Goal: Task Accomplishment & Management: Manage account settings

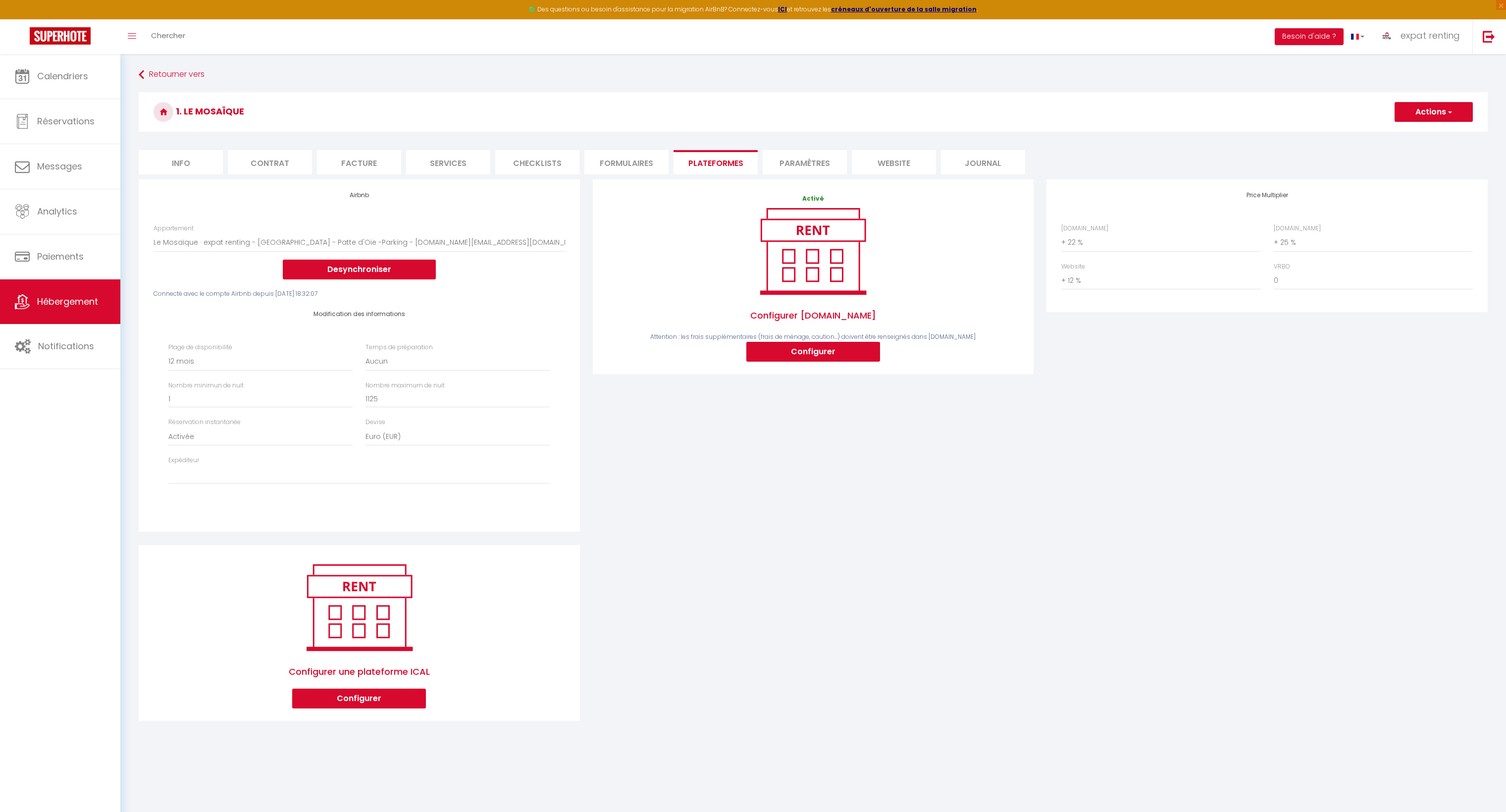
select select "150-43091850"
select select "365"
select select "EUR"
select select
select select "+ 22 %"
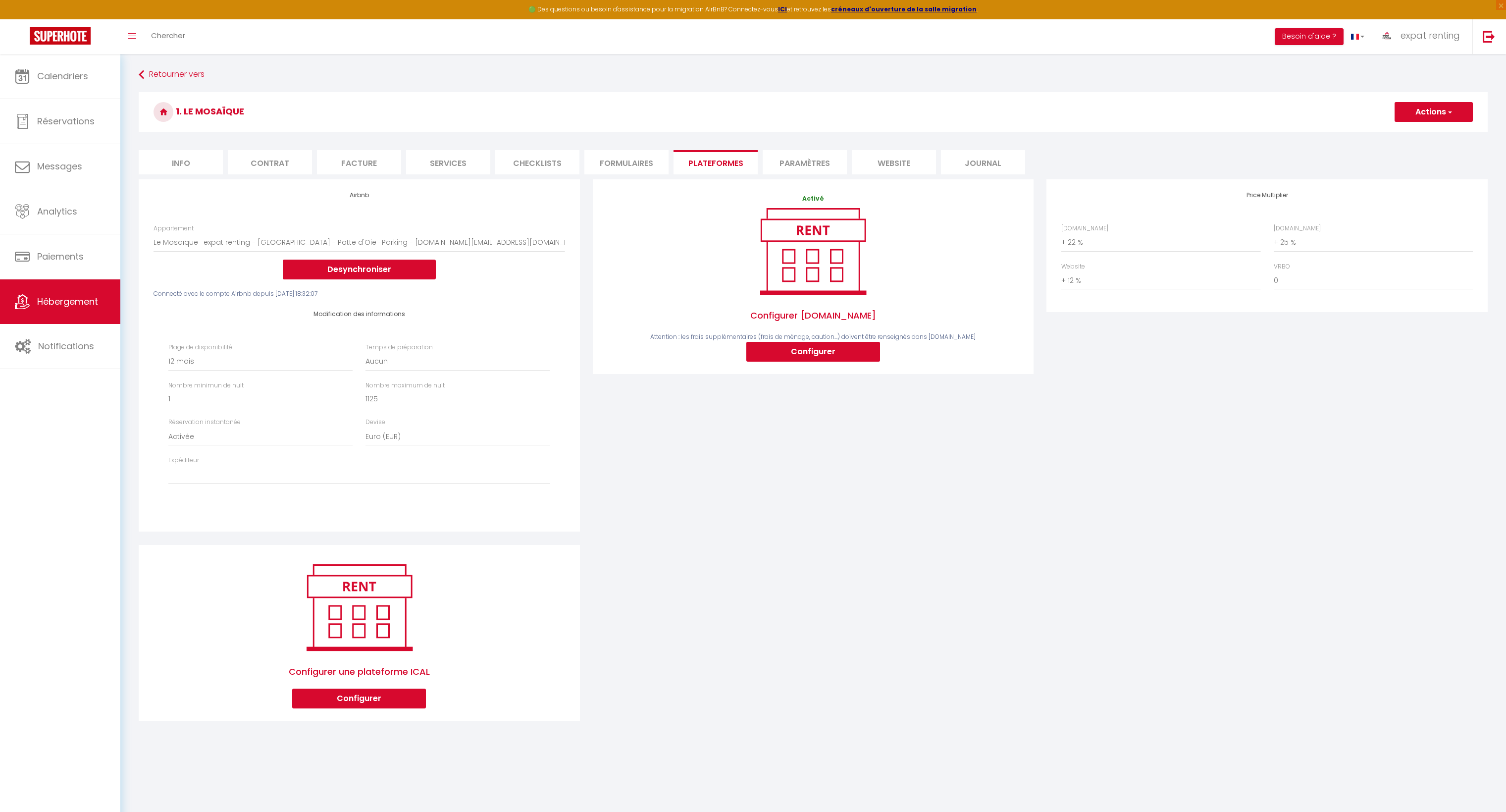
select select "+ 25 %"
select select "+ 12 %"
click at [1431, 31] on span "expat renting" at bounding box center [1431, 35] width 59 height 12
click at [1424, 67] on link "Paramètres" at bounding box center [1433, 69] width 74 height 17
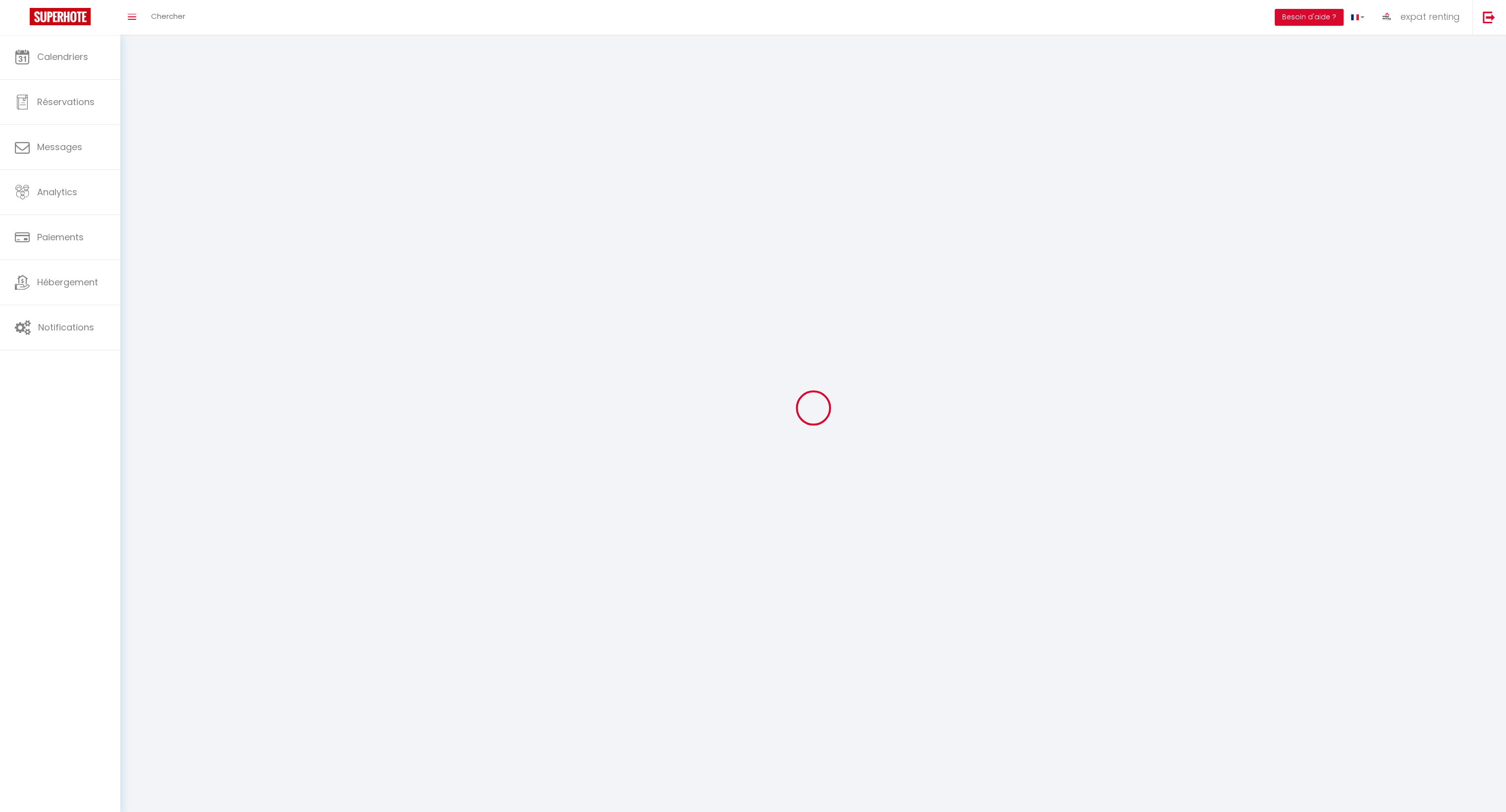
type input "expat renting"
type input "RESERVATION"
type input "[PHONE_NUMBER]"
type input "[STREET_ADDRESS]"
type input "31000"
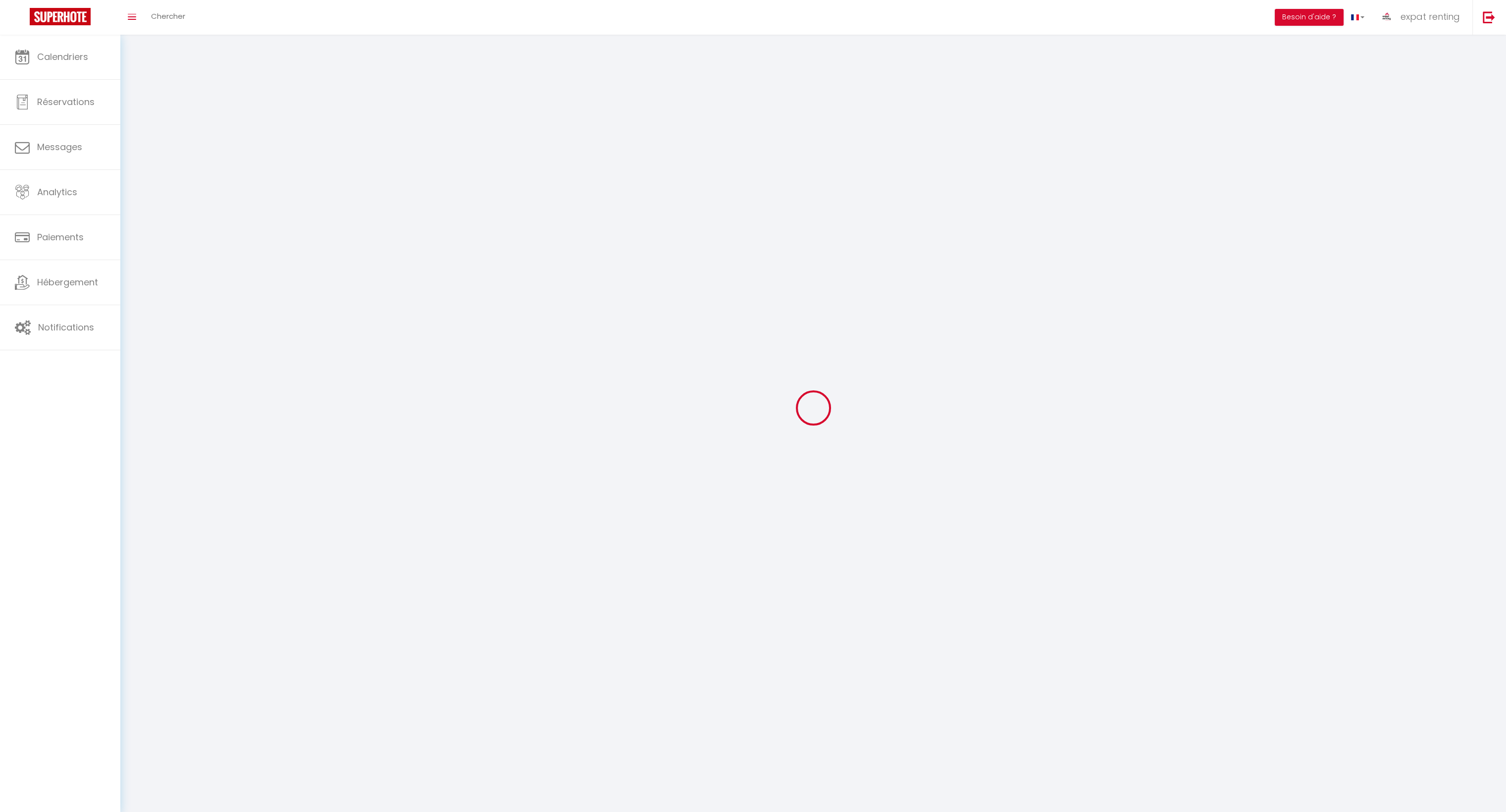
type input "[GEOGRAPHIC_DATA]"
type input "FIRhz6fLQ9T4HFCKTeqwFrKjD"
type input "gH8GndAxmSzg5ChXZScF0cVeF"
type input "[URL][DOMAIN_NAME]"
type input "GV55929"
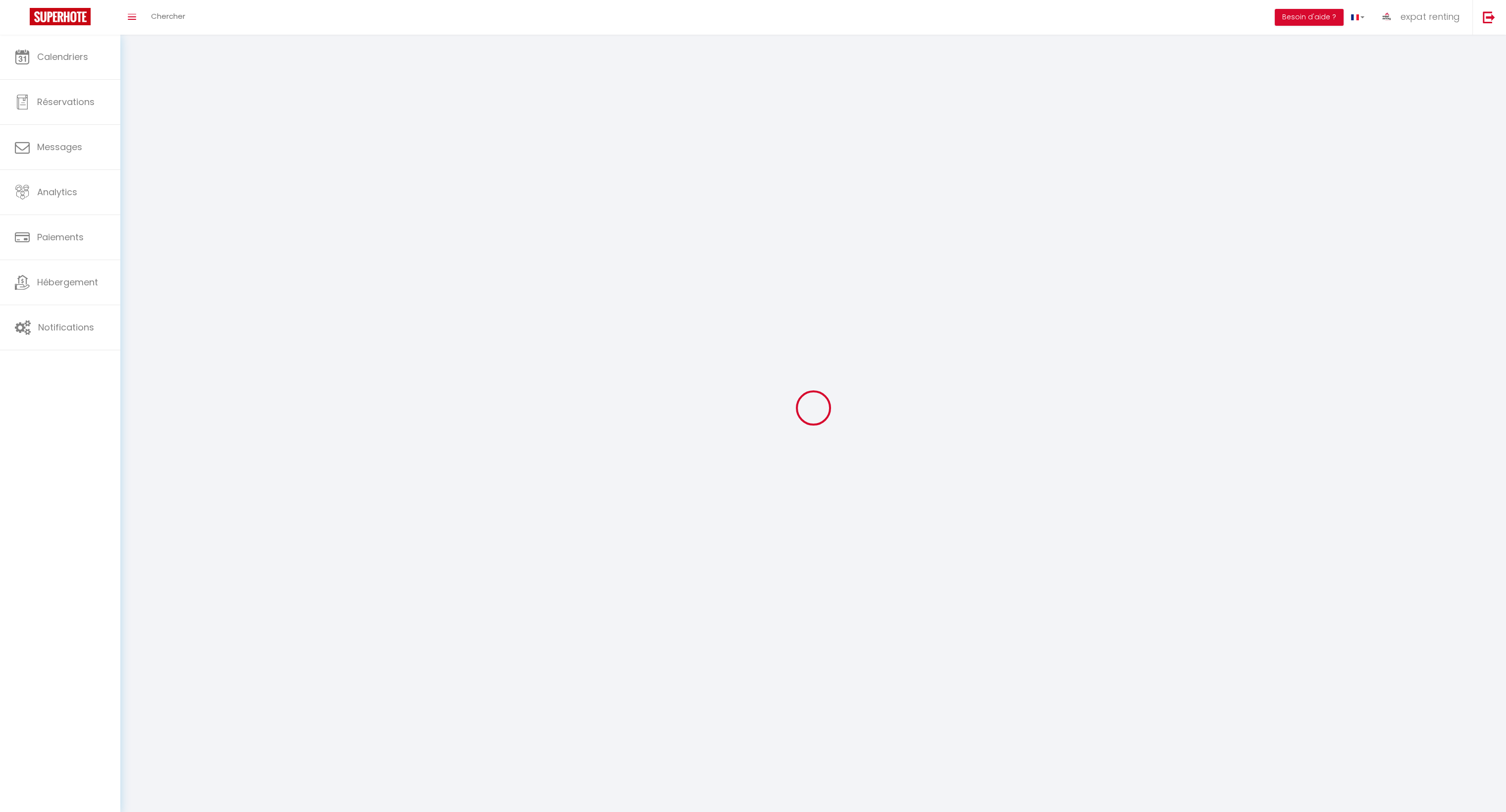
select select "28"
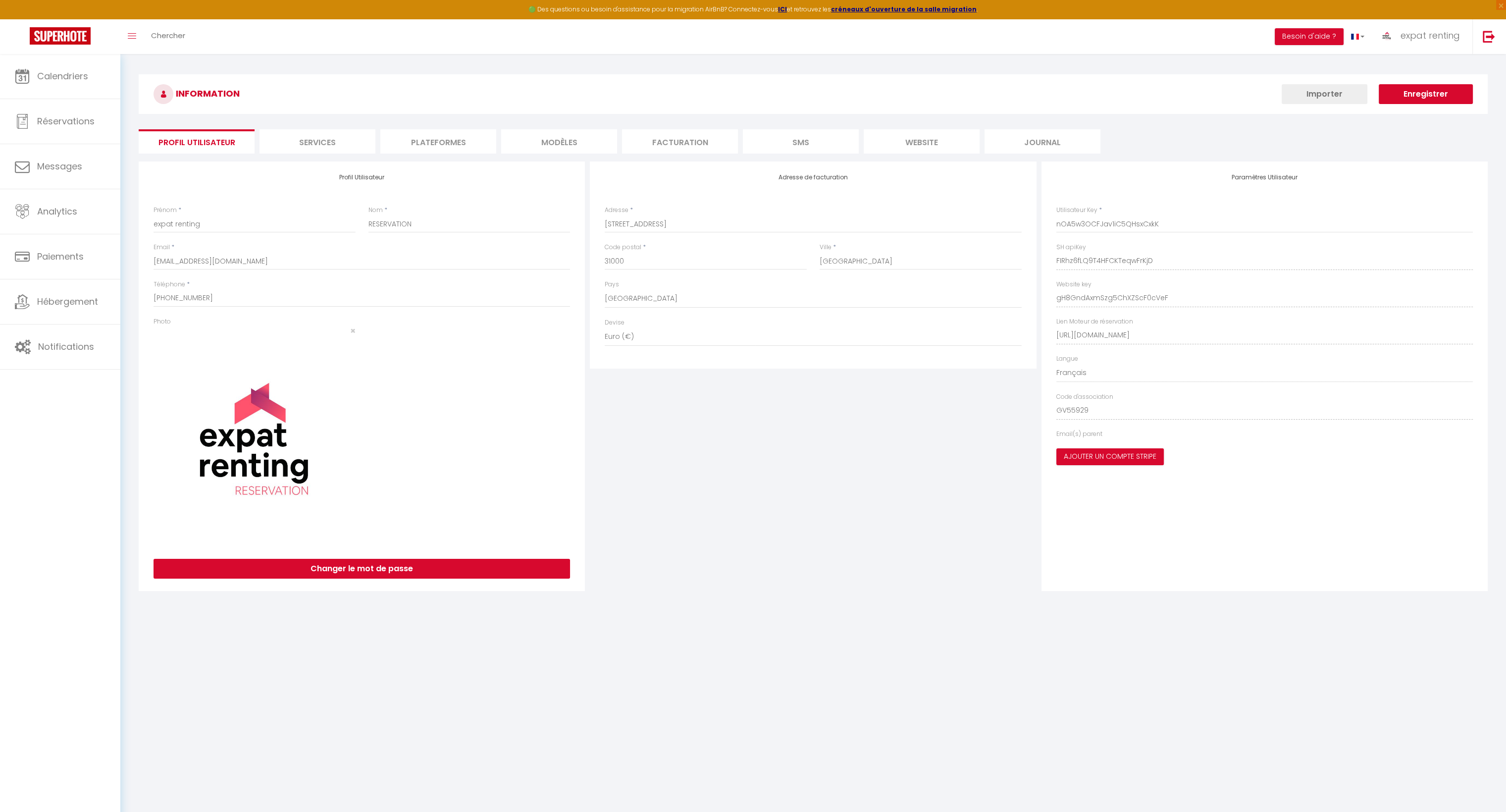
type input "FIRhz6fLQ9T4HFCKTeqwFrKjD"
type input "gH8GndAxmSzg5ChXZScF0cVeF"
type input "[URL][DOMAIN_NAME]"
select select "fr"
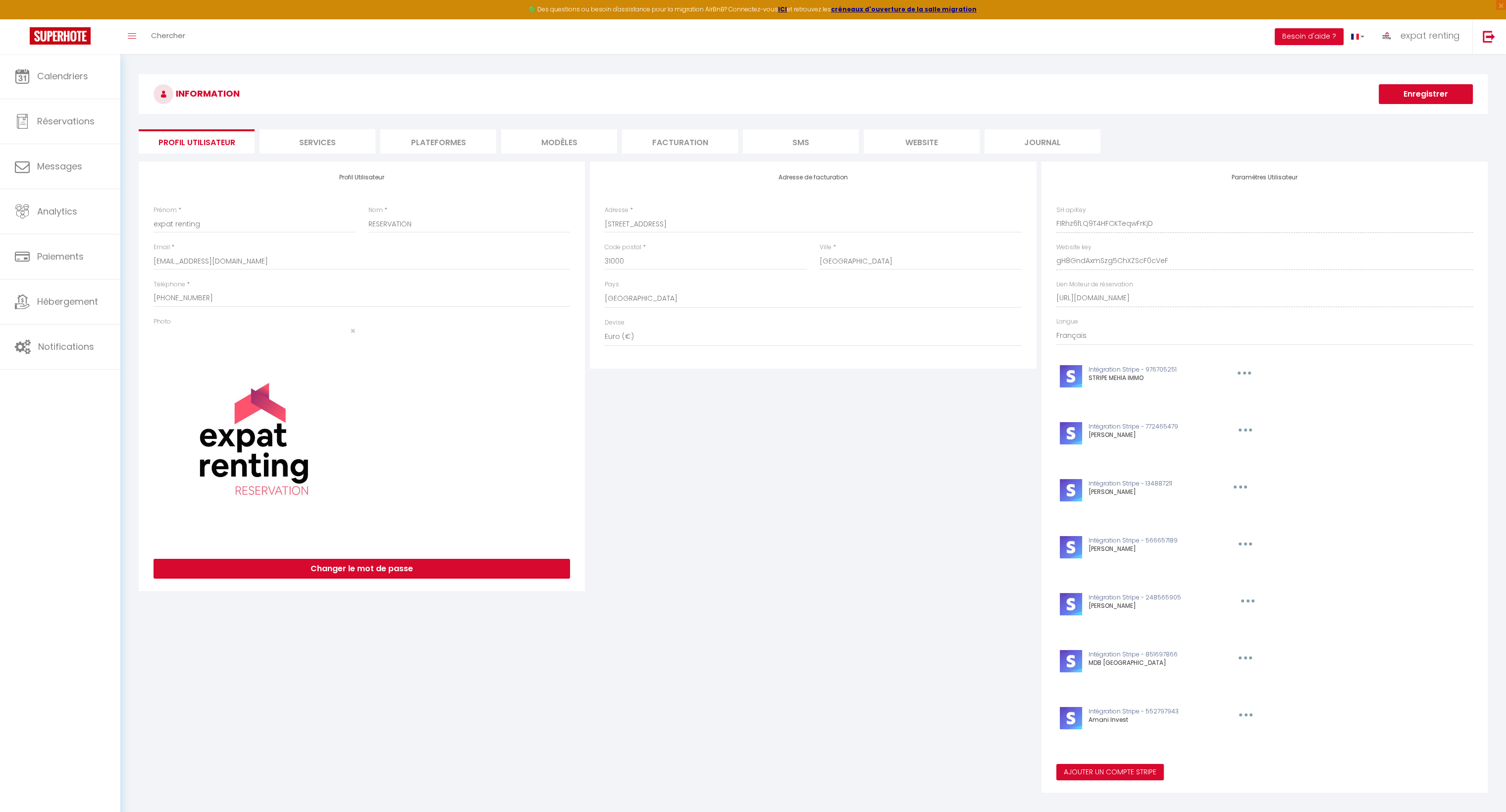
click at [329, 141] on li "Services" at bounding box center [317, 141] width 116 height 24
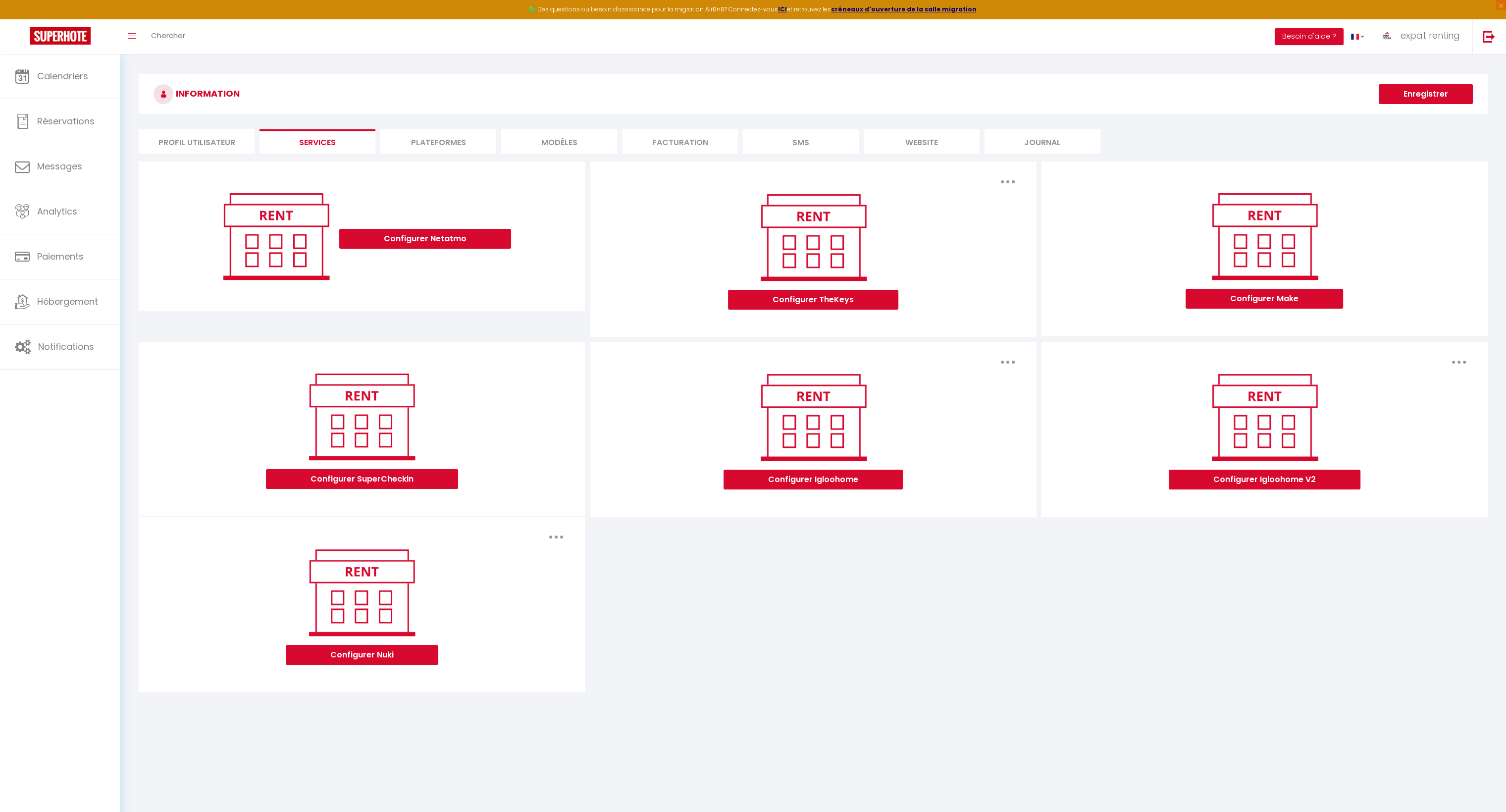
click at [398, 141] on li "Plateformes" at bounding box center [438, 141] width 116 height 24
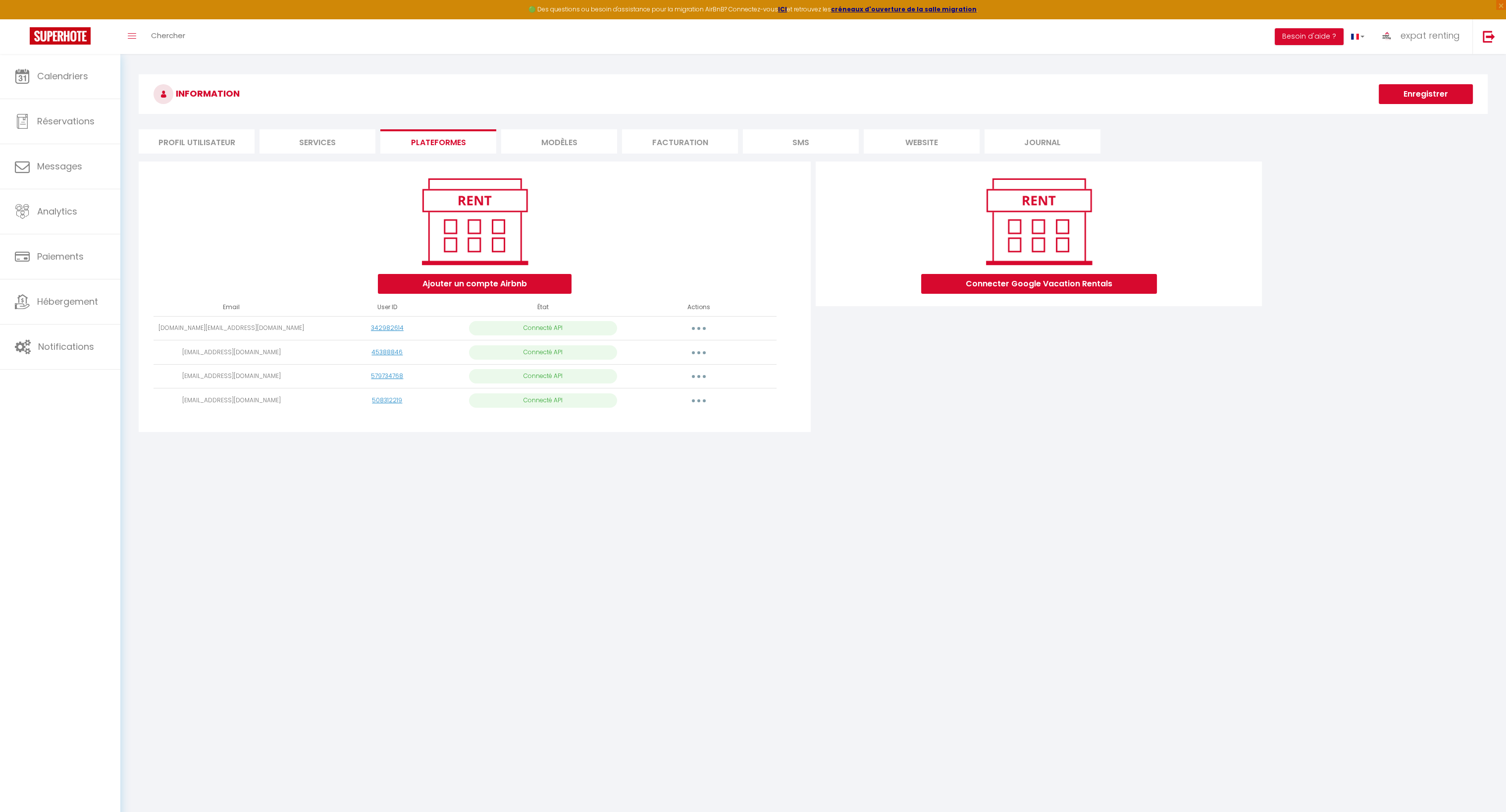
click at [416, 143] on li "Plateformes" at bounding box center [438, 141] width 116 height 24
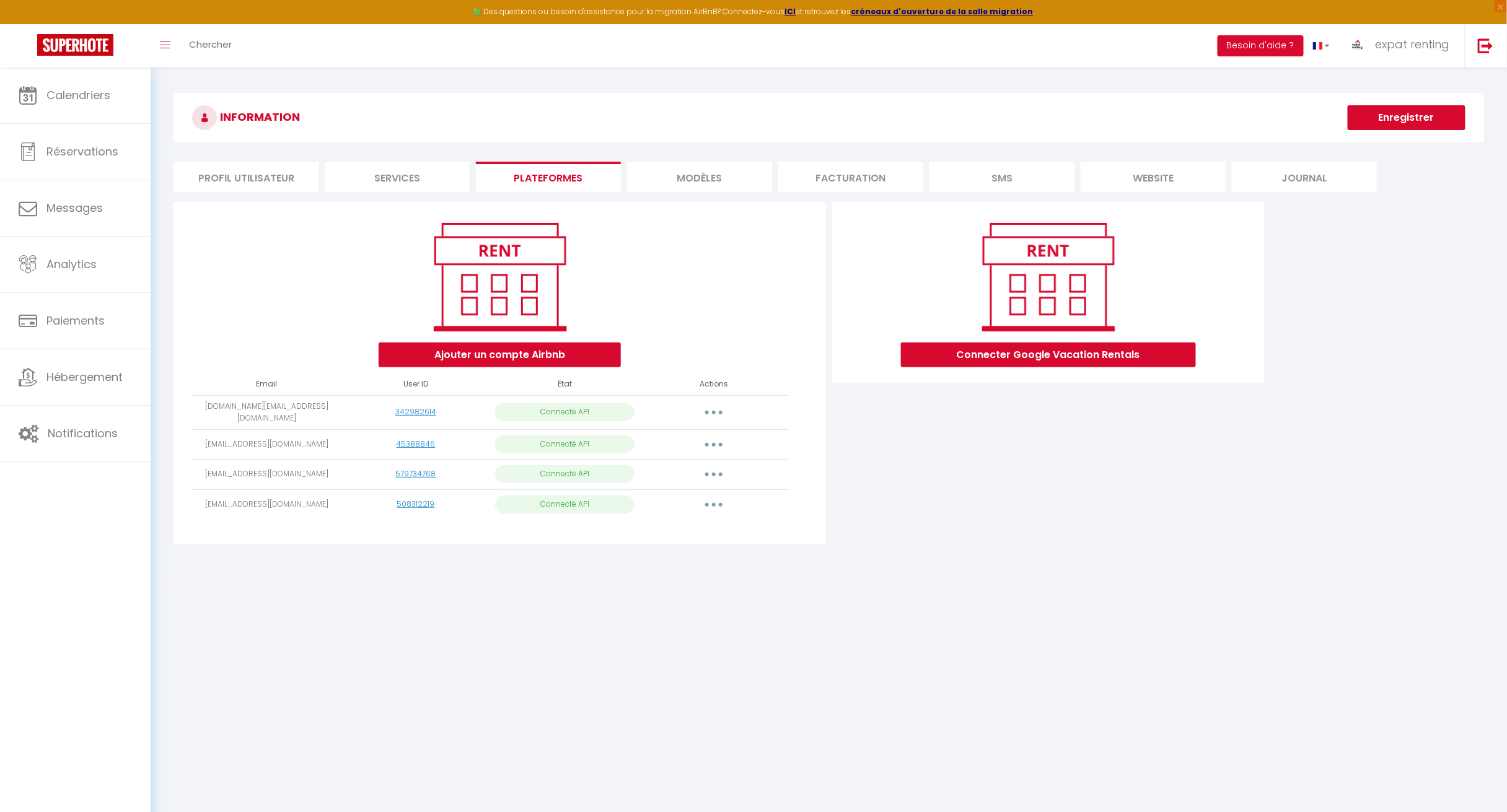
drag, startPoint x: 196, startPoint y: 438, endPoint x: 206, endPoint y: 440, distance: 10.2
click at [206, 440] on td "[EMAIL_ADDRESS][DOMAIN_NAME]" at bounding box center [266, 444] width 149 height 30
drag, startPoint x: 204, startPoint y: 408, endPoint x: 337, endPoint y: 420, distance: 133.5
click at [337, 420] on td "[DOMAIN_NAME][EMAIL_ADDRESS][DOMAIN_NAME]" at bounding box center [266, 412] width 149 height 34
click at [395, 660] on body "🟢 Des questions ou besoin d'assistance pour la migration AirBnB? Connectez-vous…" at bounding box center [754, 473] width 1507 height 812
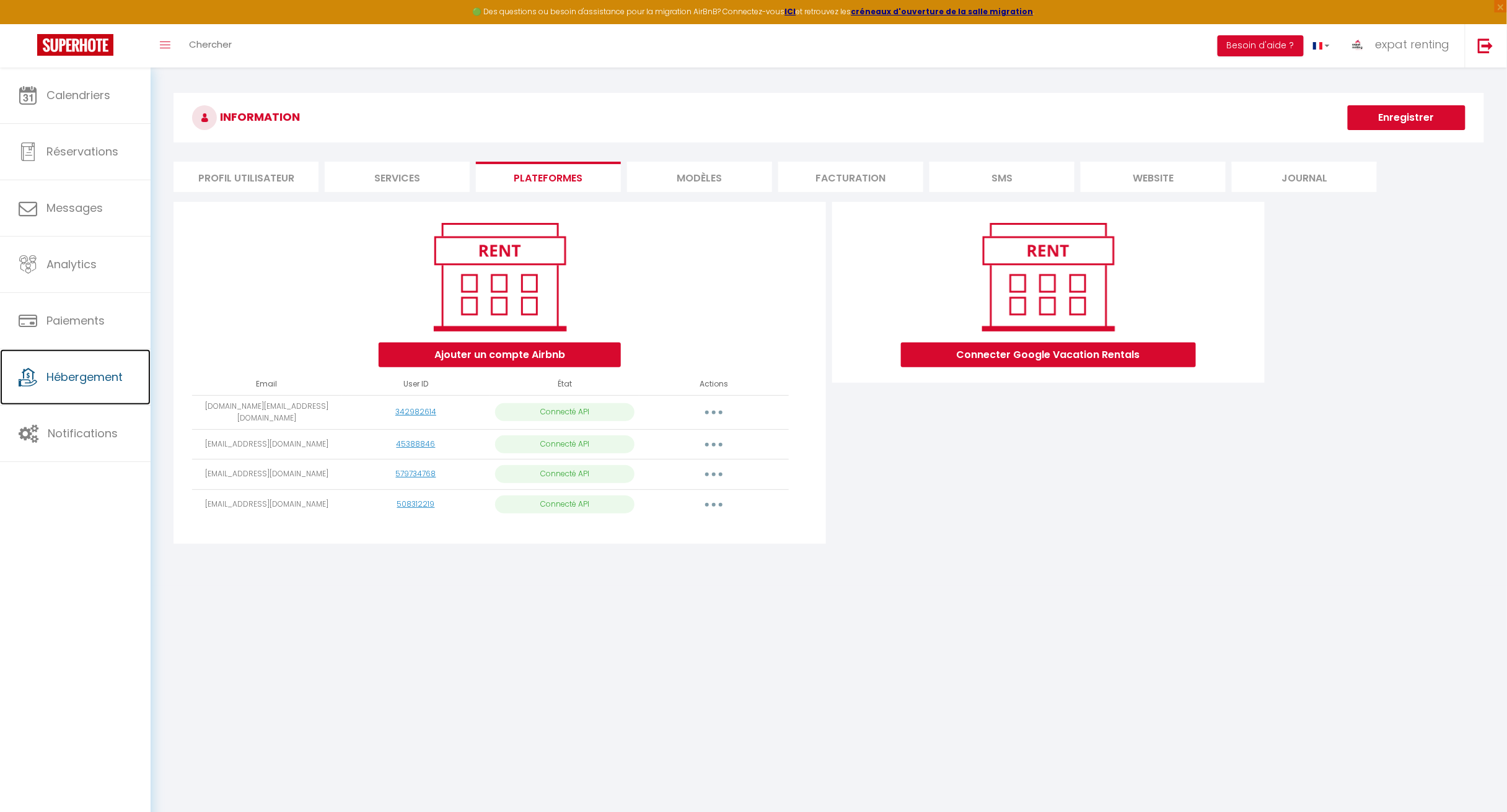
click at [89, 375] on span "Hébergement" at bounding box center [84, 377] width 77 height 15
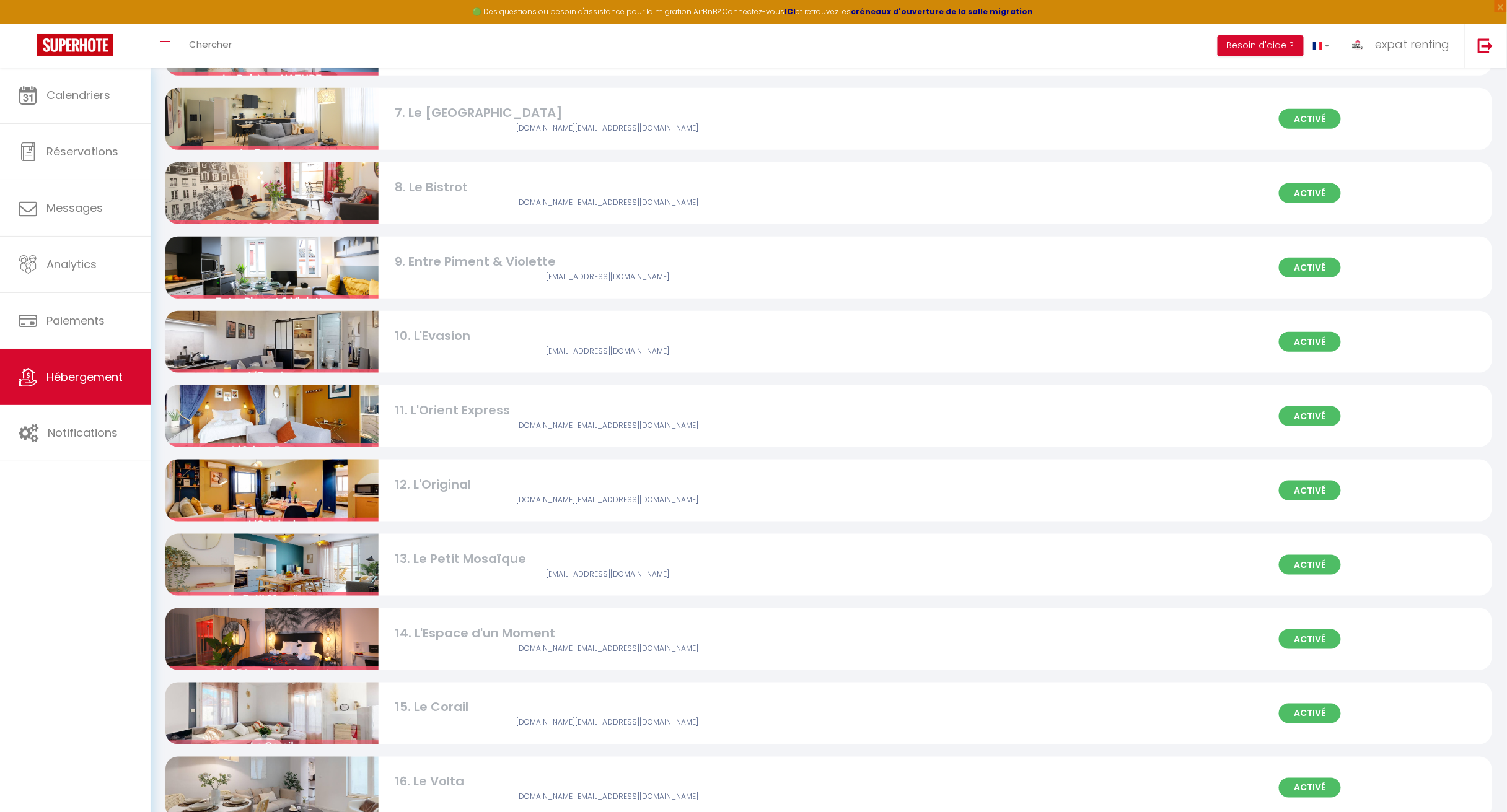
scroll to position [501, 0]
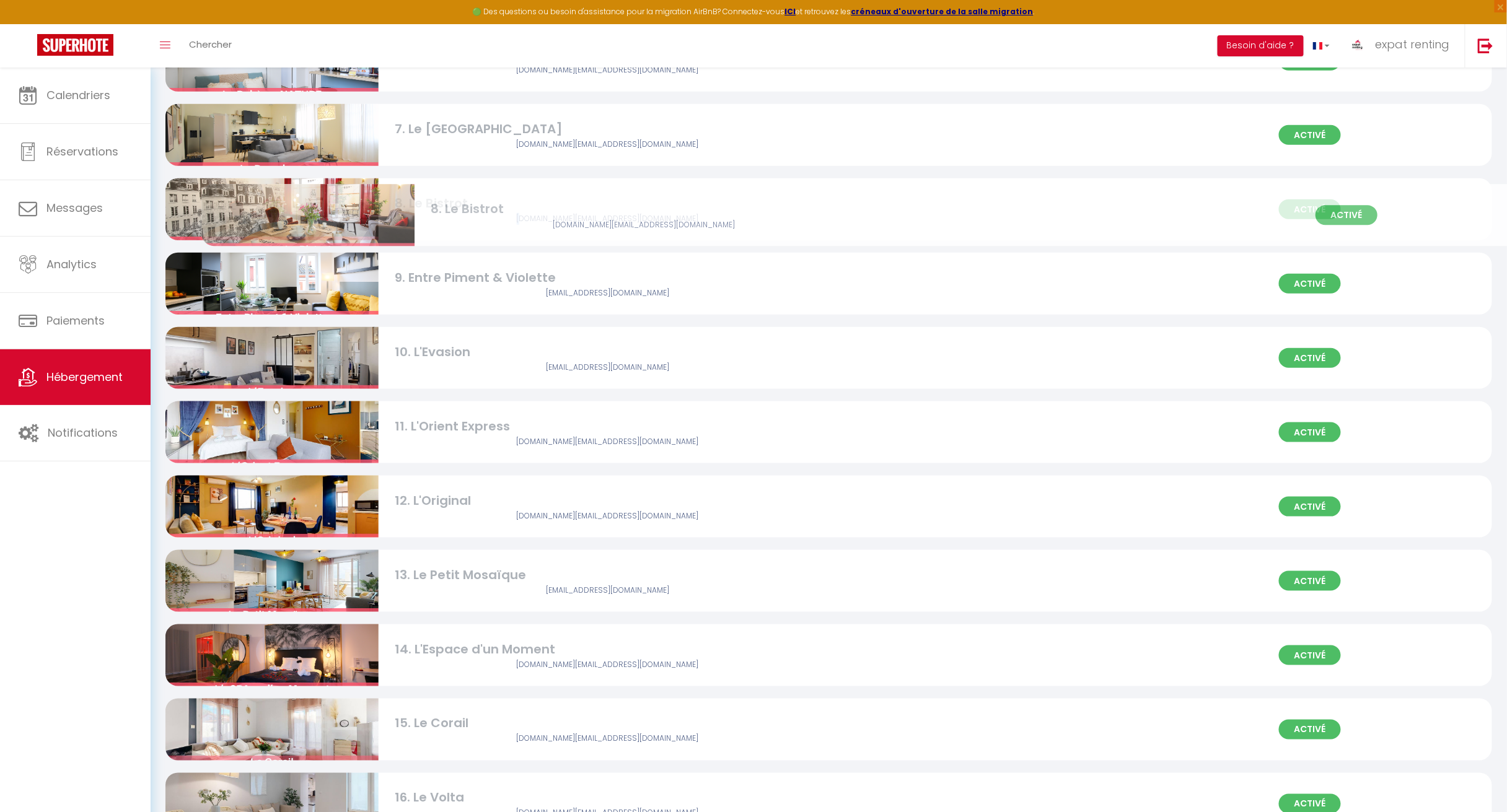
drag, startPoint x: 572, startPoint y: 220, endPoint x: 543, endPoint y: 217, distance: 29.2
click at [548, 218] on div "[DOMAIN_NAME][EMAIL_ADDRESS][DOMAIN_NAME]" at bounding box center [607, 218] width 425 height 12
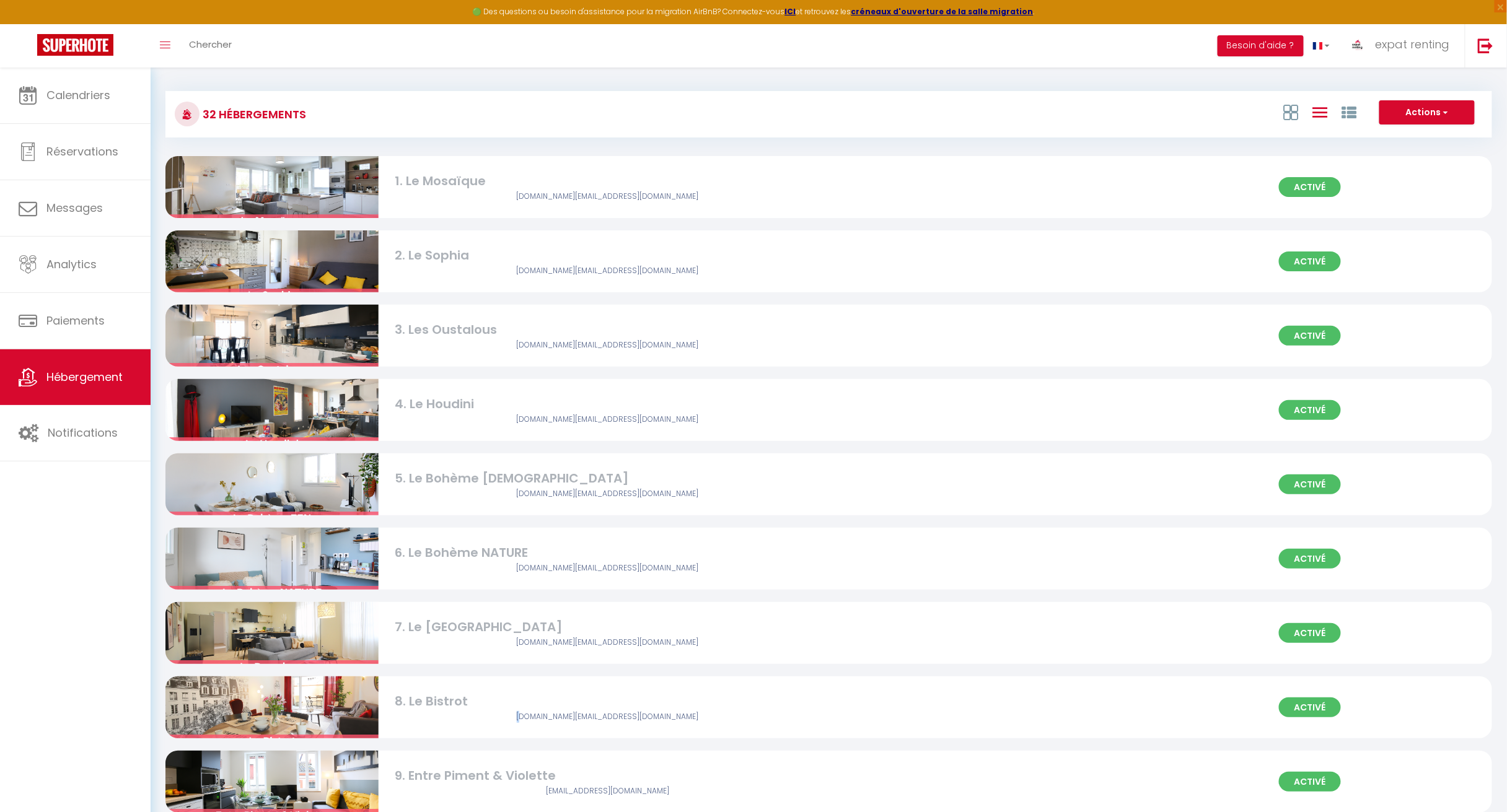
scroll to position [0, 0]
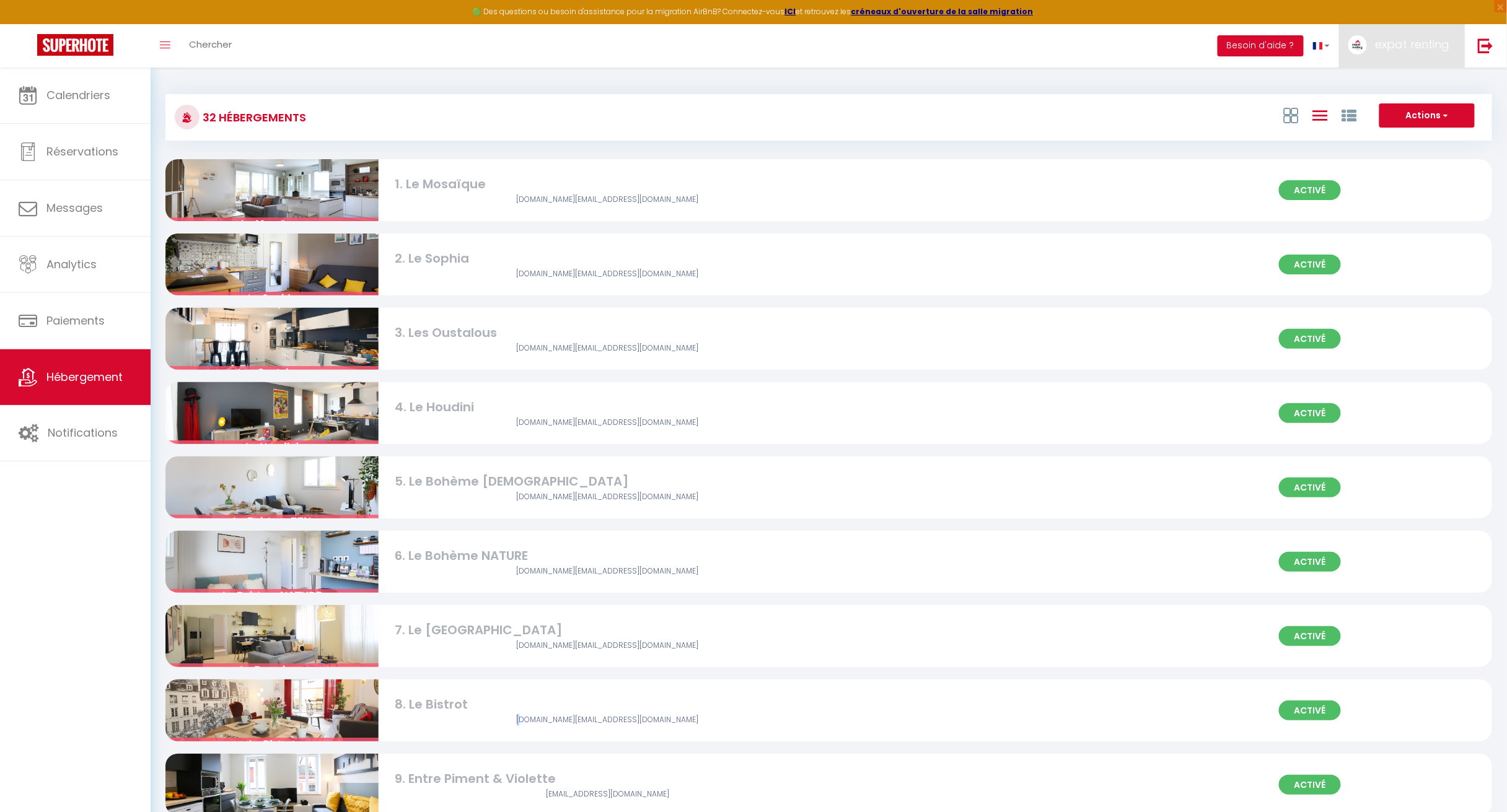
click at [1395, 49] on span "expat renting" at bounding box center [1412, 44] width 74 height 15
click at [1409, 86] on link "Paramètres" at bounding box center [1415, 86] width 92 height 21
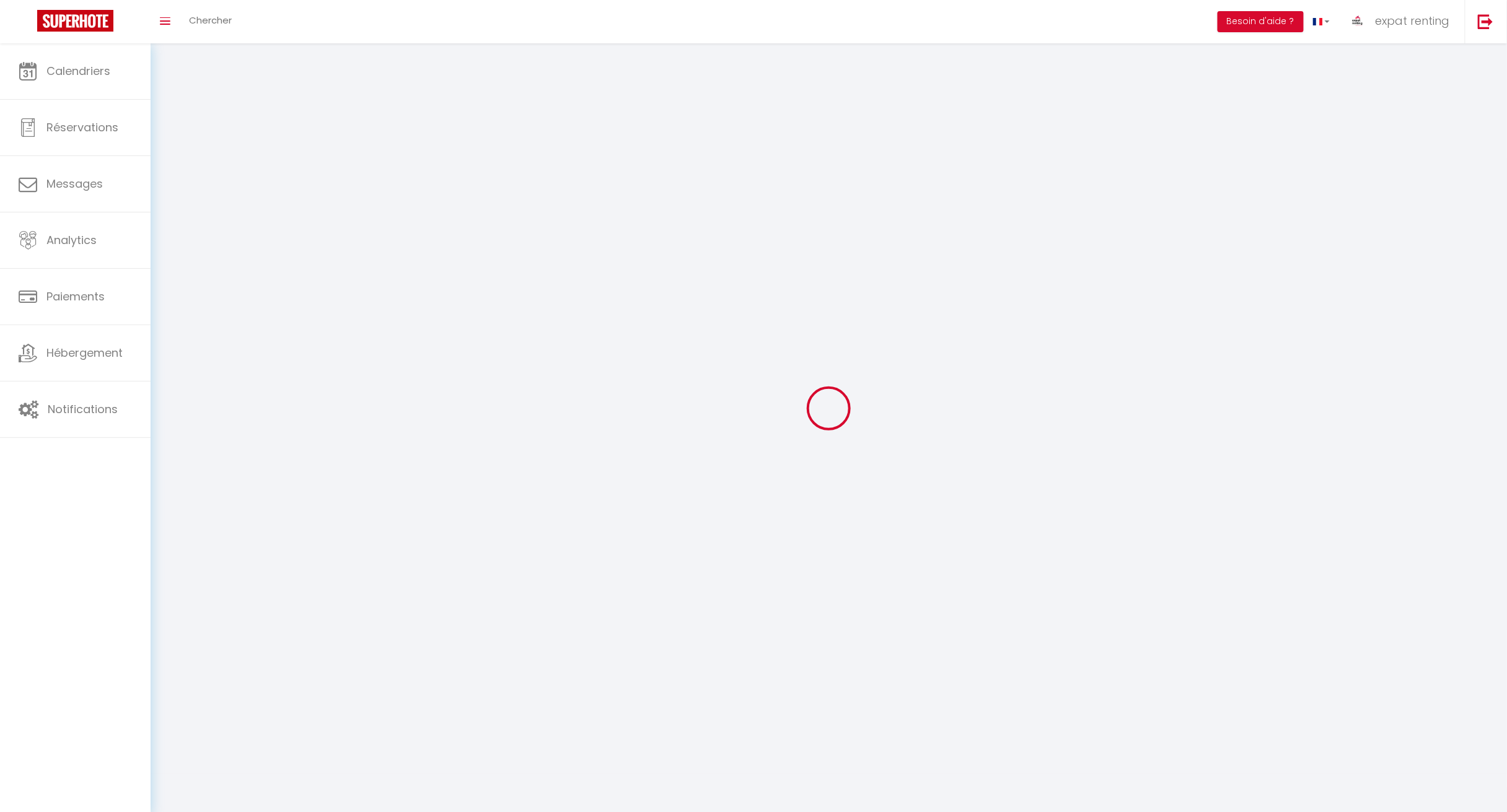
type input "expat renting"
type input "RESERVATION"
type input "[PHONE_NUMBER]"
type input "[STREET_ADDRESS]"
type input "31000"
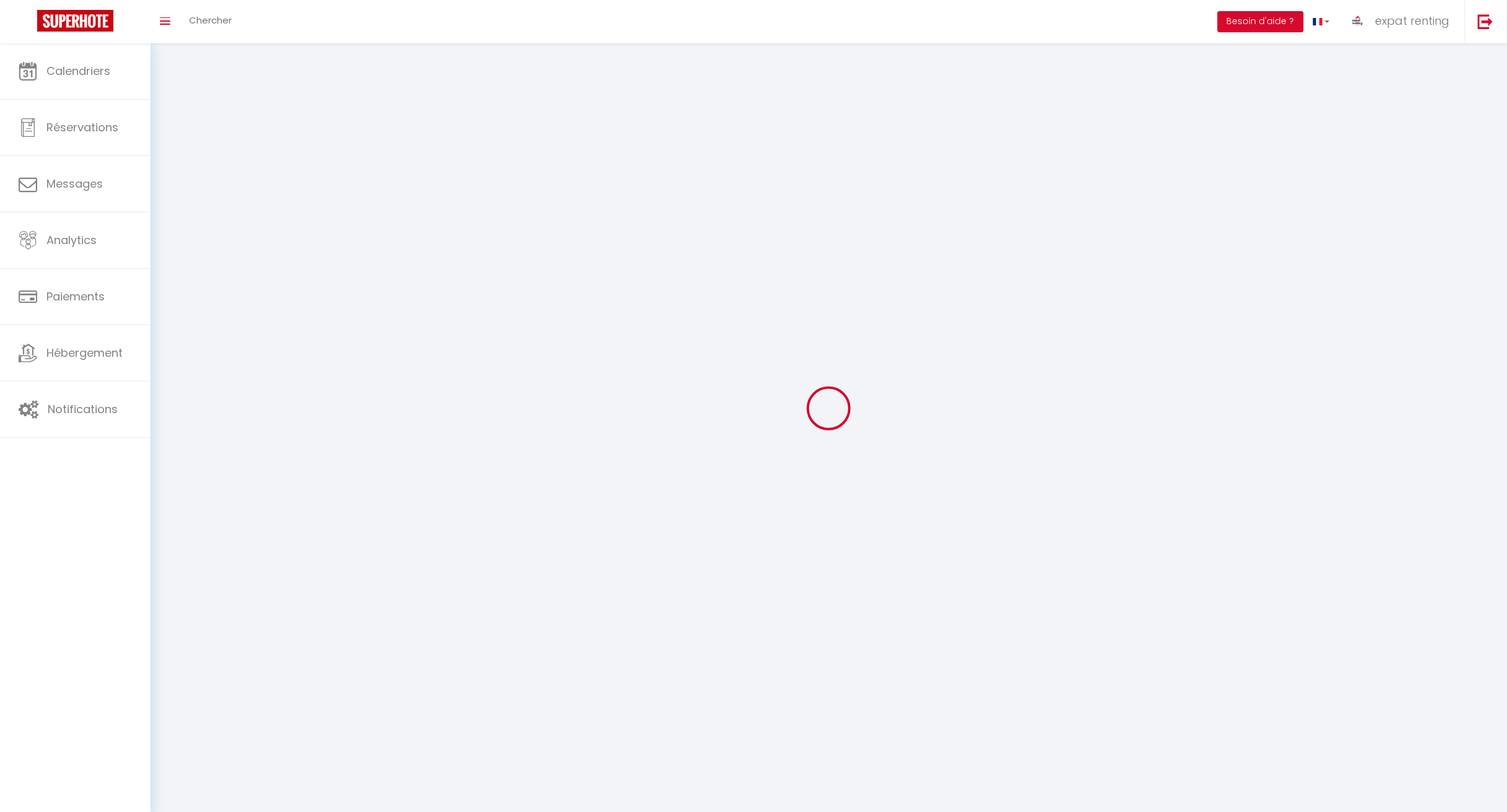
type input "[GEOGRAPHIC_DATA]"
type input "FIRhz6fLQ9T4HFCKTeqwFrKjD"
type input "gH8GndAxmSzg5ChXZScF0cVeF"
select select "28"
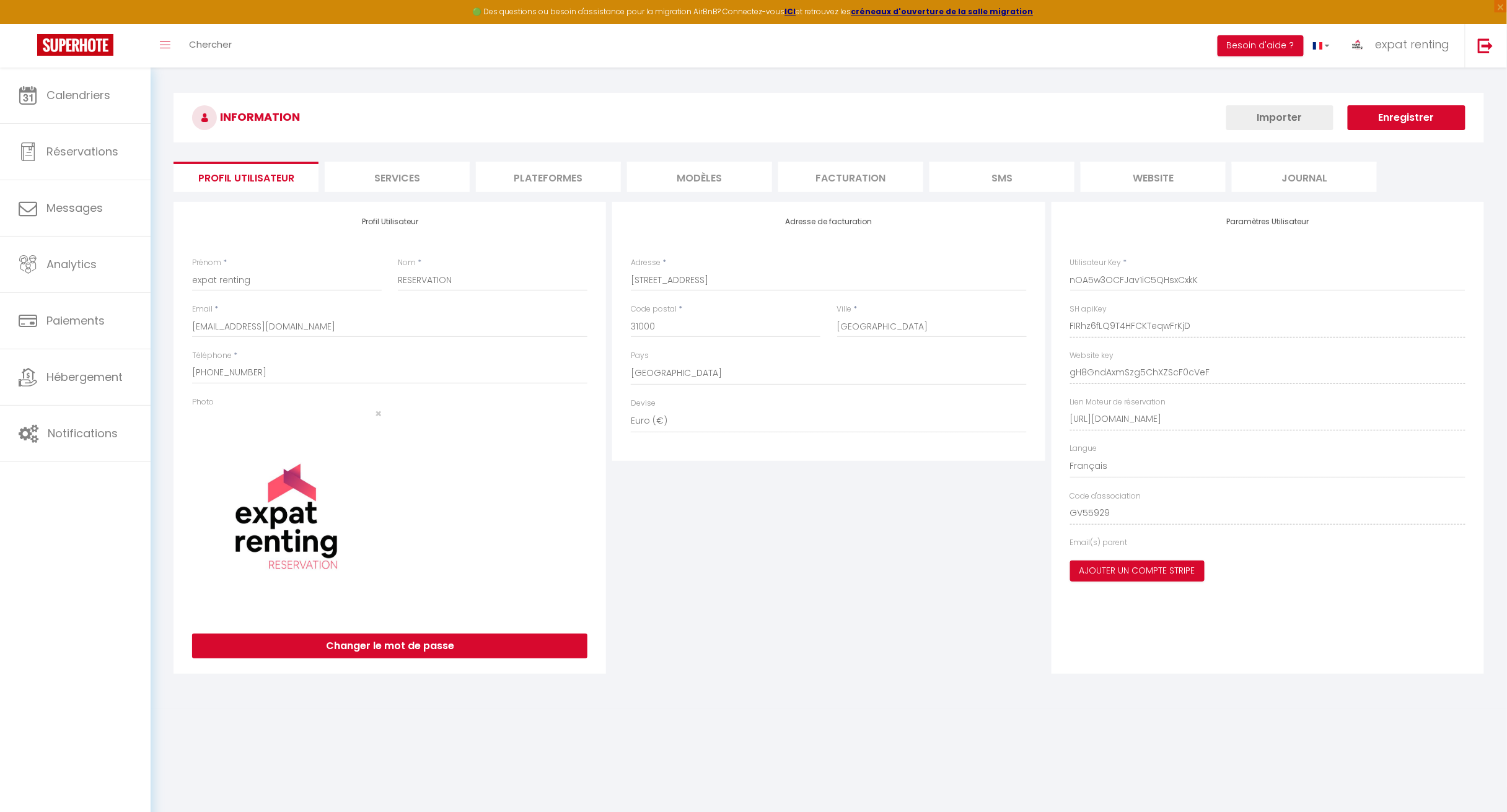
type input "FIRhz6fLQ9T4HFCKTeqwFrKjD"
type input "gH8GndAxmSzg5ChXZScF0cVeF"
type input "[URL][DOMAIN_NAME]"
select select "fr"
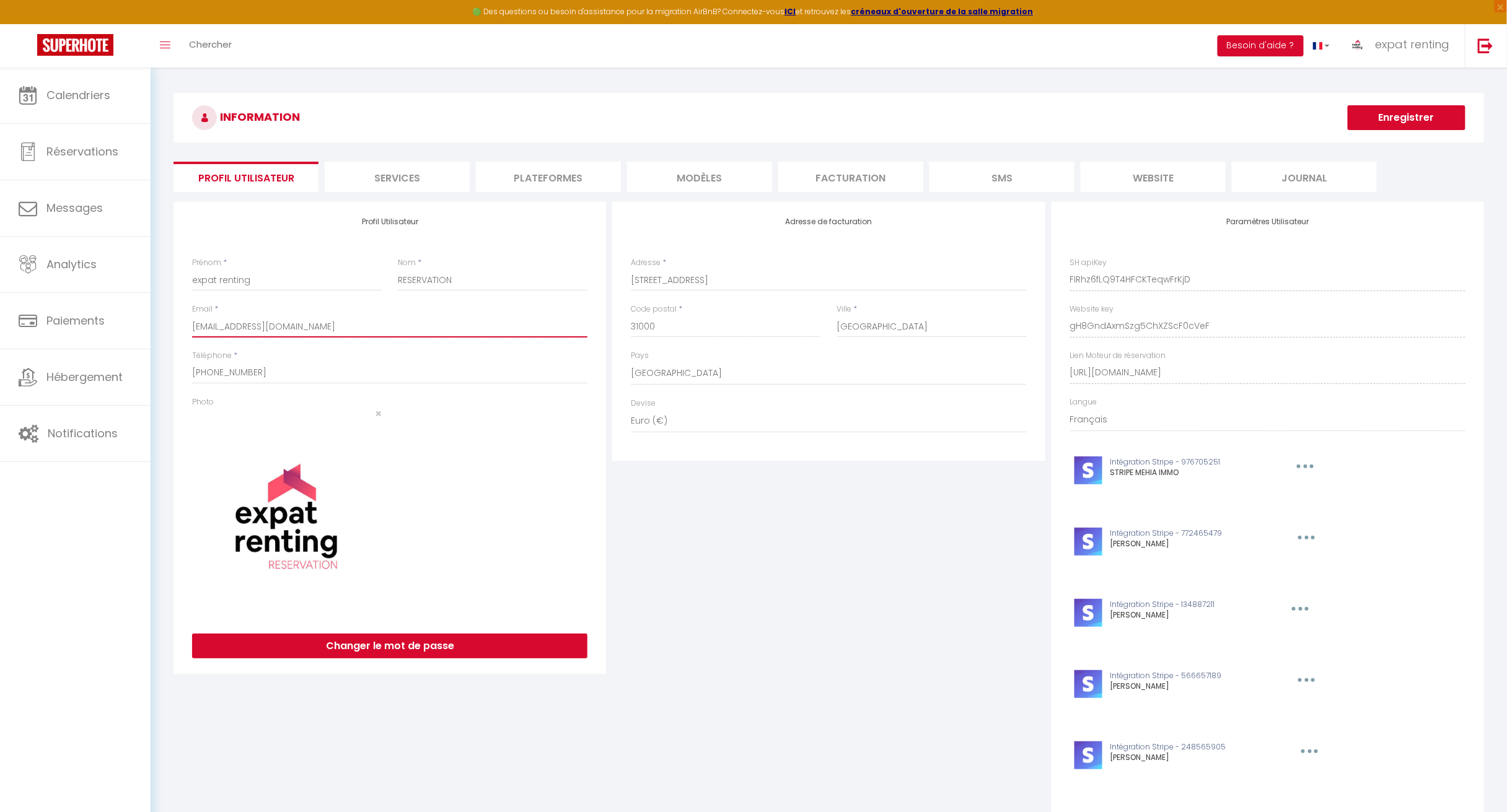
click at [316, 329] on input "[EMAIL_ADDRESS][DOMAIN_NAME]" at bounding box center [389, 326] width 395 height 22
click at [532, 186] on li "Plateformes" at bounding box center [548, 176] width 145 height 30
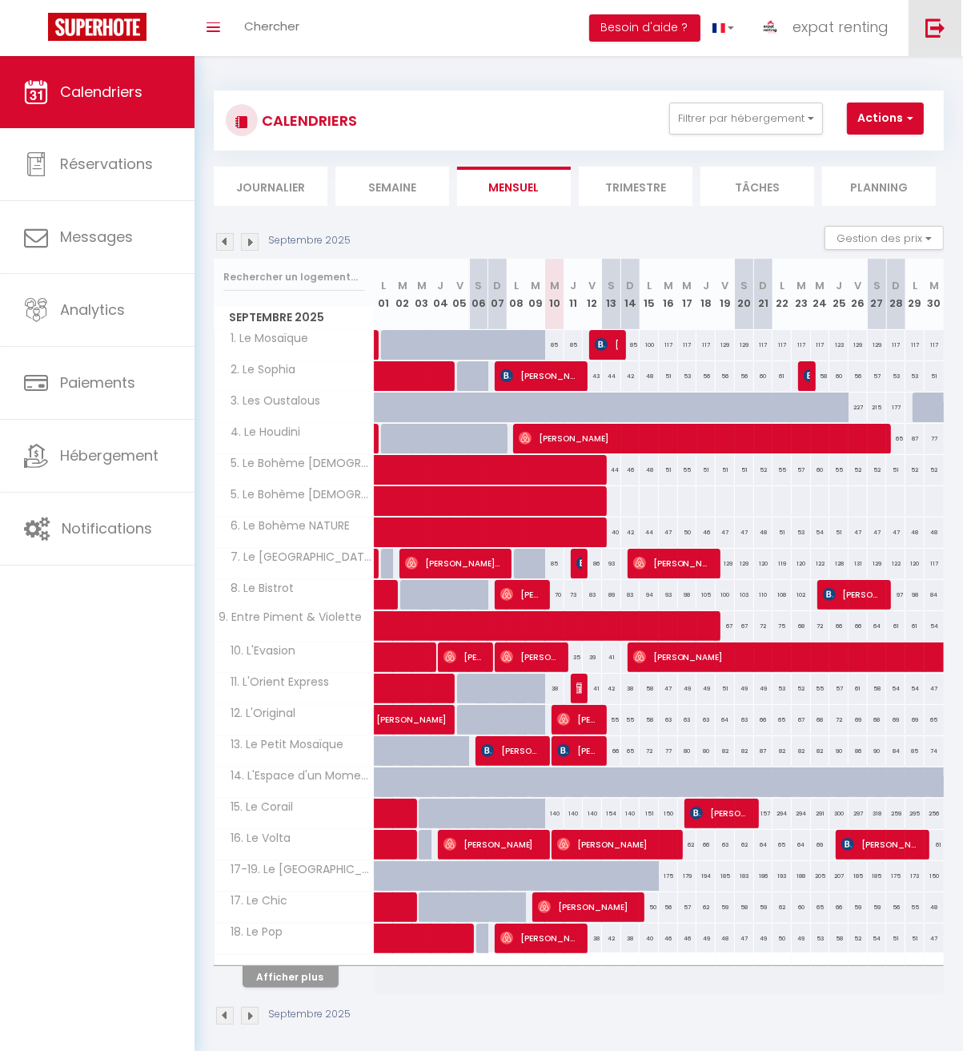
click at [927, 28] on img at bounding box center [936, 28] width 20 height 20
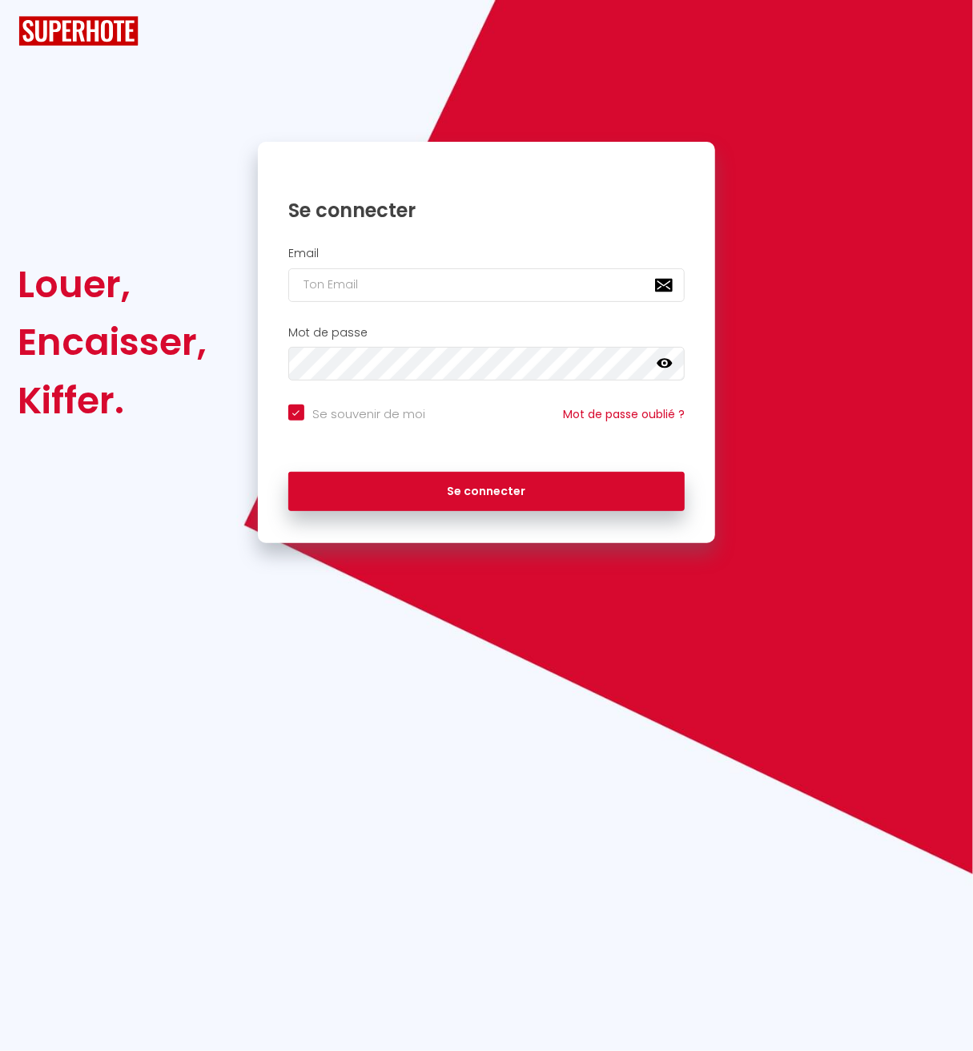
checkbox input "true"
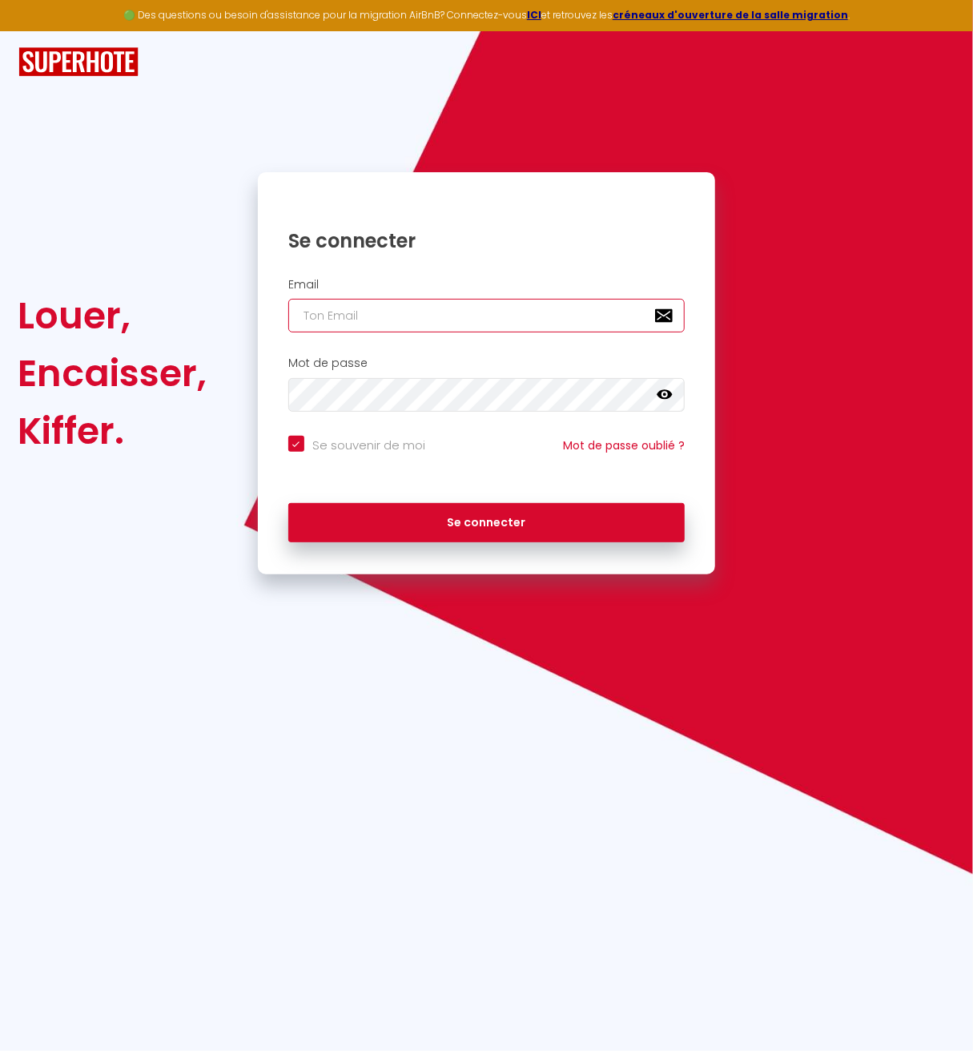
click at [432, 322] on input "email" at bounding box center [486, 316] width 397 height 34
paste input "woodcorp64@gmail.com"
type input "woodcorp64@gmail.com"
checkbox input "true"
type input "woodcorp64@gmail.com"
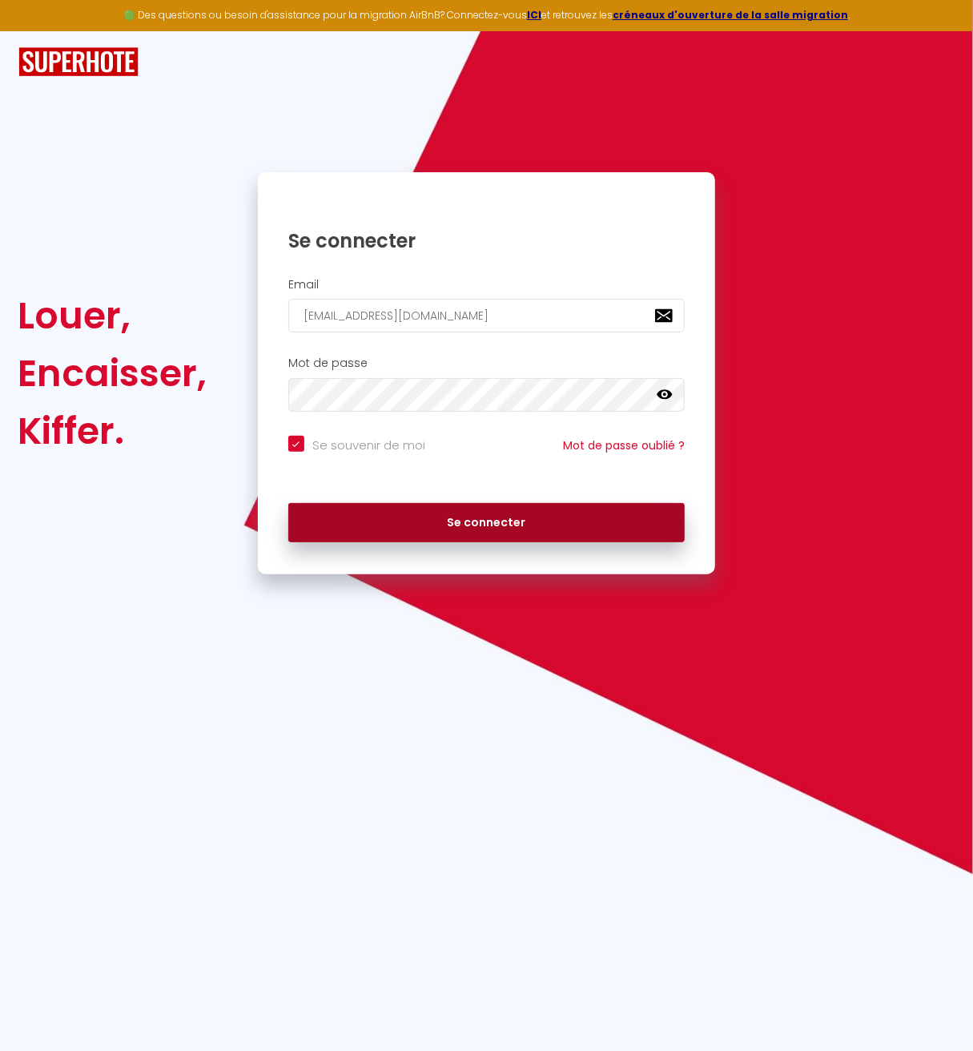
click at [398, 518] on button "Se connecter" at bounding box center [486, 523] width 397 height 40
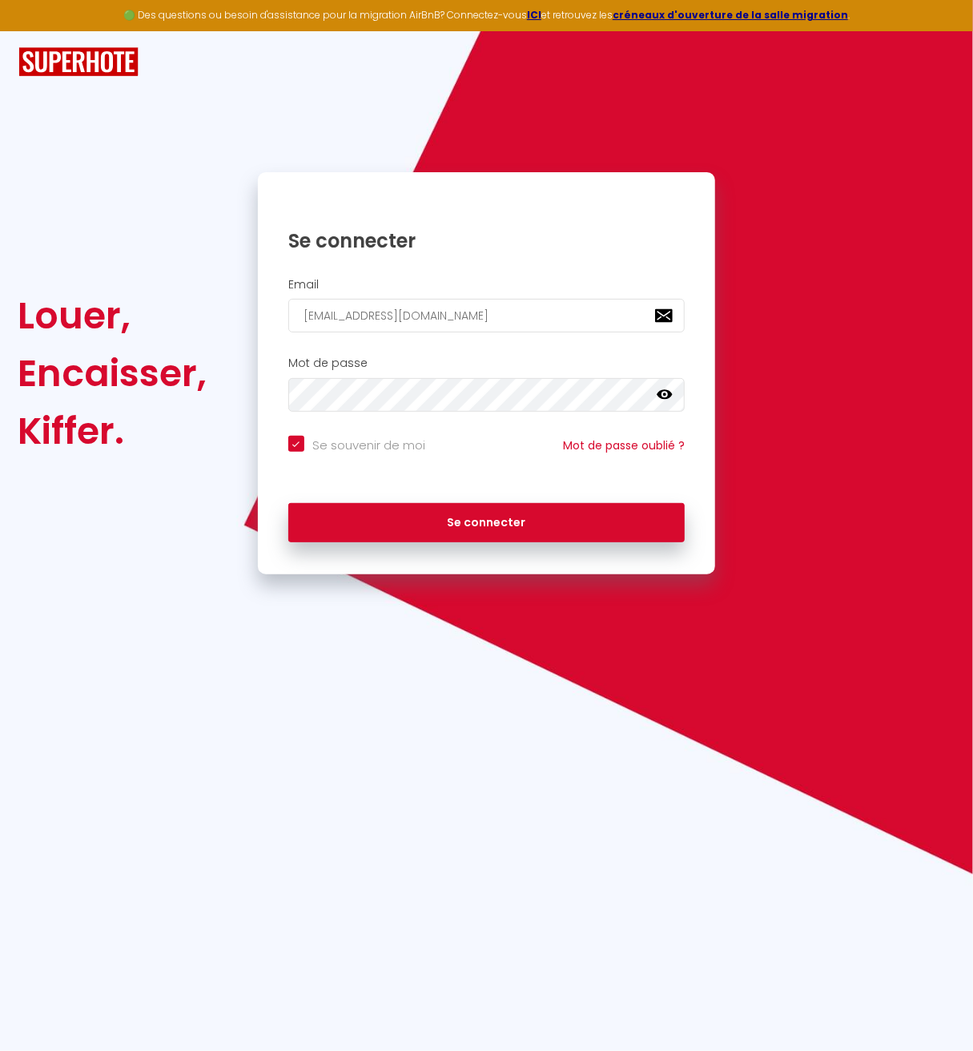
checkbox input "true"
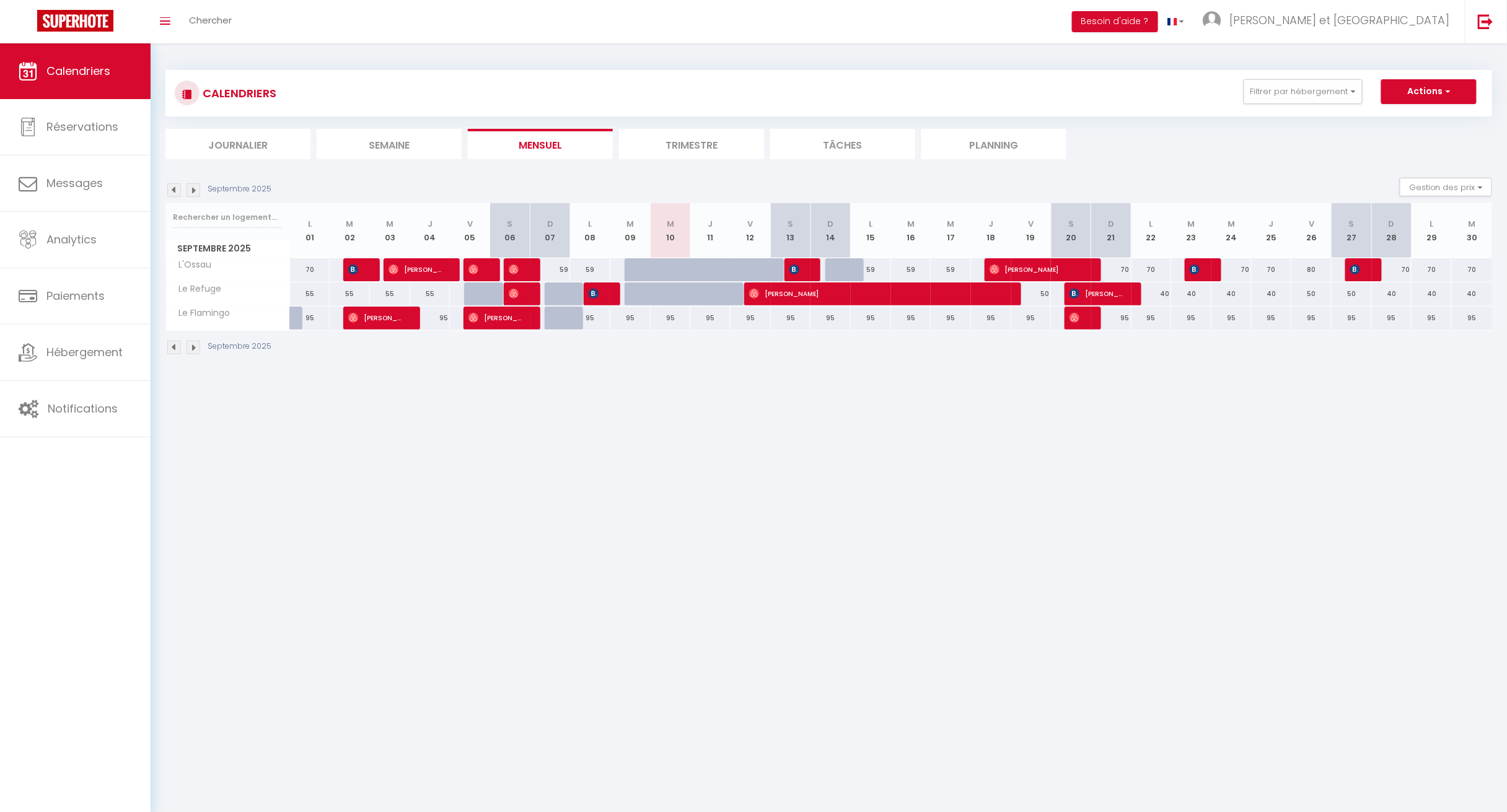
click at [699, 136] on li "Trimestre" at bounding box center [691, 144] width 145 height 30
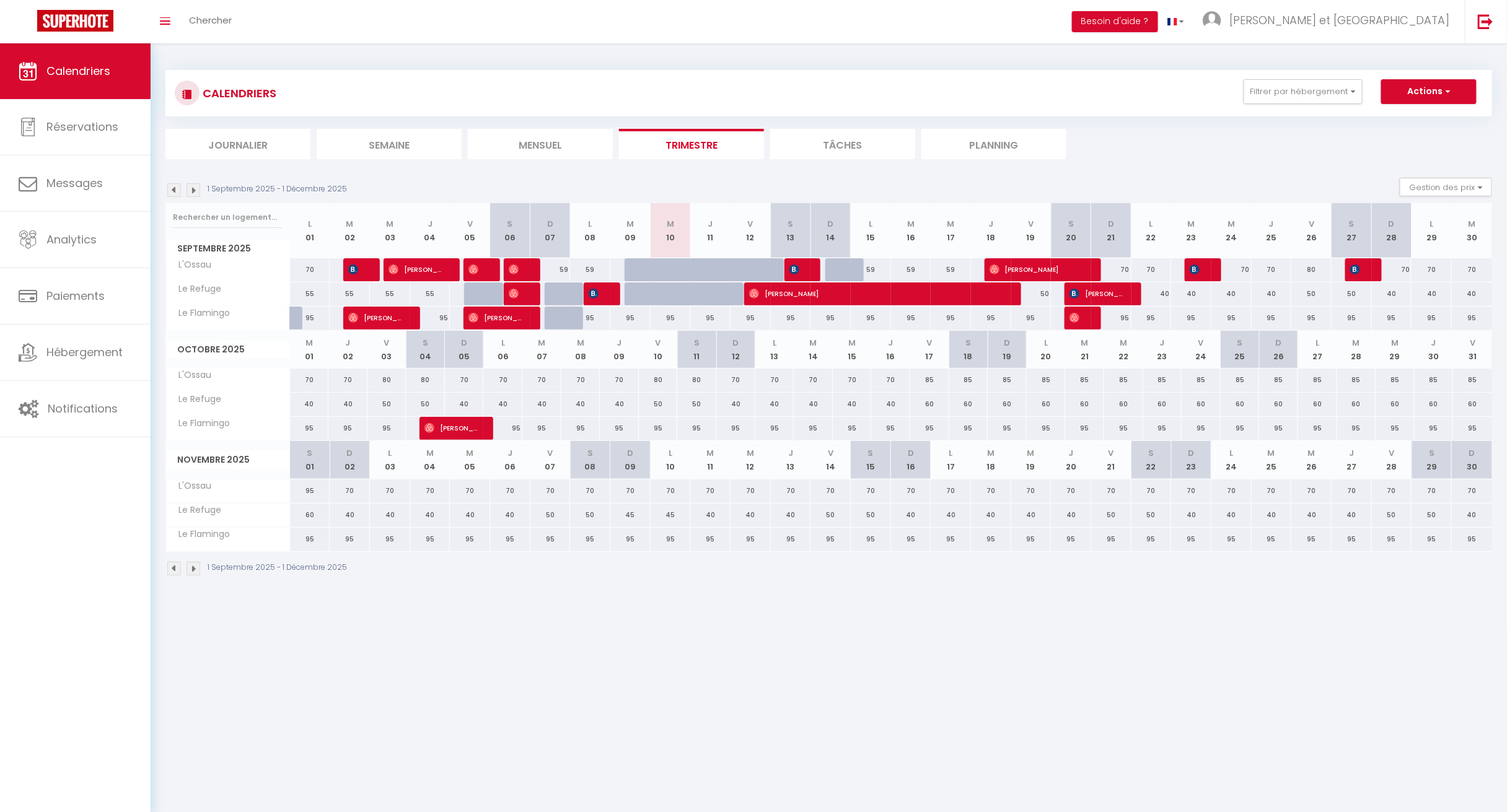
click at [172, 193] on img at bounding box center [174, 190] width 14 height 14
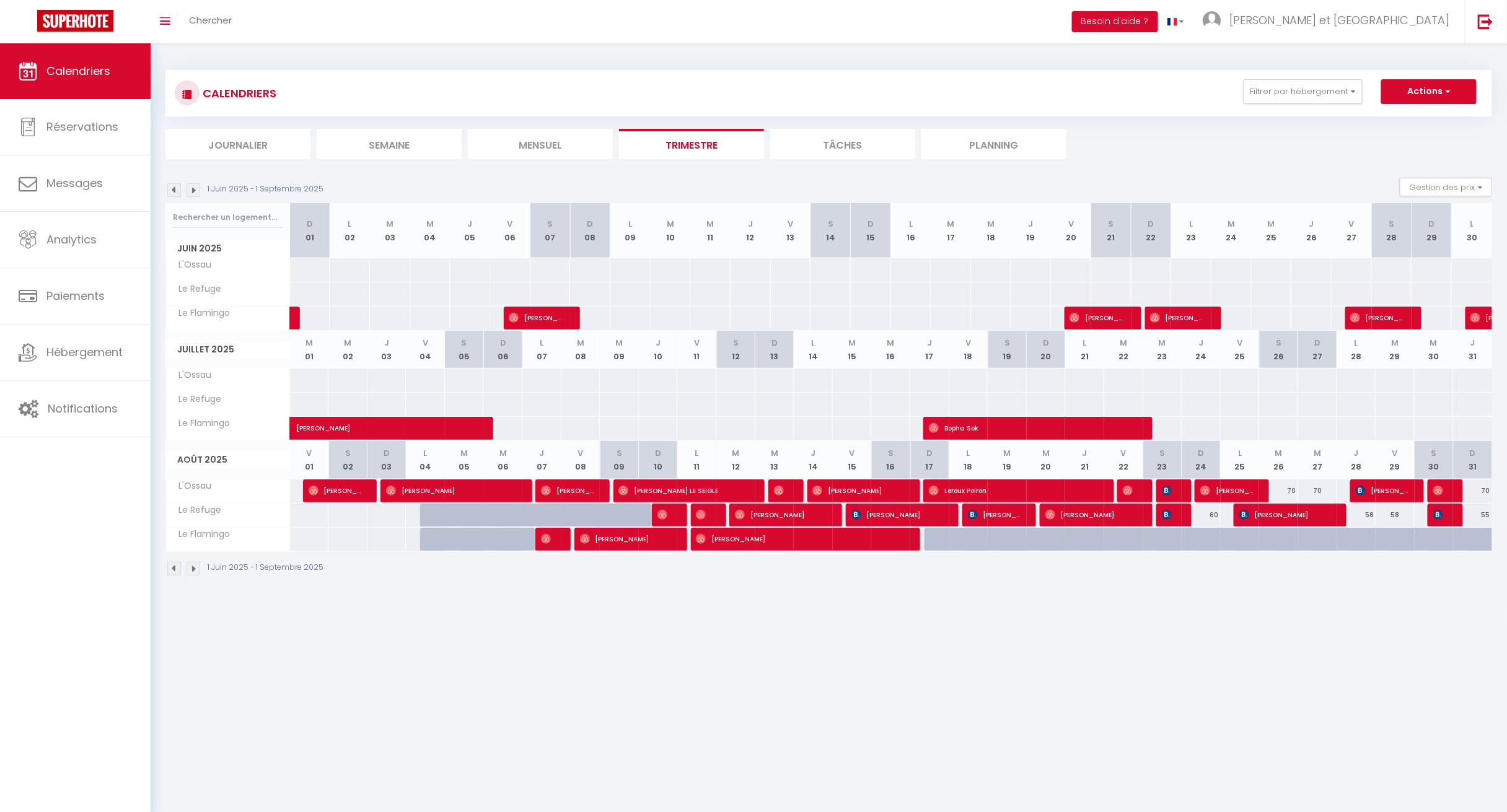
click at [194, 188] on img at bounding box center [193, 190] width 14 height 14
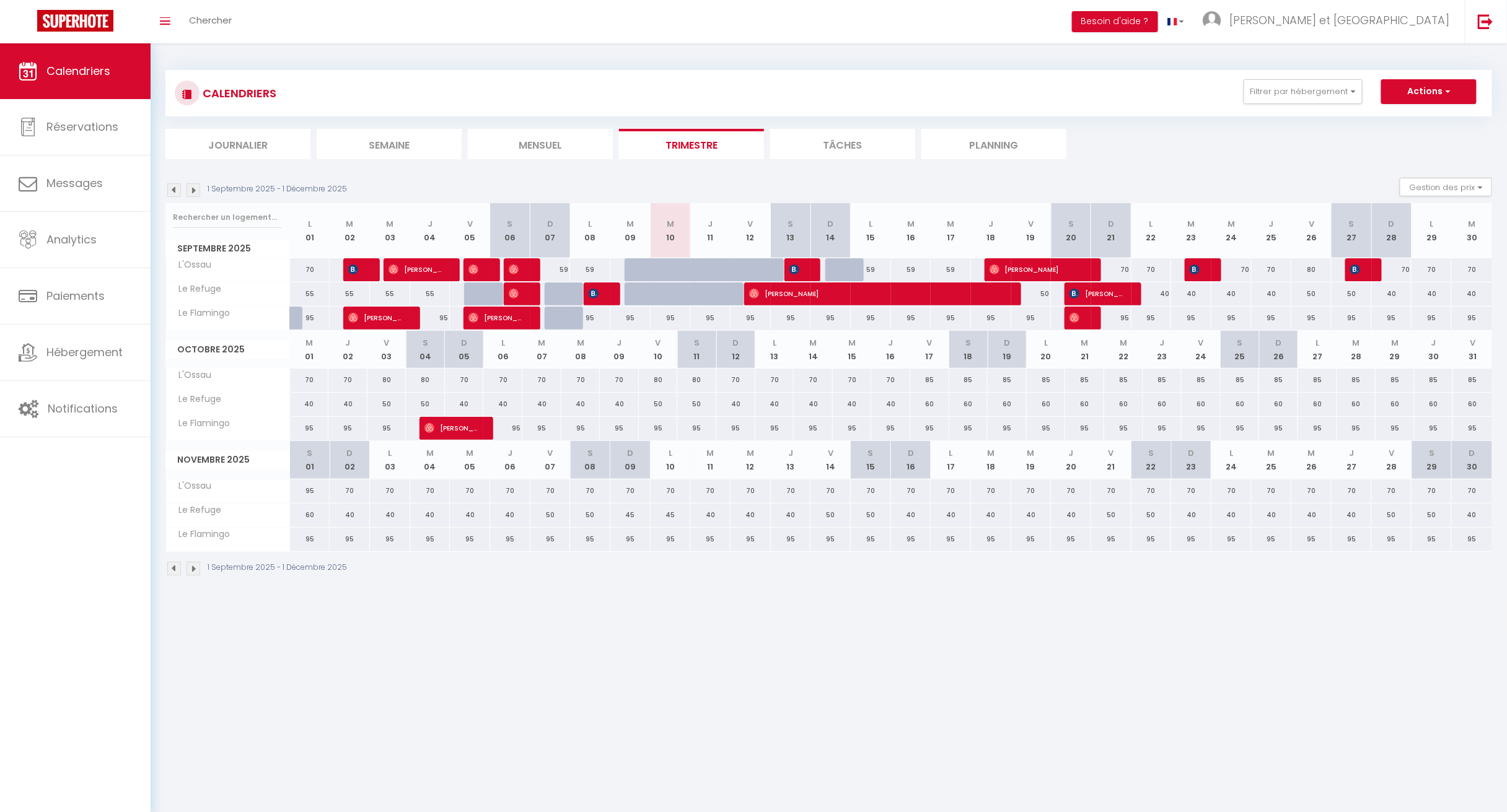
click at [528, 269] on div at bounding box center [524, 270] width 40 height 23
click at [518, 272] on img at bounding box center [514, 269] width 10 height 10
select select "OK"
select select "1"
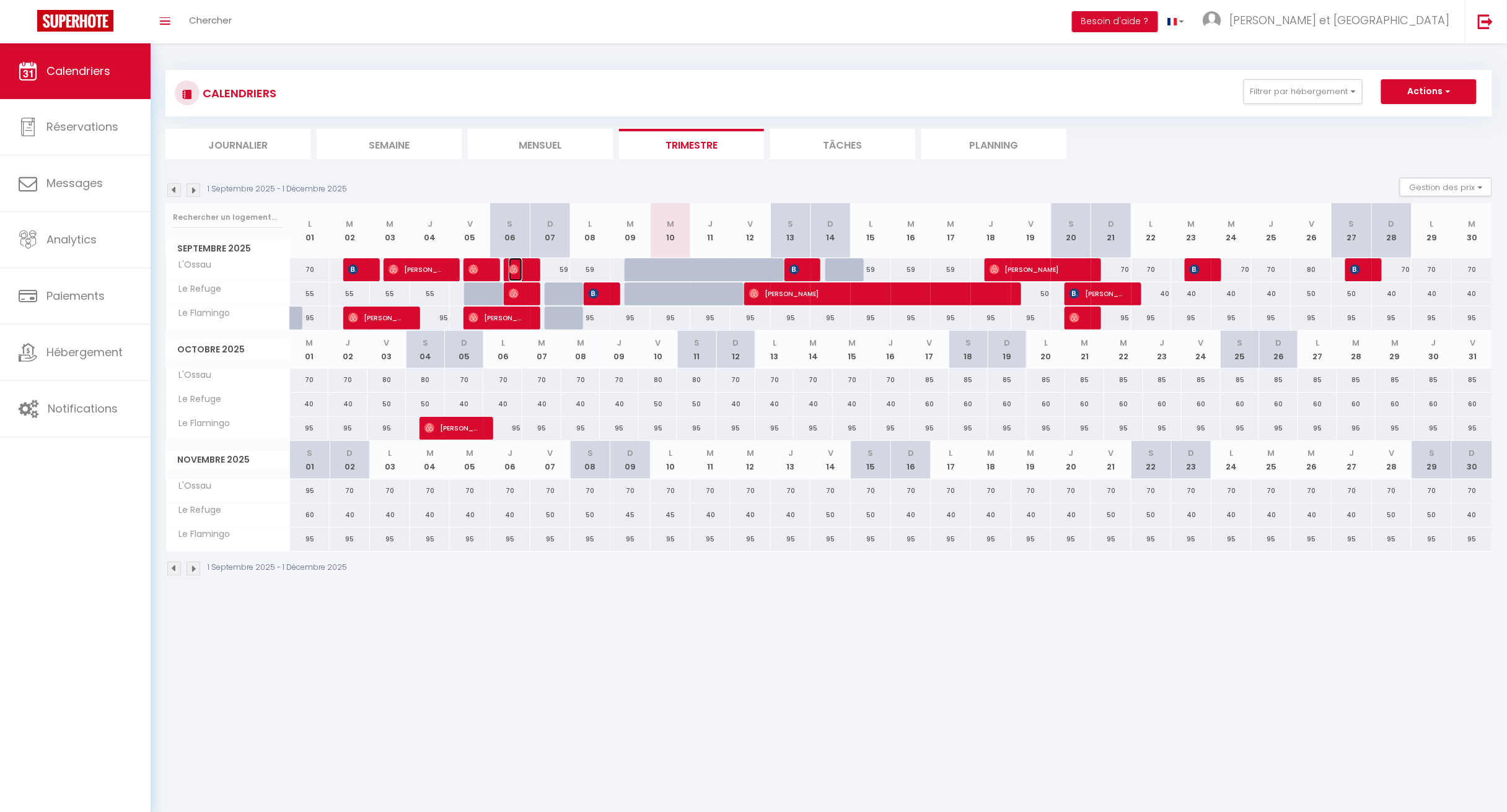
select select "0"
select select "1"
select select
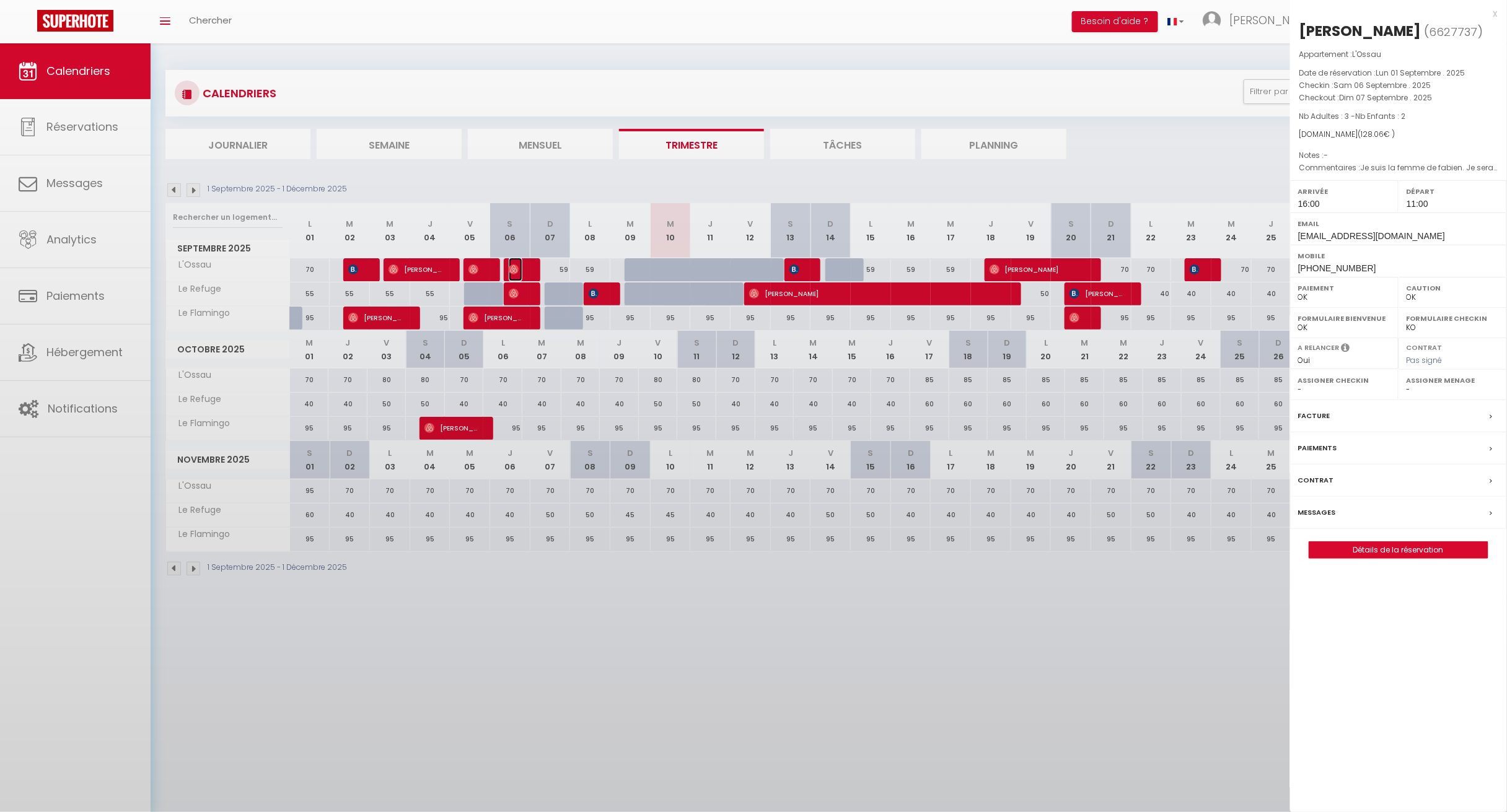
select select "50840"
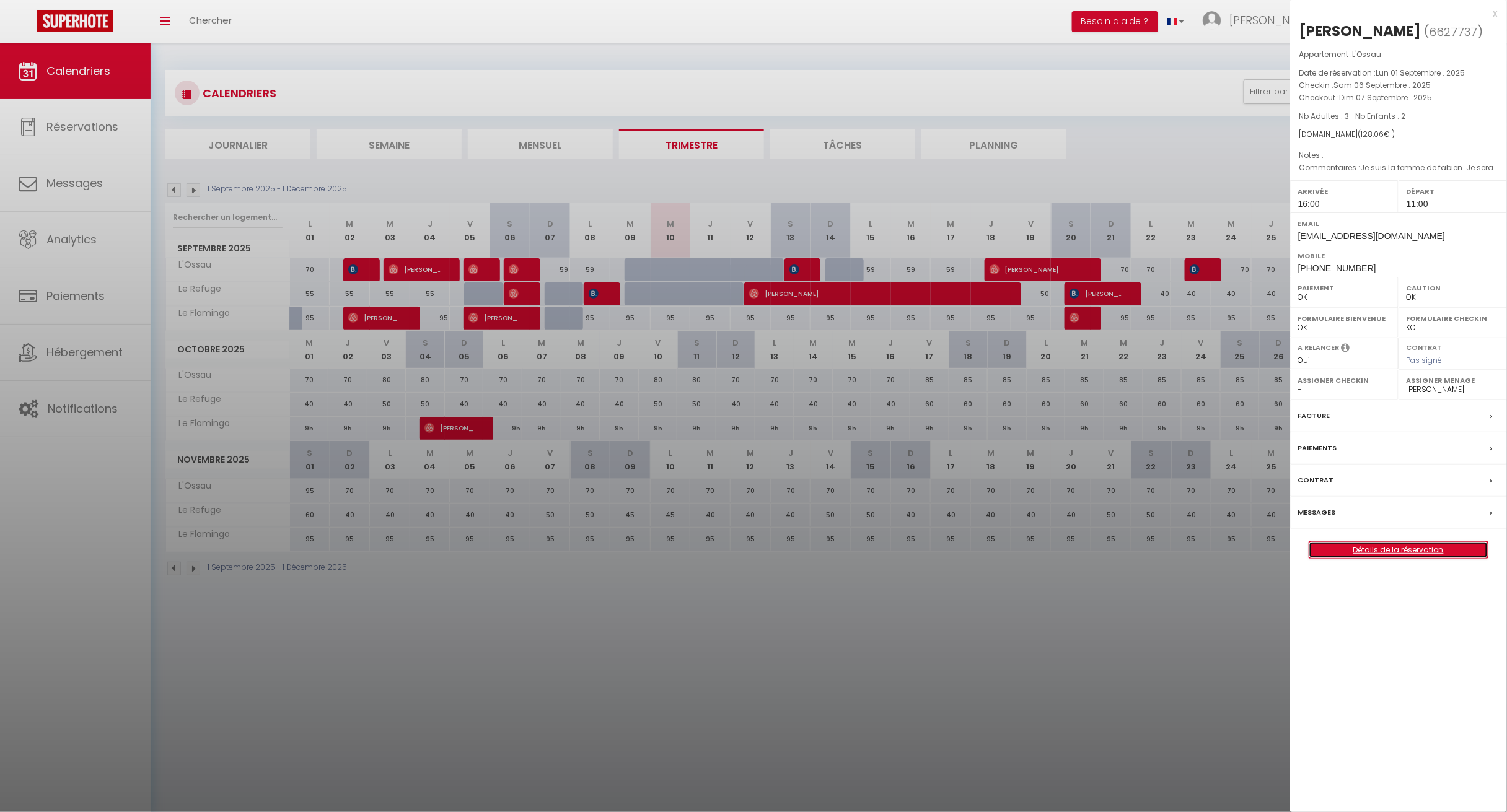
click at [745, 543] on link "Détails de la réservation" at bounding box center [1398, 550] width 179 height 16
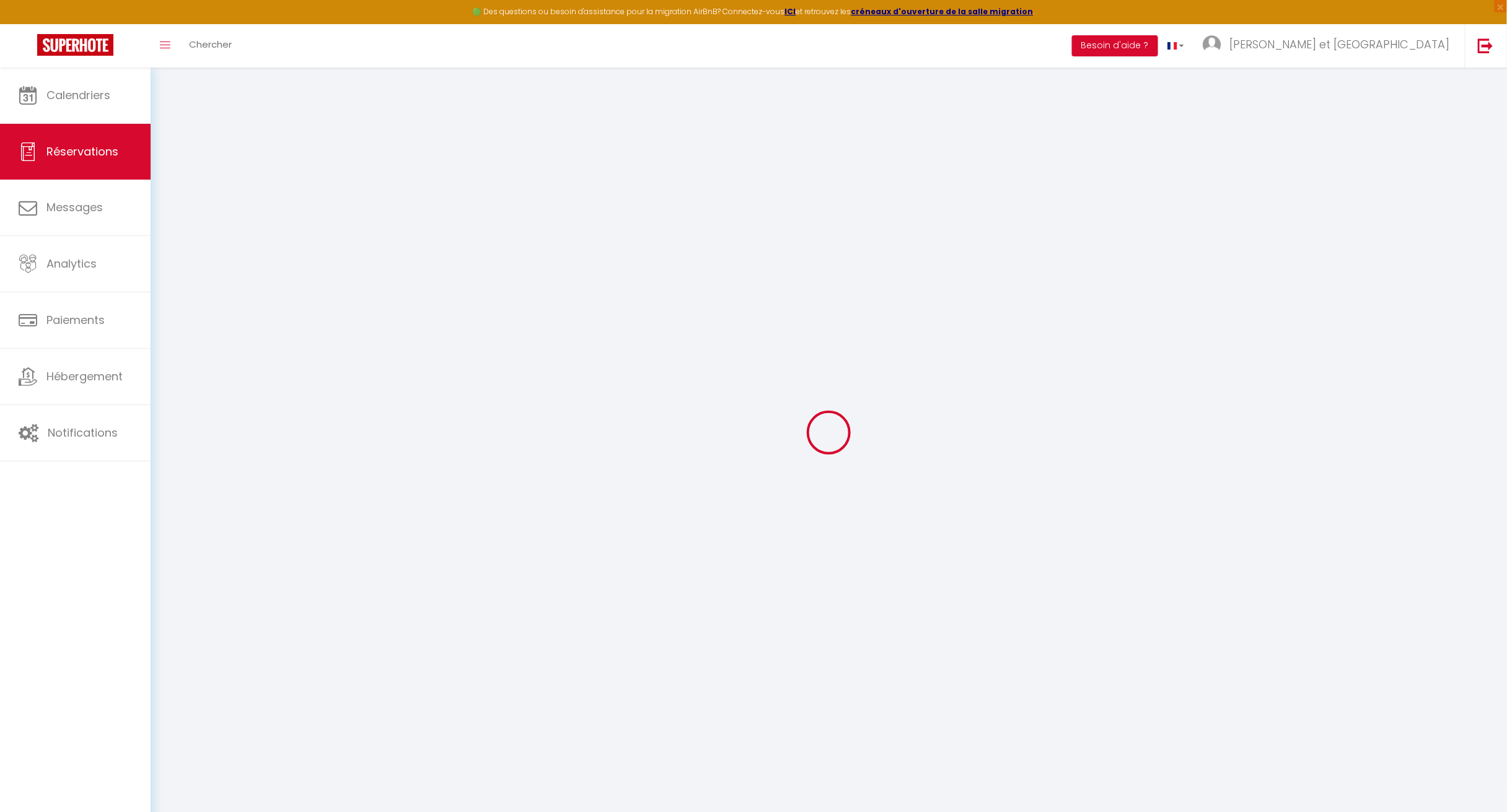
select select
checkbox input "false"
select select
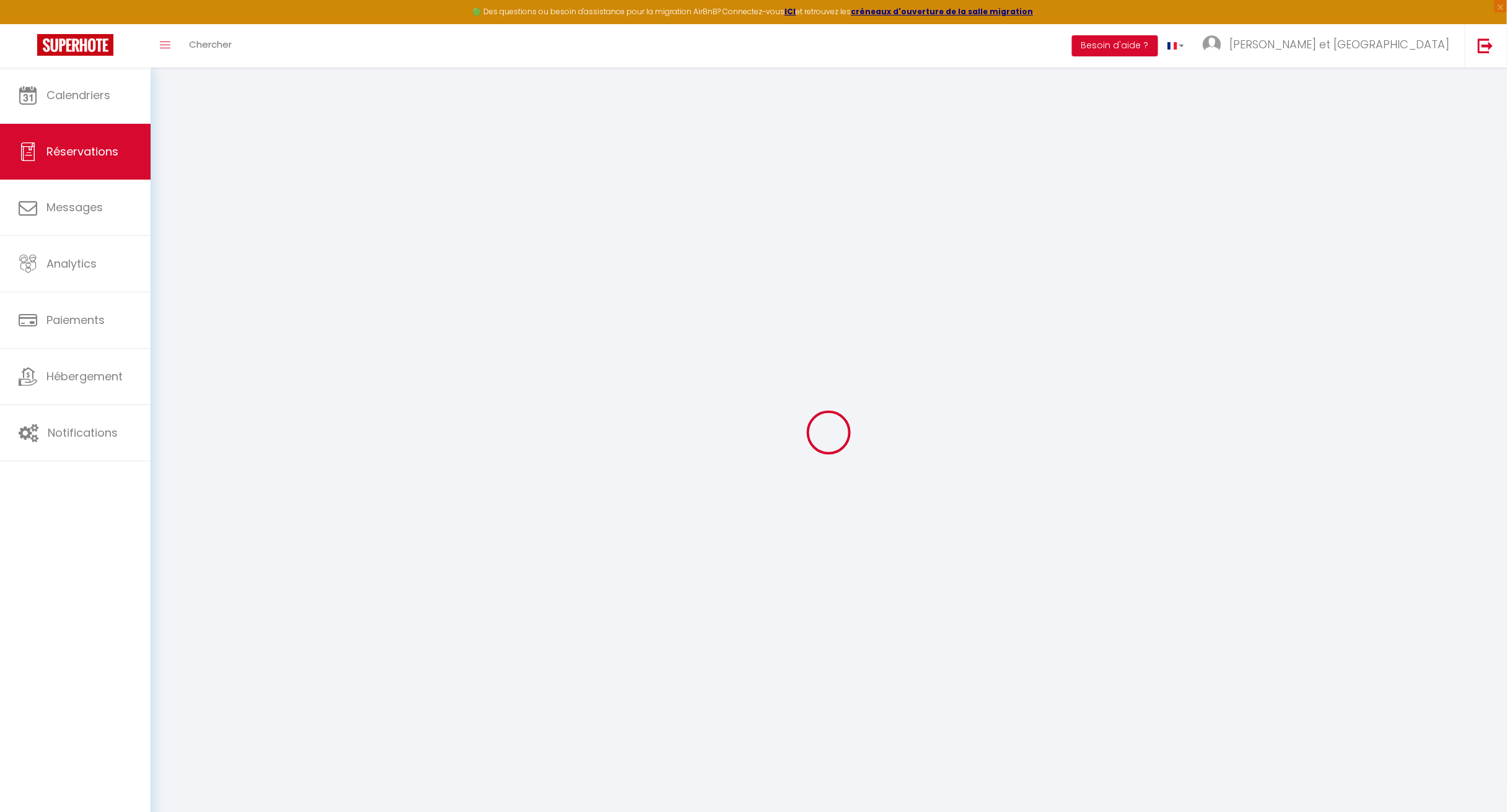
select select
checkbox input "false"
type textarea "Je suis la femme de fabien. Je serai avec mes parents et nos deux enfants. Lucie"
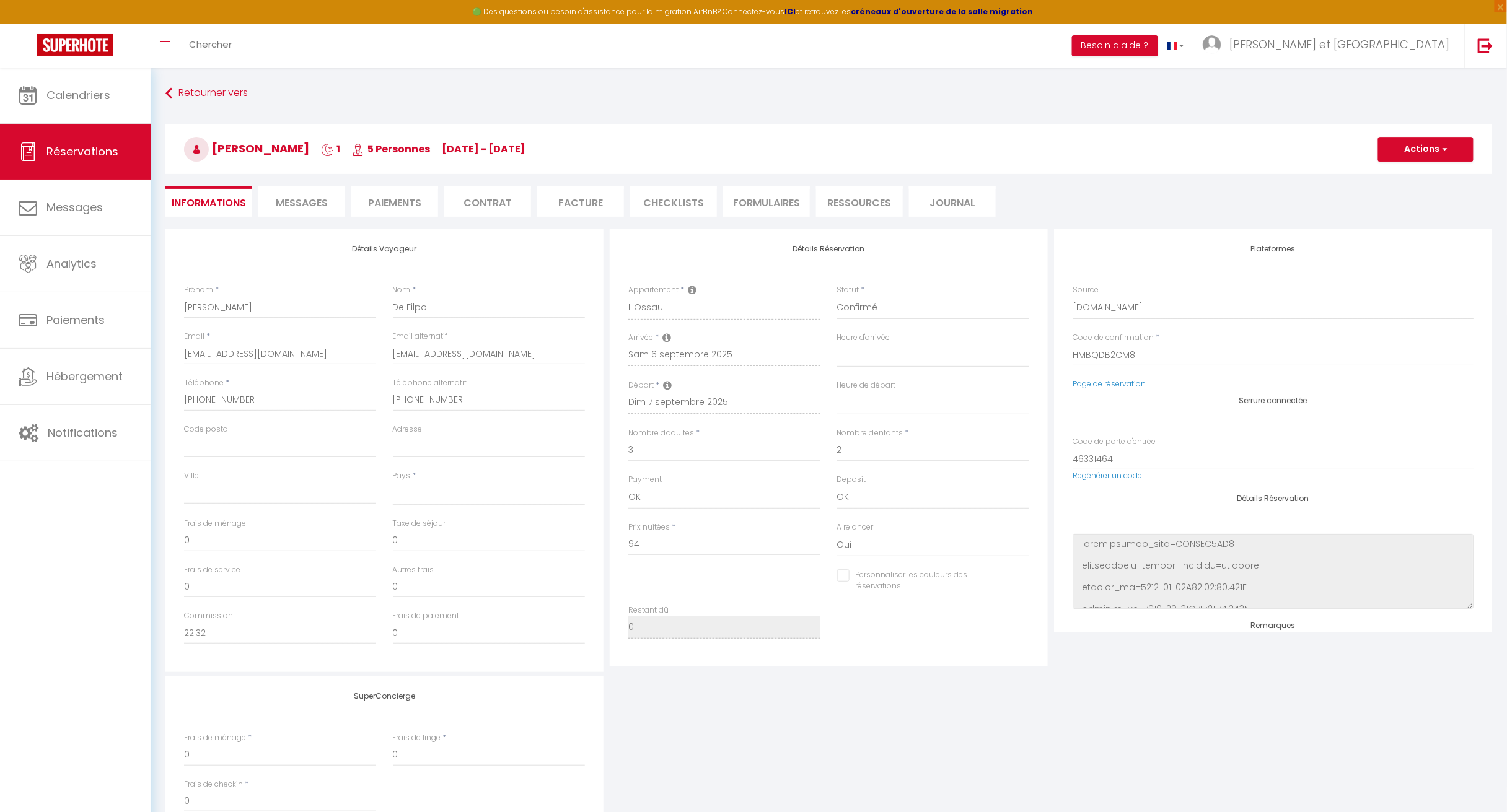
select select
type input "30"
type input "4.06"
select select
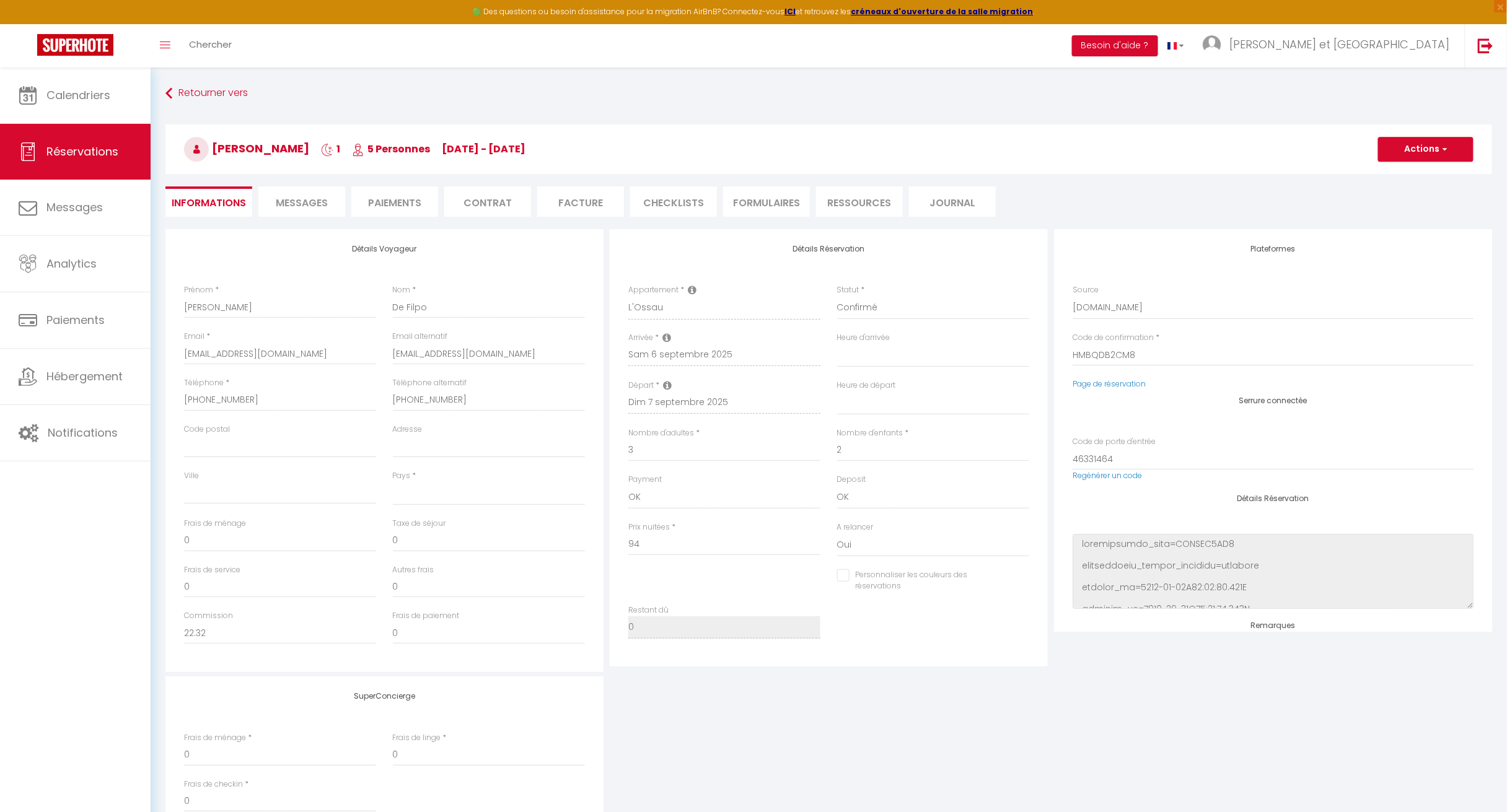
checkbox input "false"
select select
checkbox input "false"
select select "16:00"
select select "11:00"
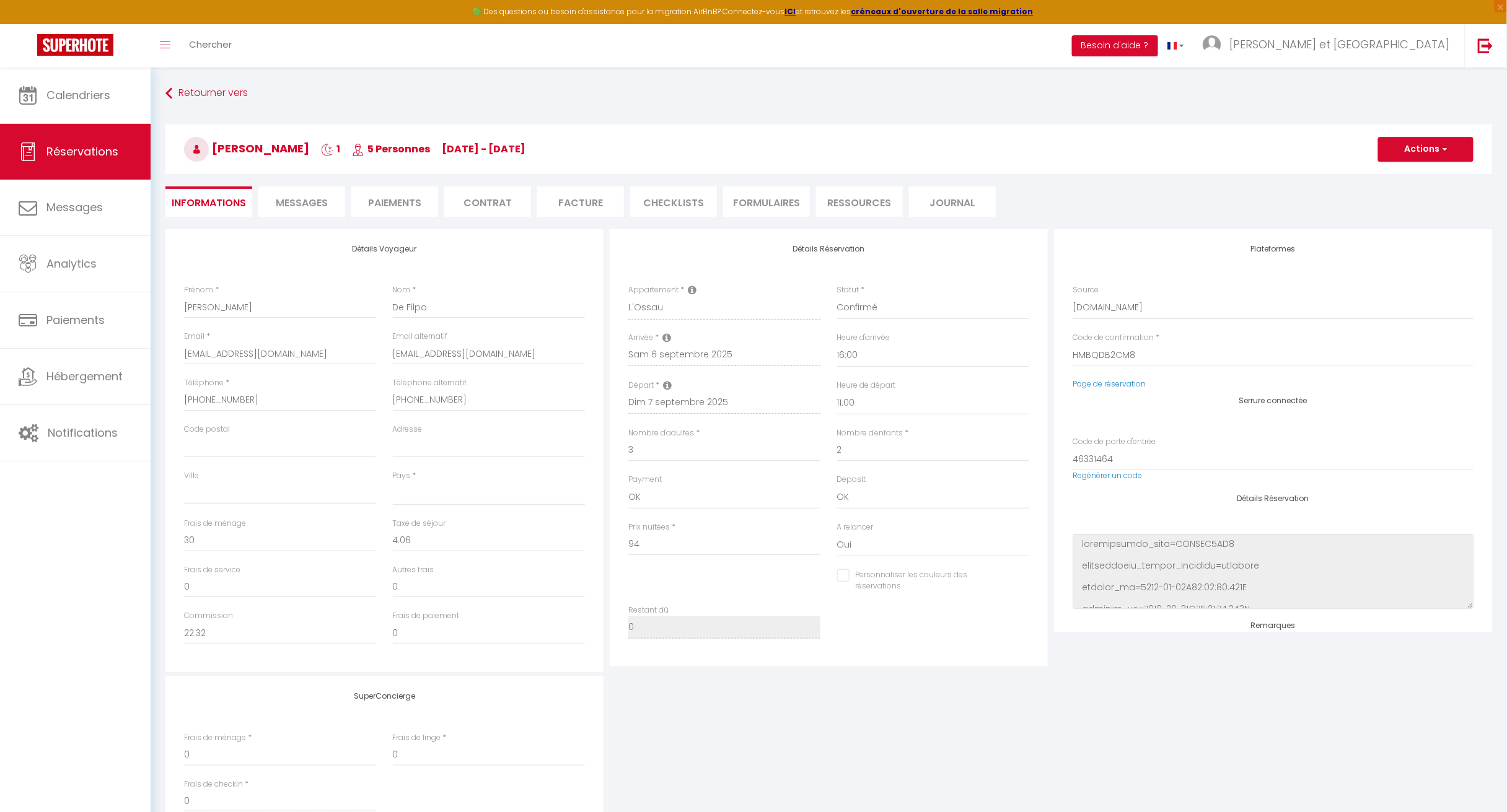
click at [685, 204] on li "CHECKLISTS" at bounding box center [673, 201] width 87 height 30
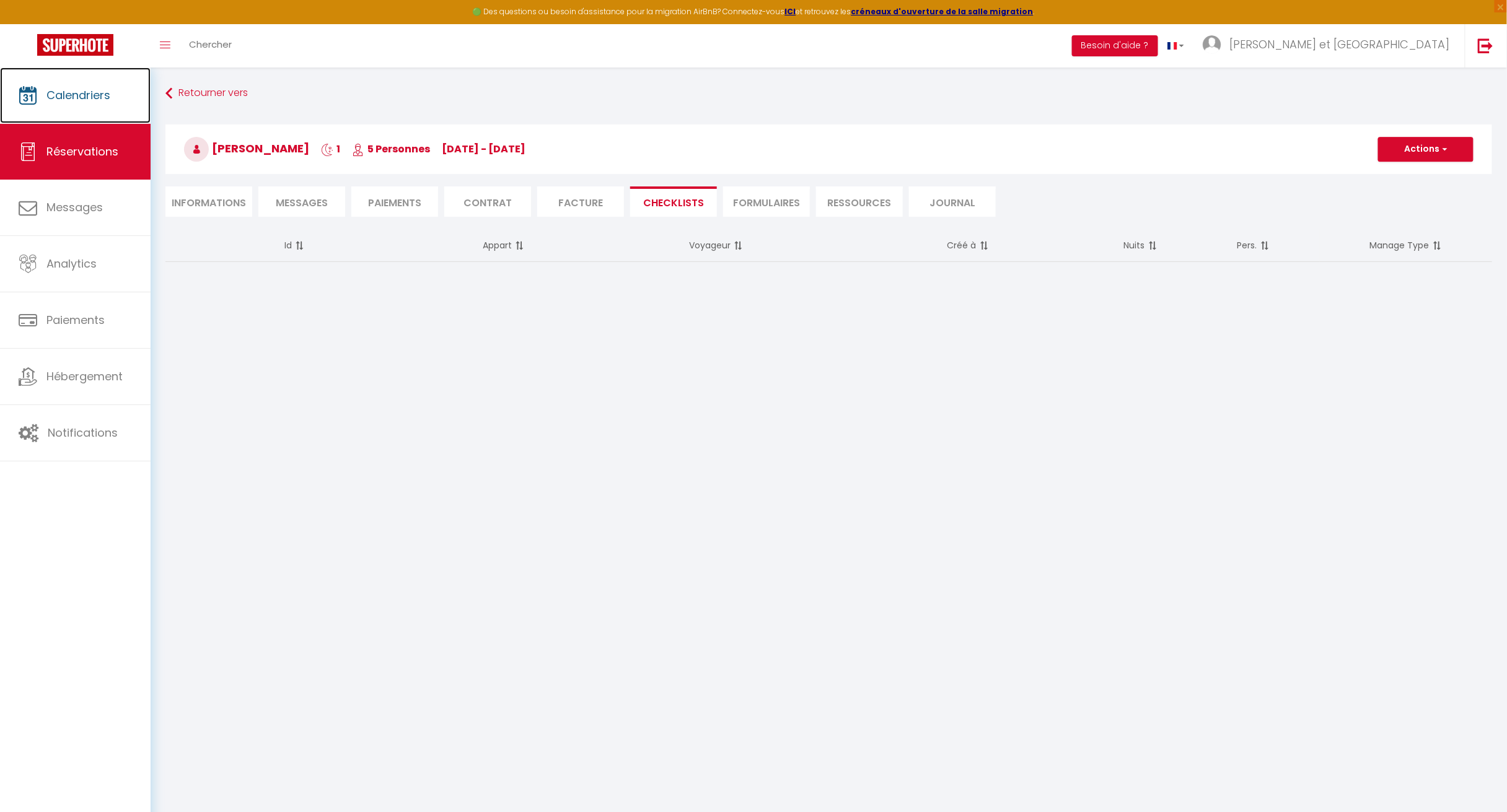
click at [76, 104] on link "Calendriers" at bounding box center [75, 95] width 151 height 56
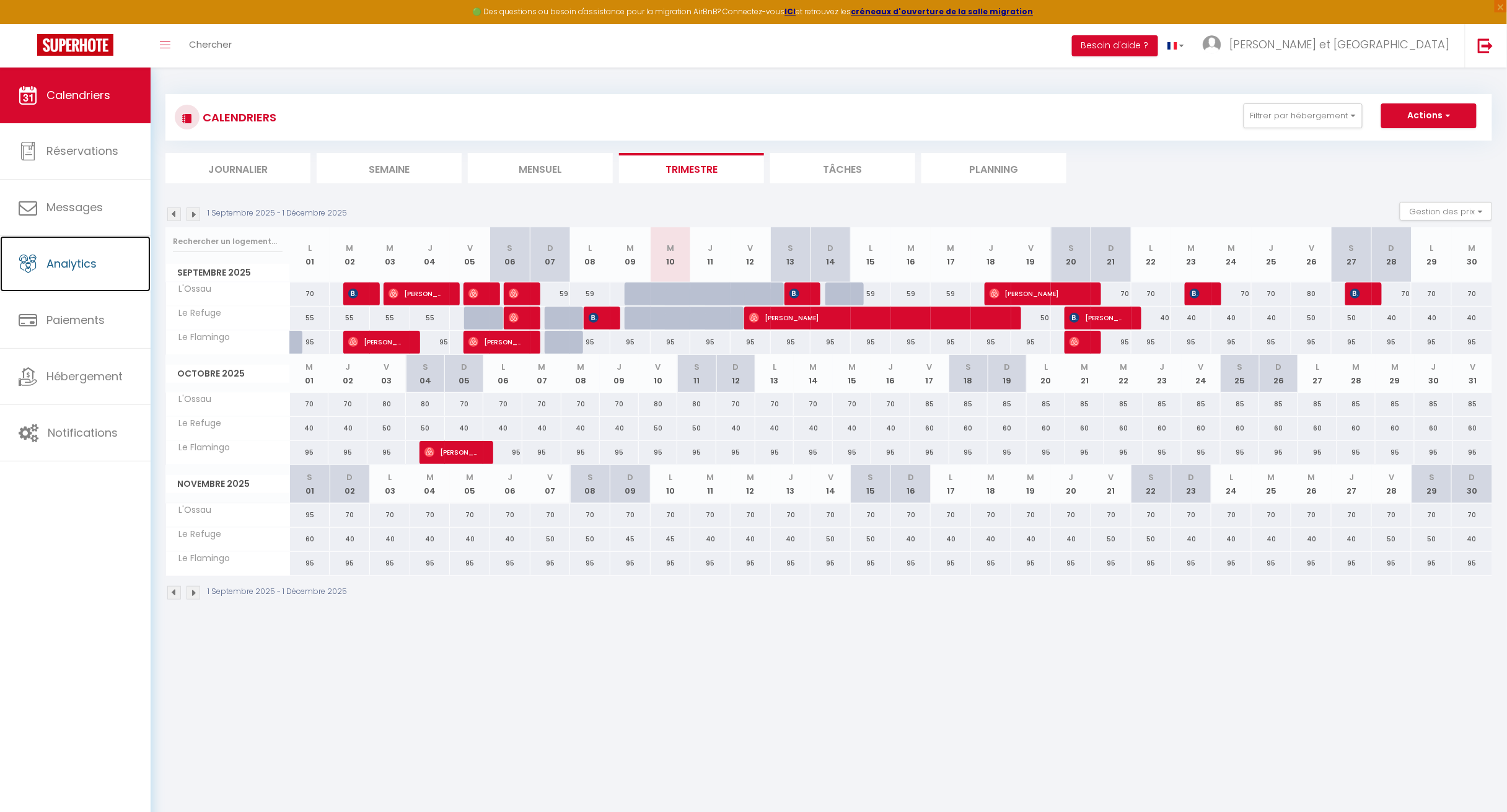
click at [89, 276] on link "Analytics" at bounding box center [75, 264] width 151 height 56
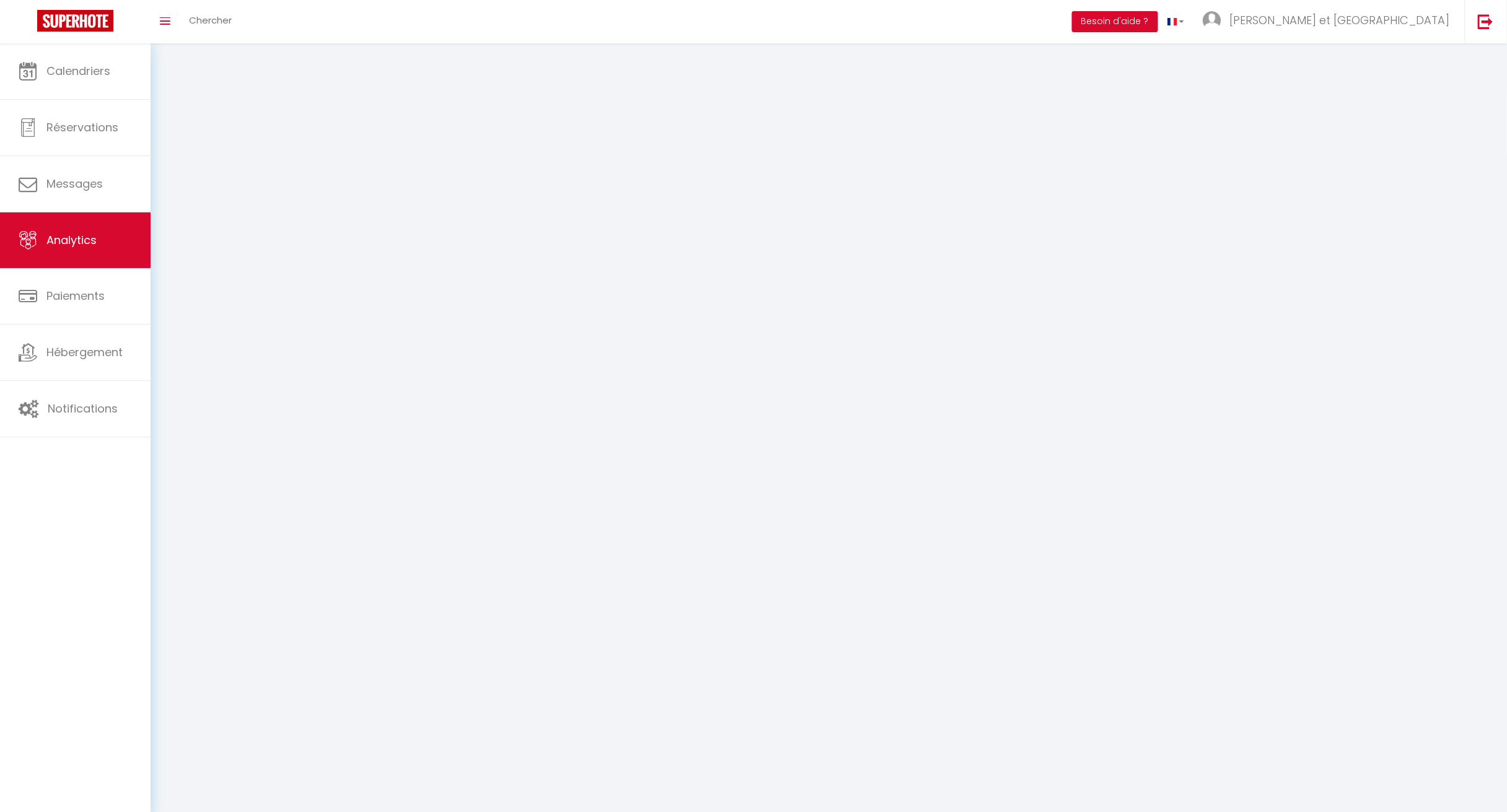
select select "2025"
select select "9"
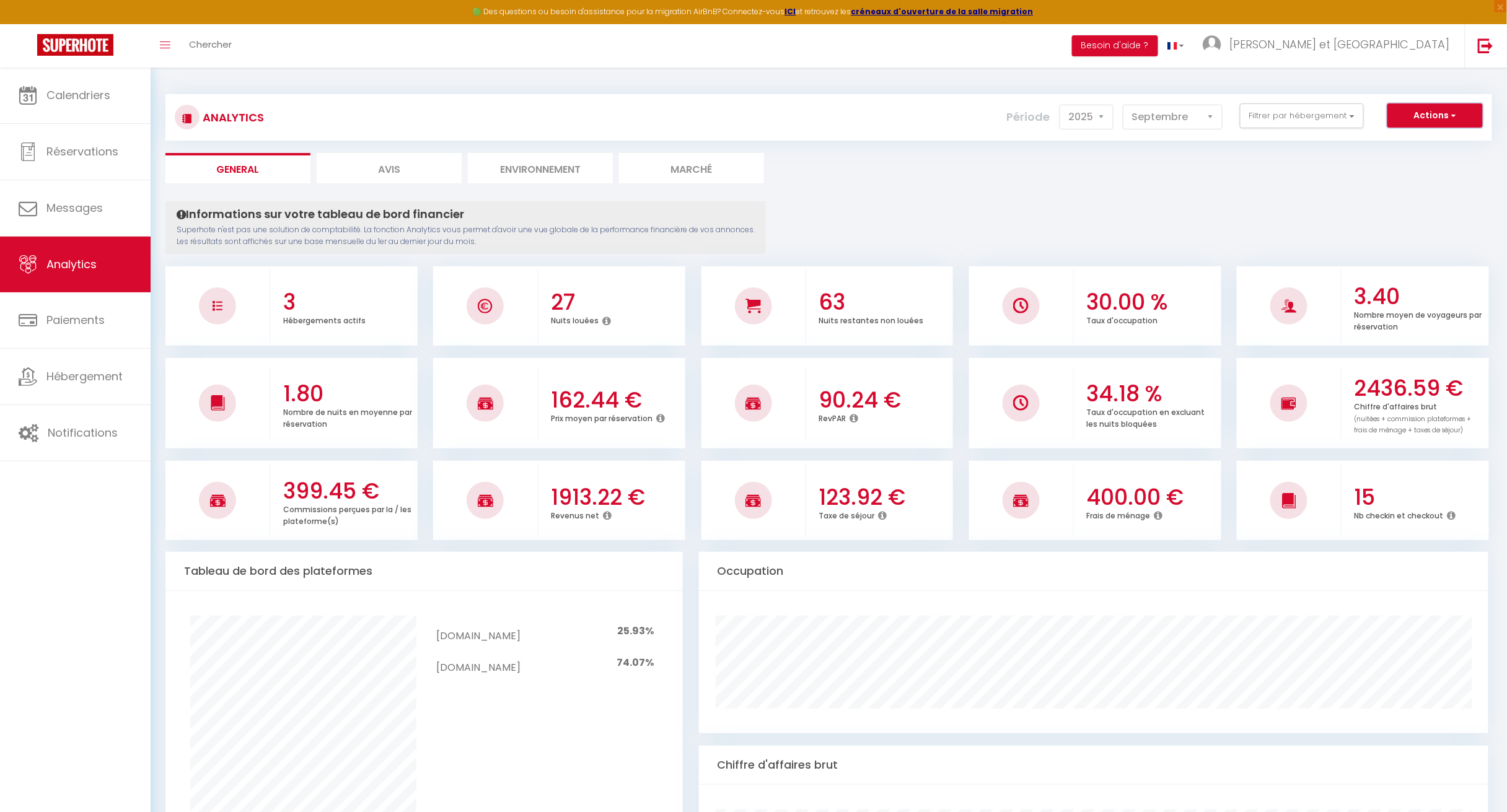
click at [745, 120] on button "Actions" at bounding box center [1434, 116] width 95 height 25
click at [745, 165] on ul "General Avis Environnement Marché" at bounding box center [829, 168] width 1327 height 30
drag, startPoint x: 328, startPoint y: 244, endPoint x: 474, endPoint y: 243, distance: 146.0
click at [474, 243] on p "Superhote n'est pas une solution de comptabilité. La fonction Analytics vous pe…" at bounding box center [465, 236] width 578 height 23
click at [745, 111] on button "Actions" at bounding box center [1434, 116] width 95 height 25
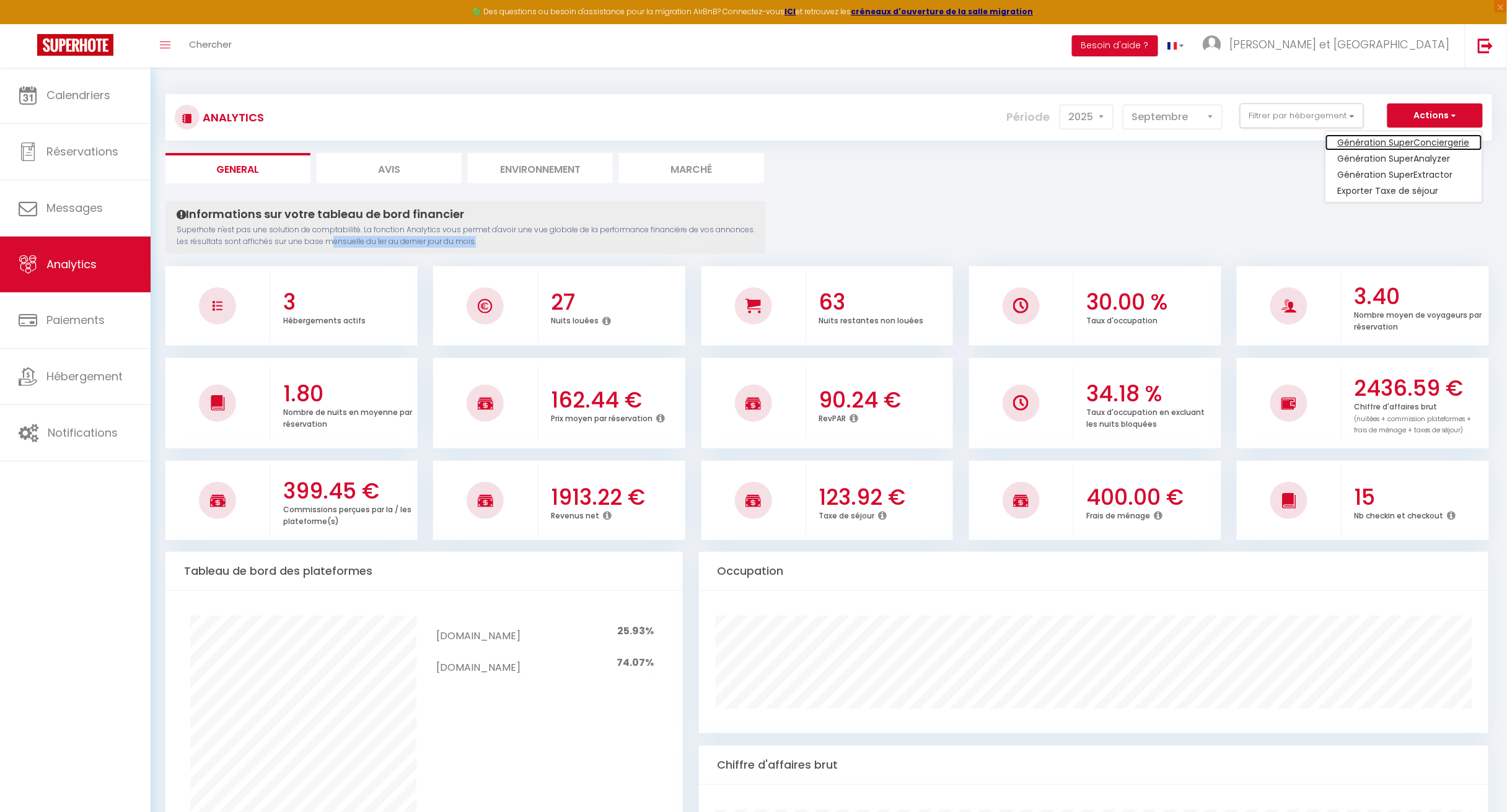
click at [745, 142] on link "Génération SuperConciergerie" at bounding box center [1403, 142] width 157 height 16
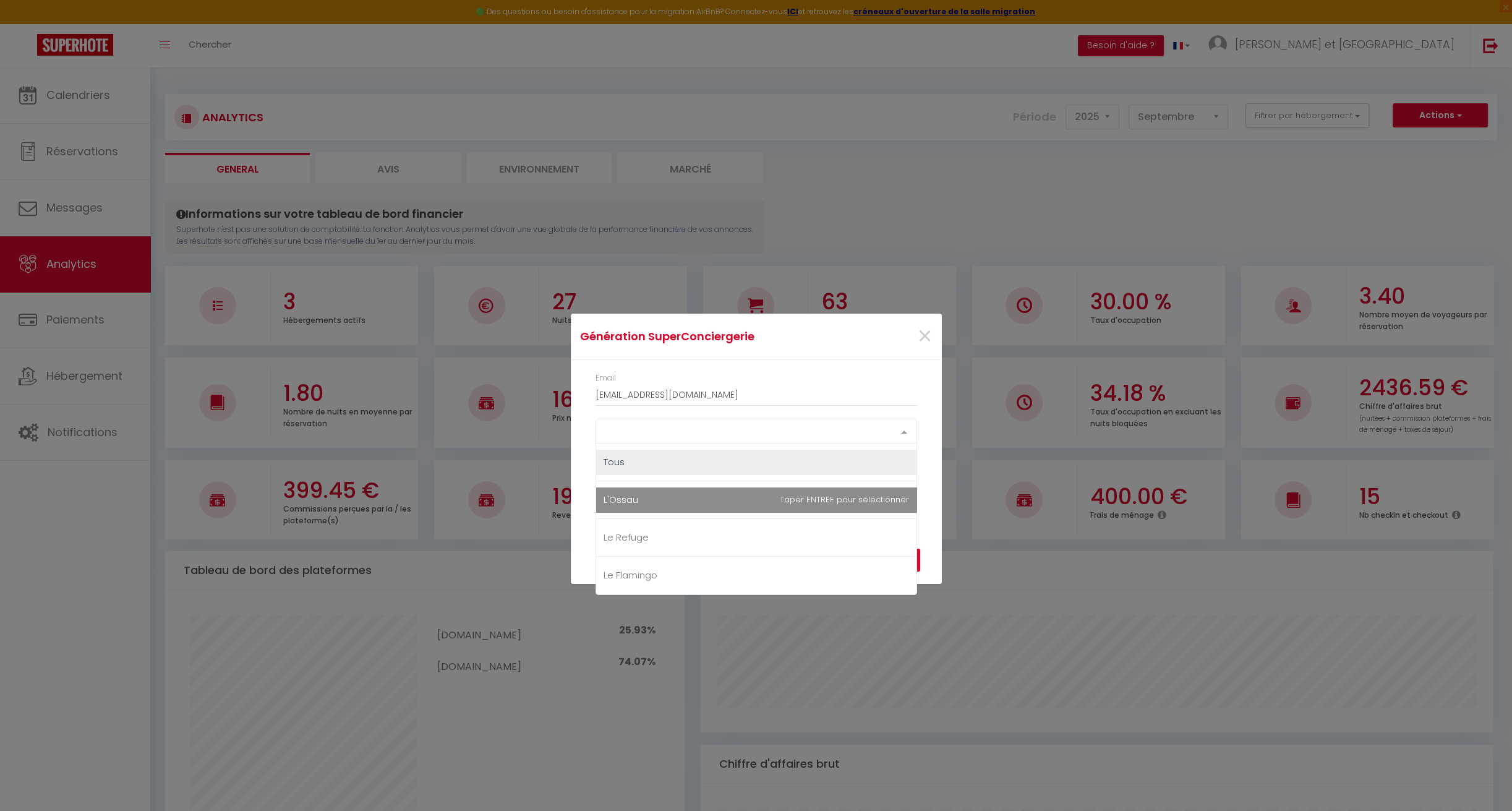
click at [657, 425] on div "Select option" at bounding box center [756, 431] width 321 height 25
click at [648, 505] on span "L'Ossau" at bounding box center [756, 500] width 320 height 25
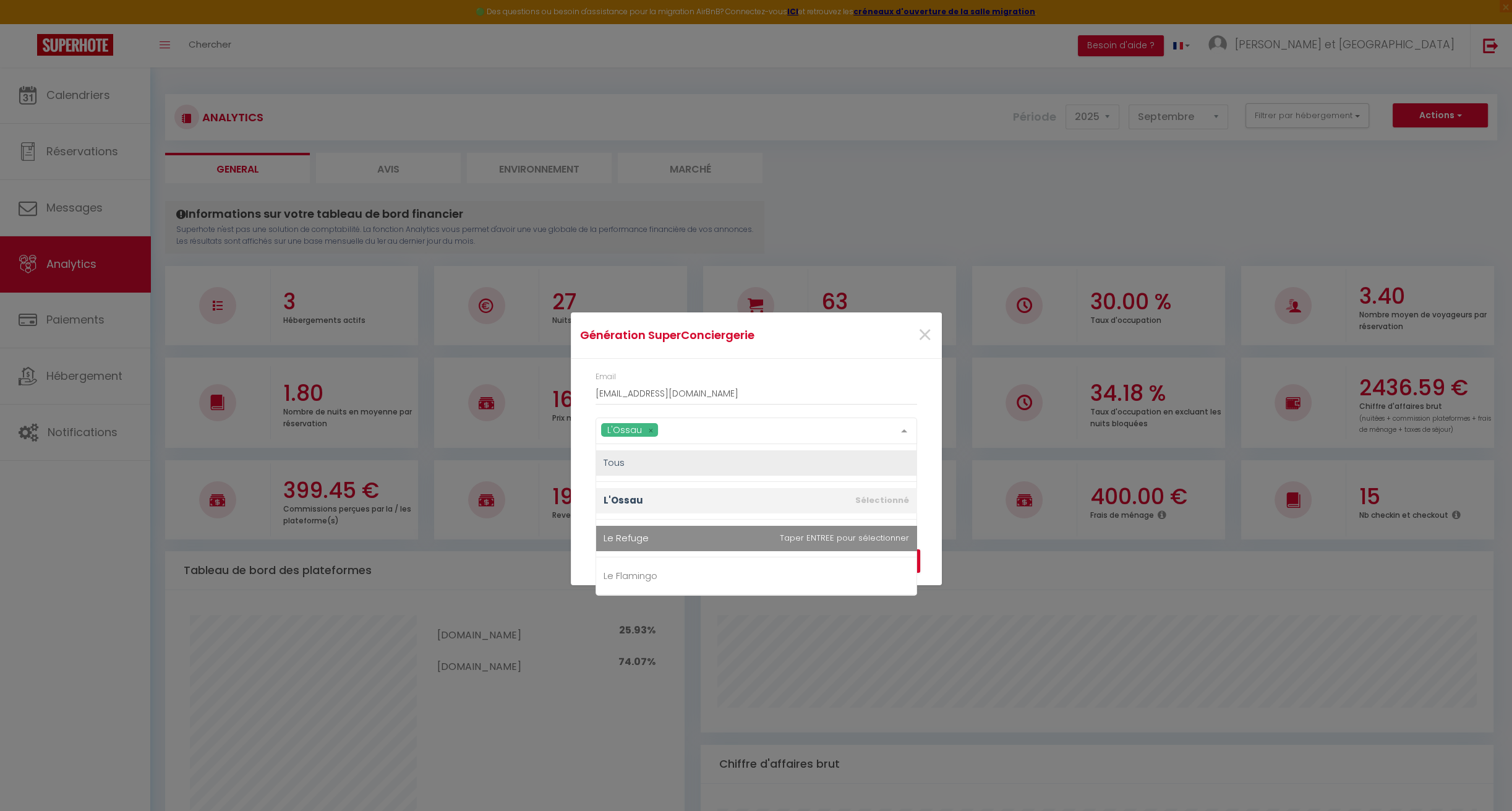
click at [644, 536] on span "Le Refuge" at bounding box center [626, 538] width 45 height 13
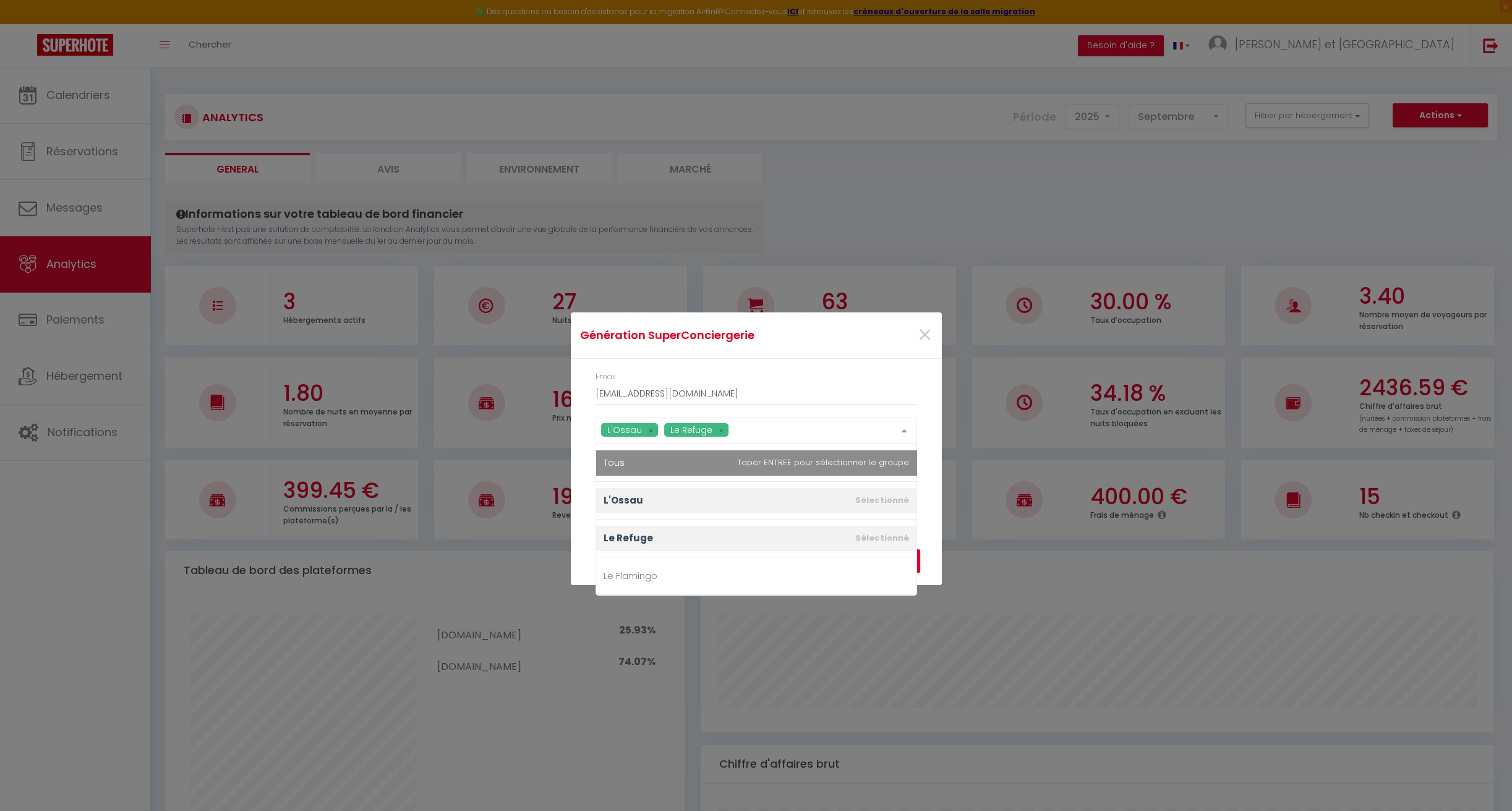
click at [744, 408] on div "Email woodcorp64@gmail.com L'Ossau Le Refuge Tous L'Ossau Le Refuge Le Flamingo…" at bounding box center [756, 438] width 371 height 158
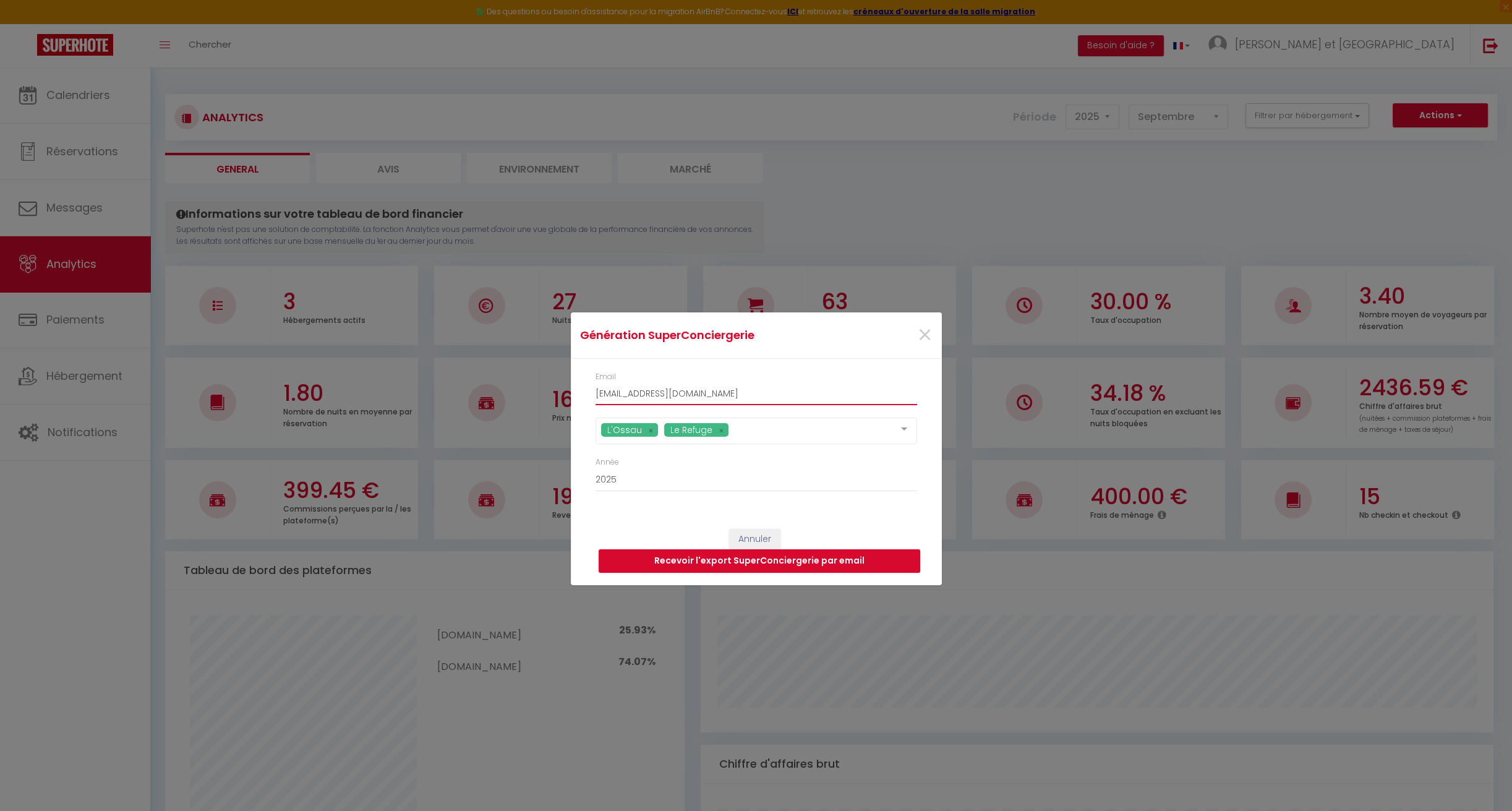
click at [707, 393] on input "woodcorp64@gmail.com" at bounding box center [756, 394] width 321 height 22
type input "mehdi@superhote.com"
click at [744, 560] on button "Recevoir l'export SuperConciergerie par email" at bounding box center [759, 561] width 321 height 23
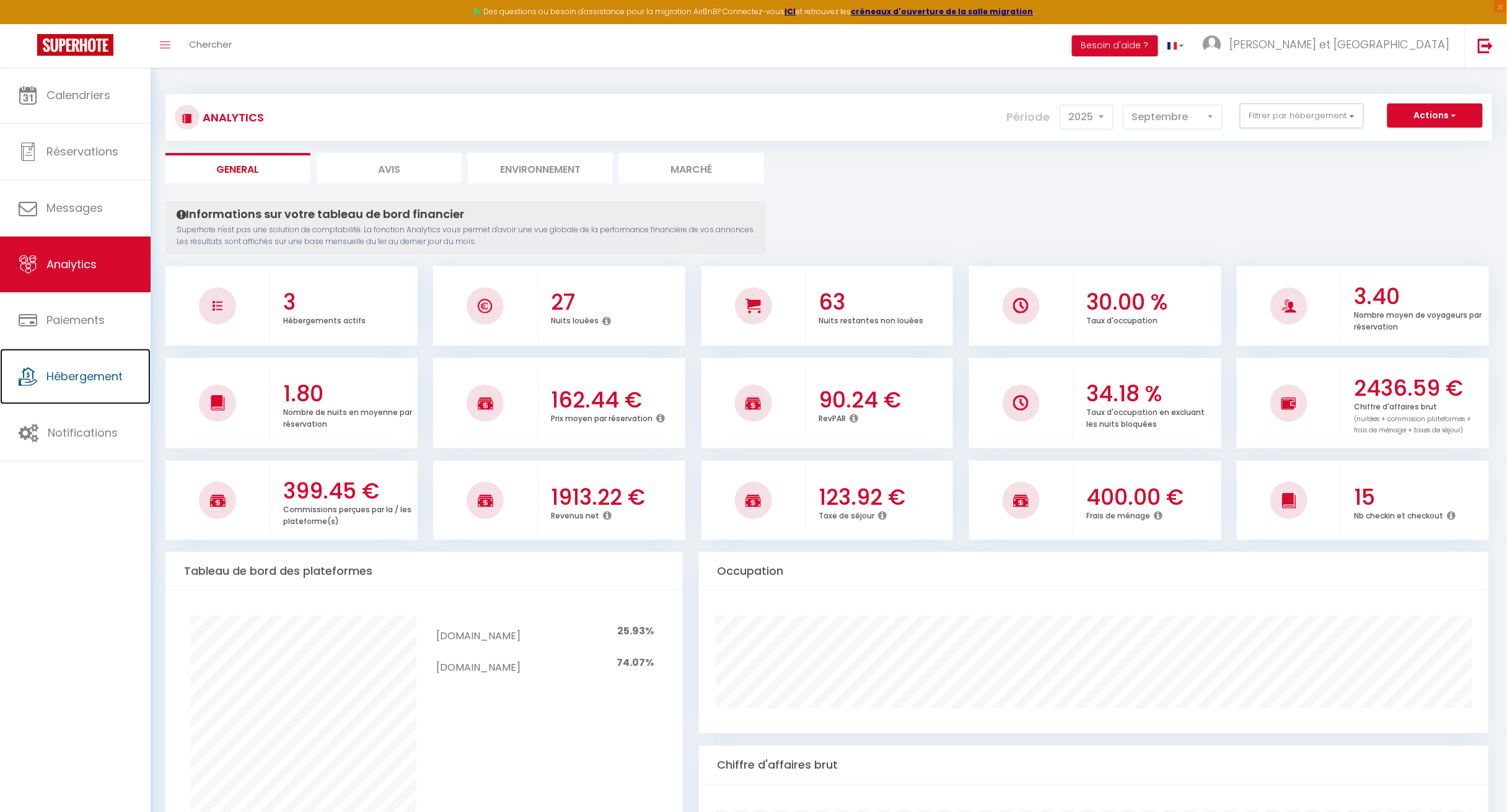
click at [100, 384] on span "Hébergement" at bounding box center [84, 377] width 77 height 15
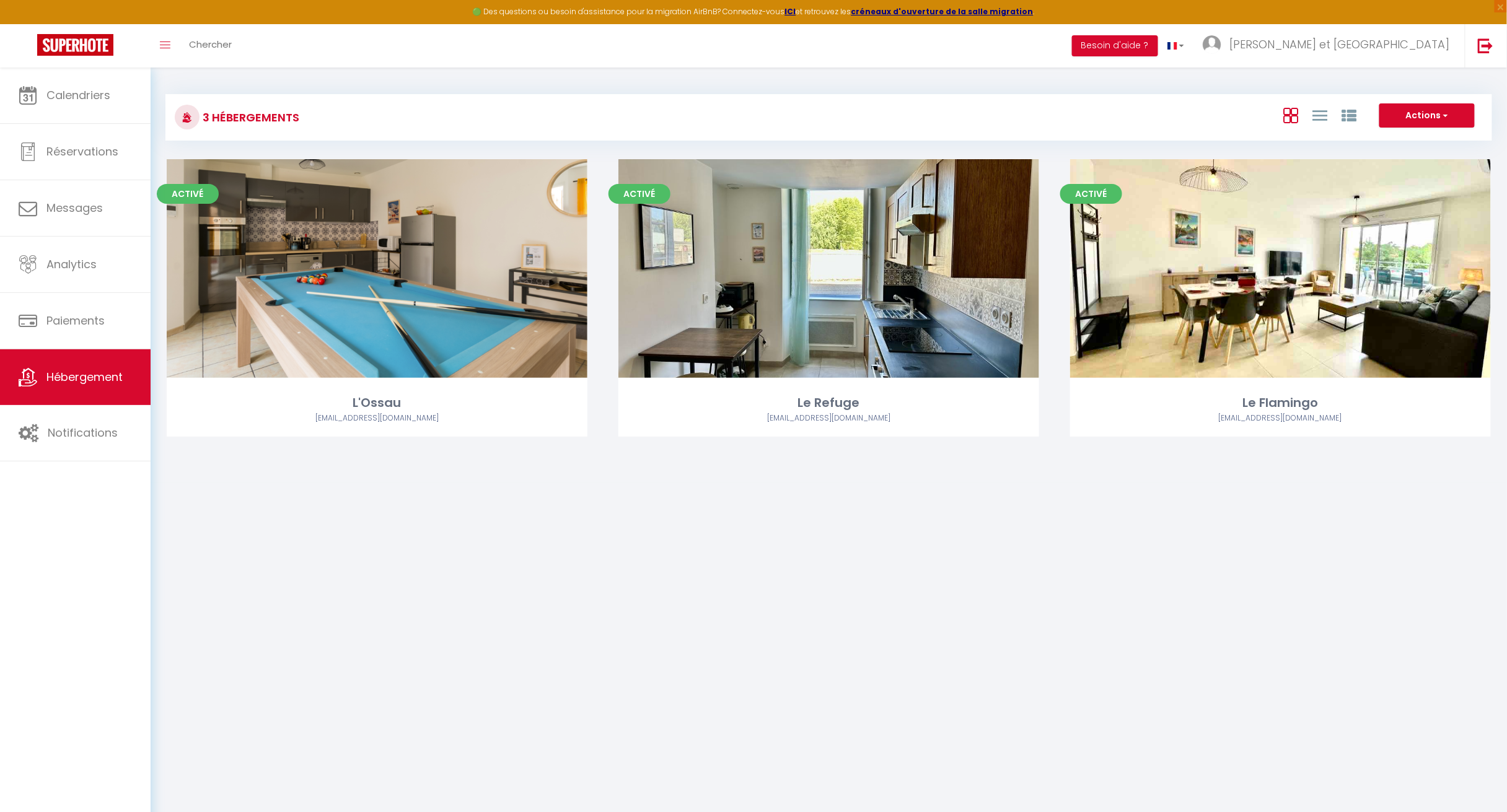
click at [373, 268] on link "Editer" at bounding box center [377, 268] width 74 height 25
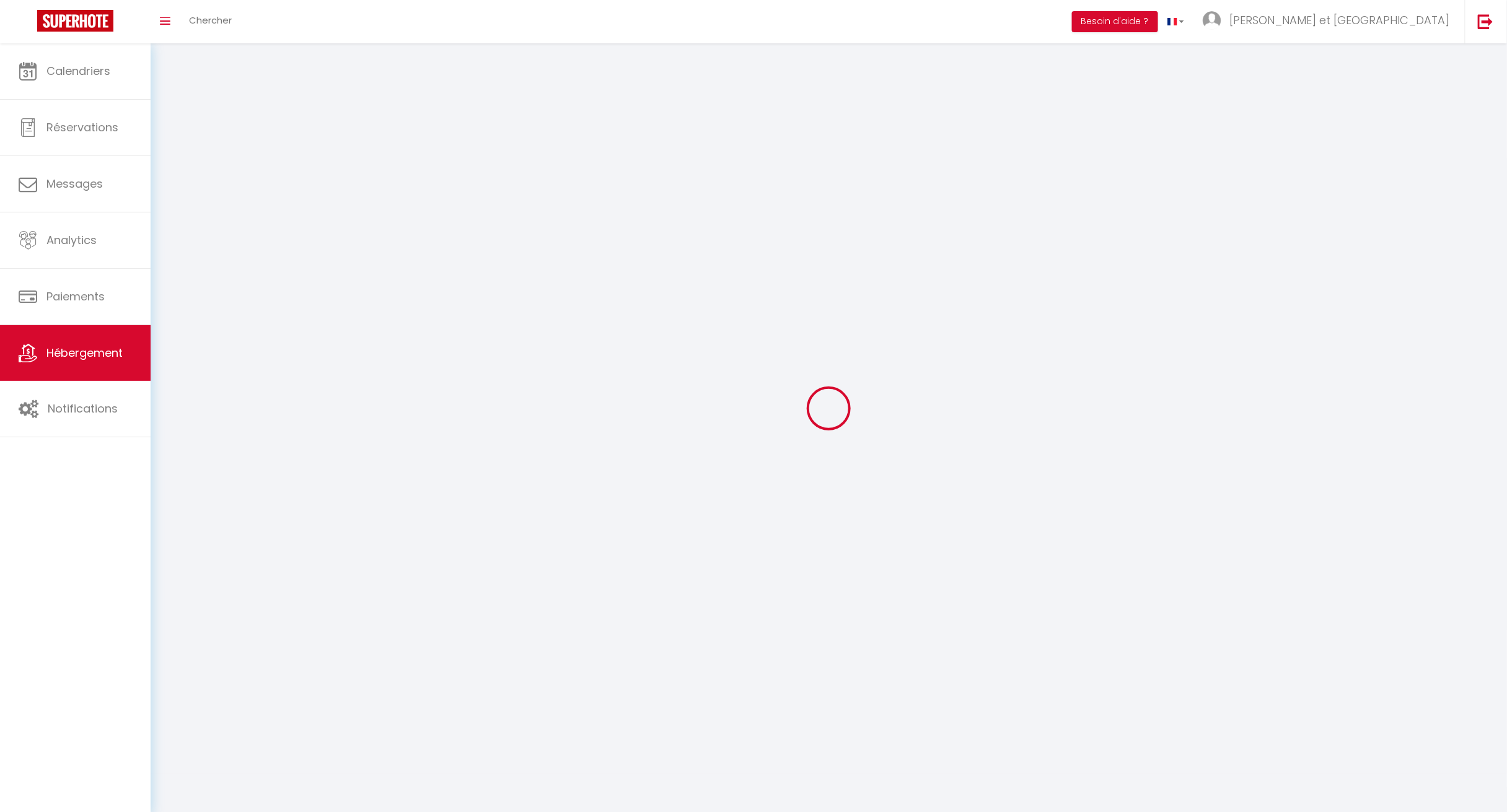
select select
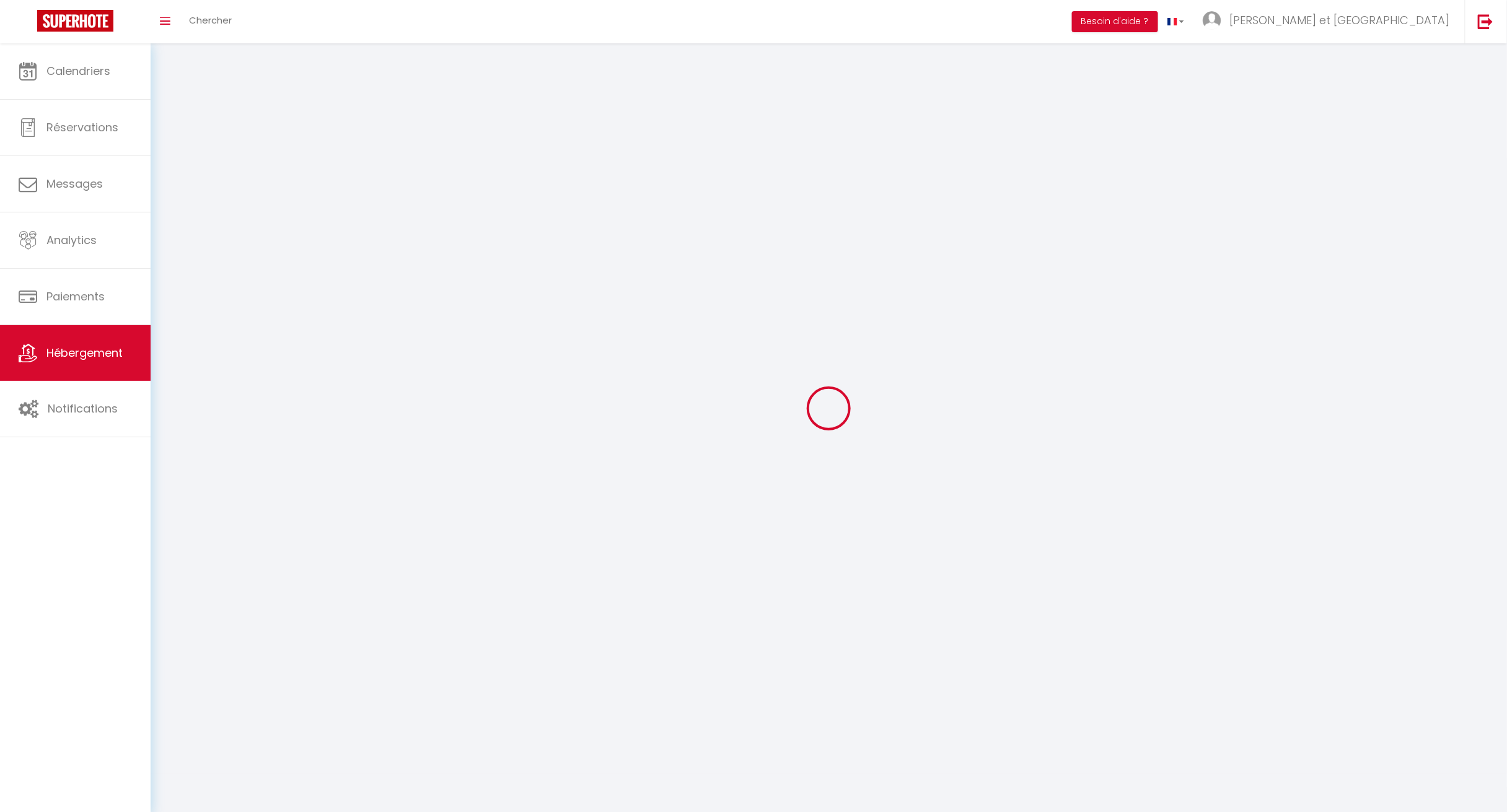
select select "1"
select select
checkbox input "false"
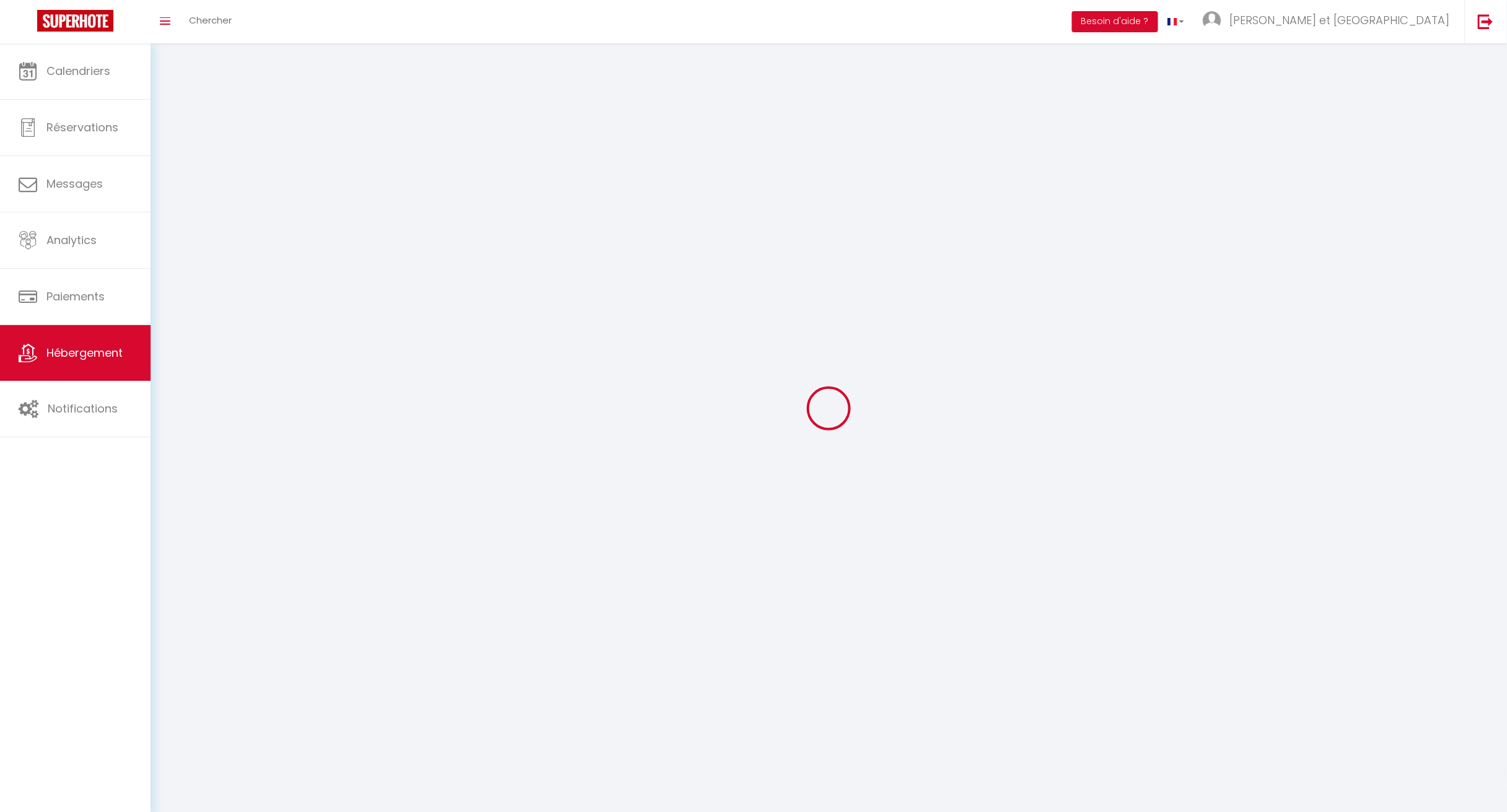
checkbox input "false"
select select "28"
select select
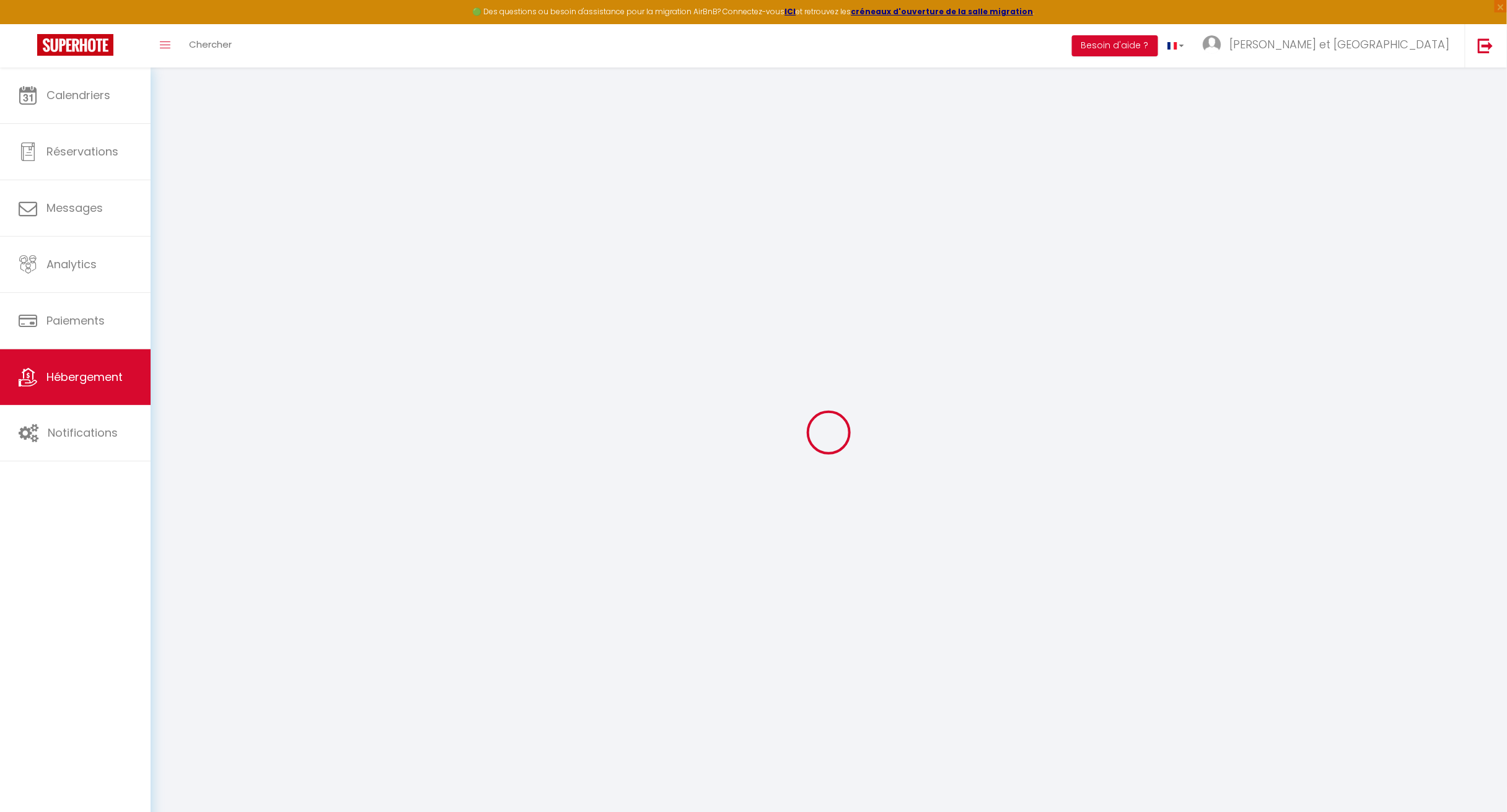
select select
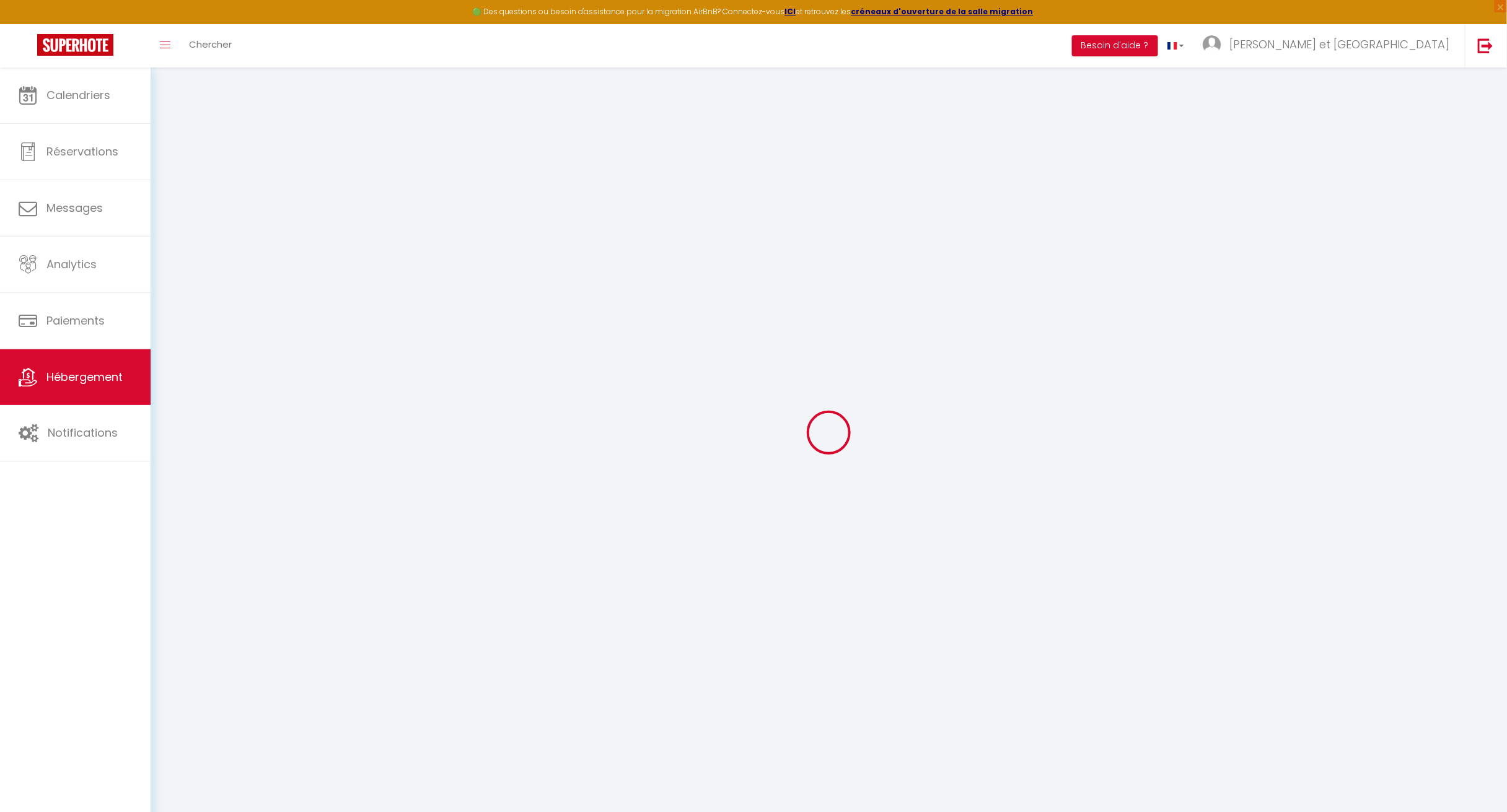
select select
checkbox input "false"
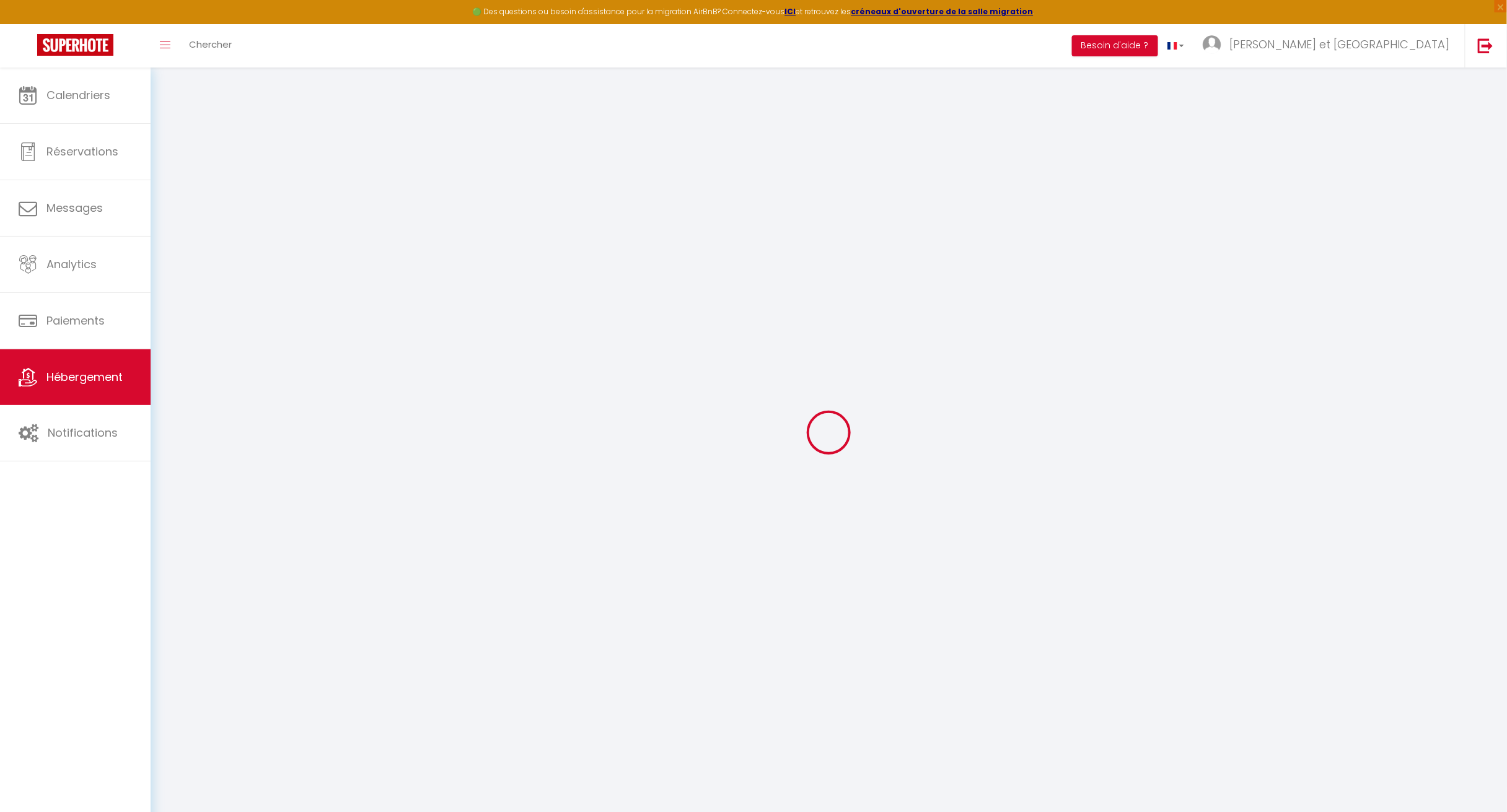
select select
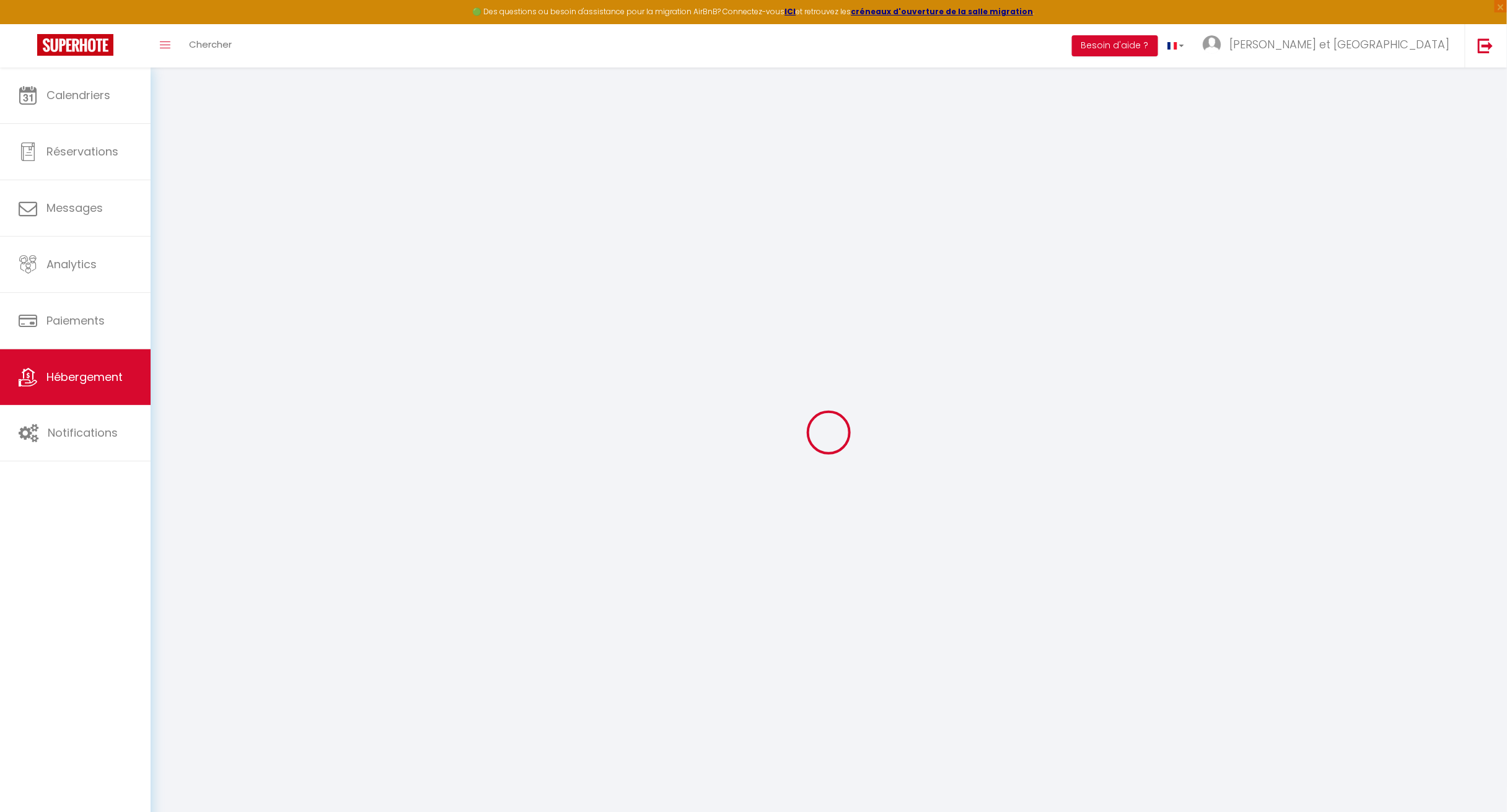
select select
checkbox input "false"
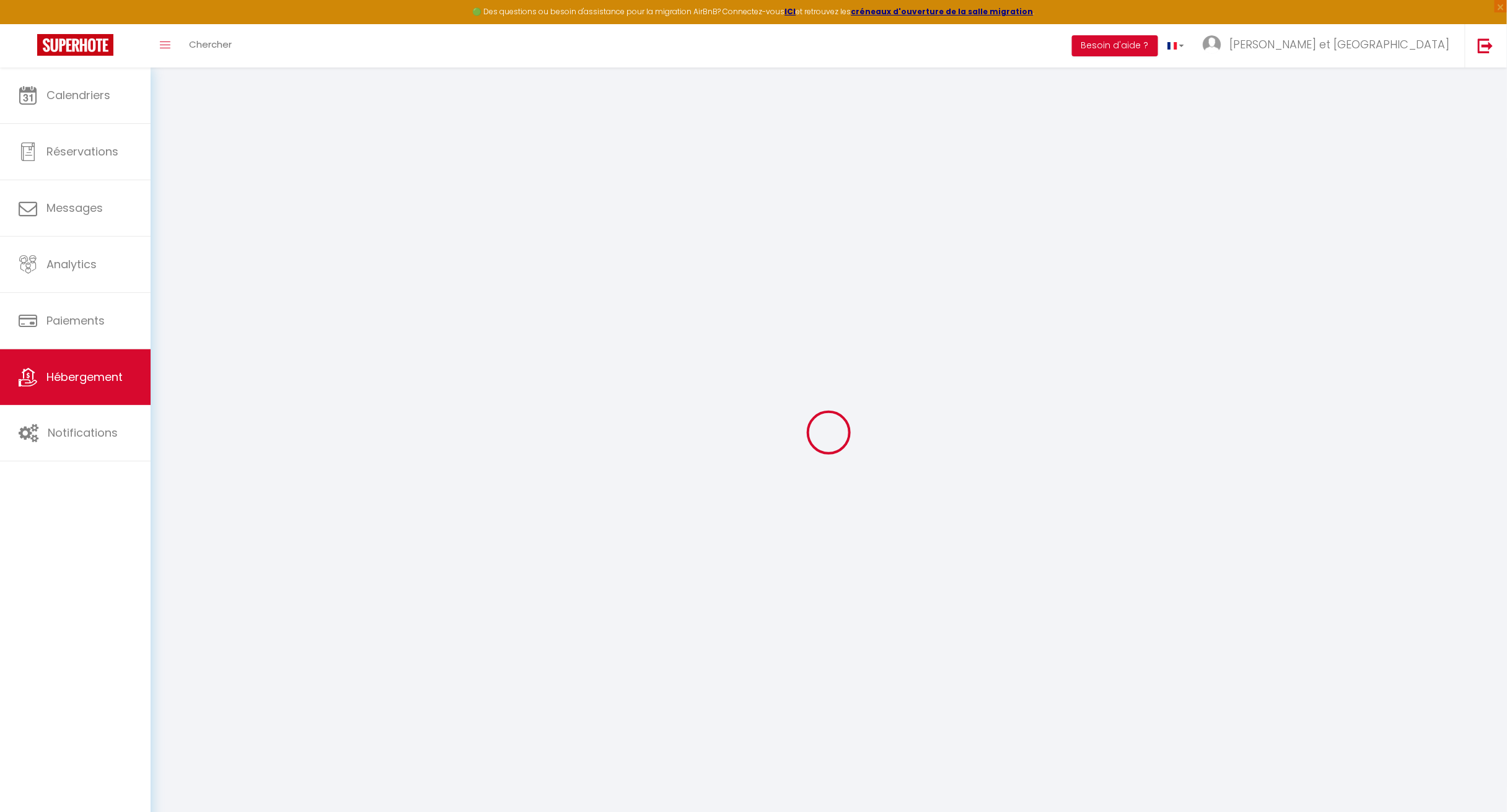
checkbox input "false"
select select
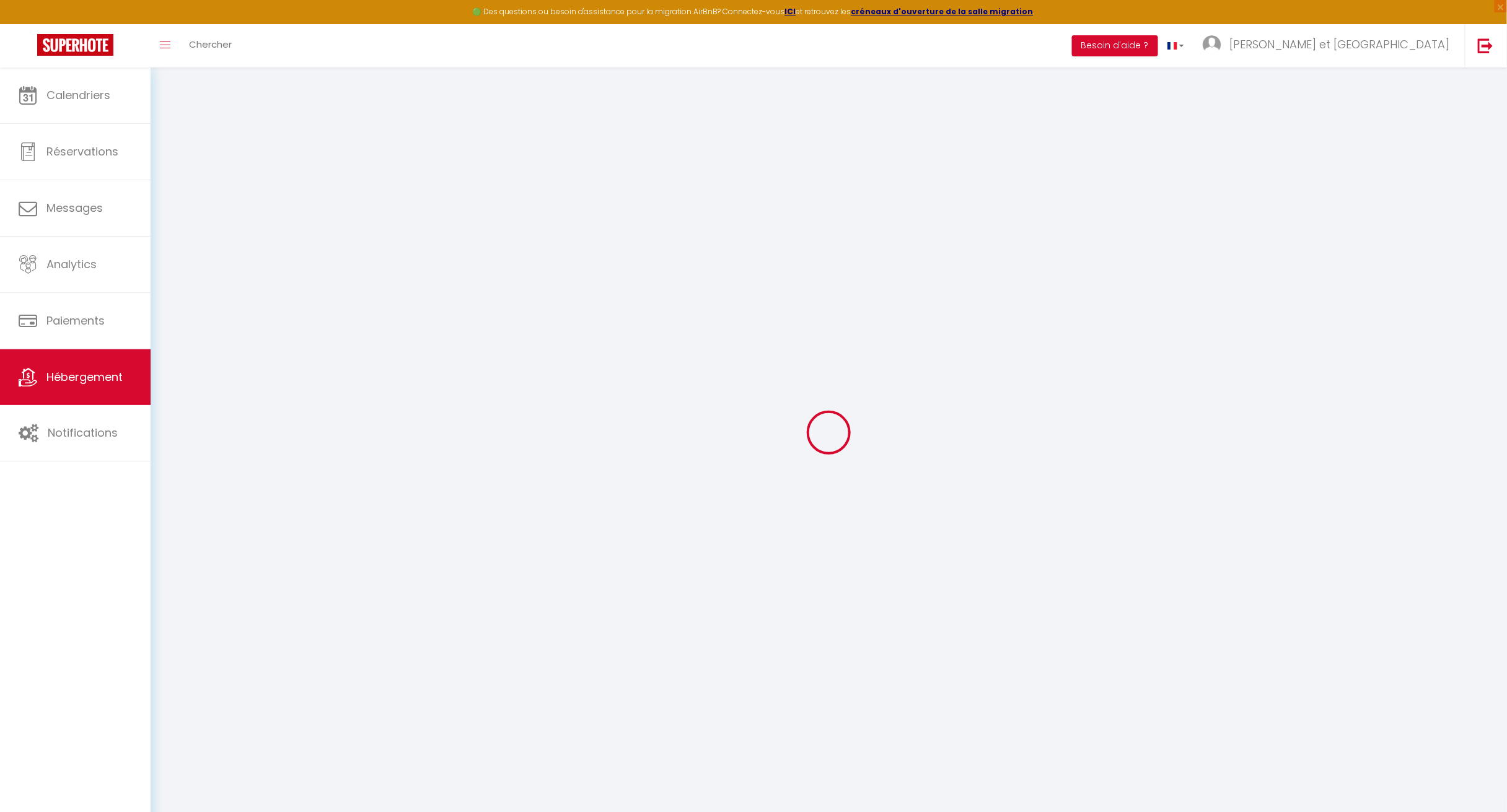
select select
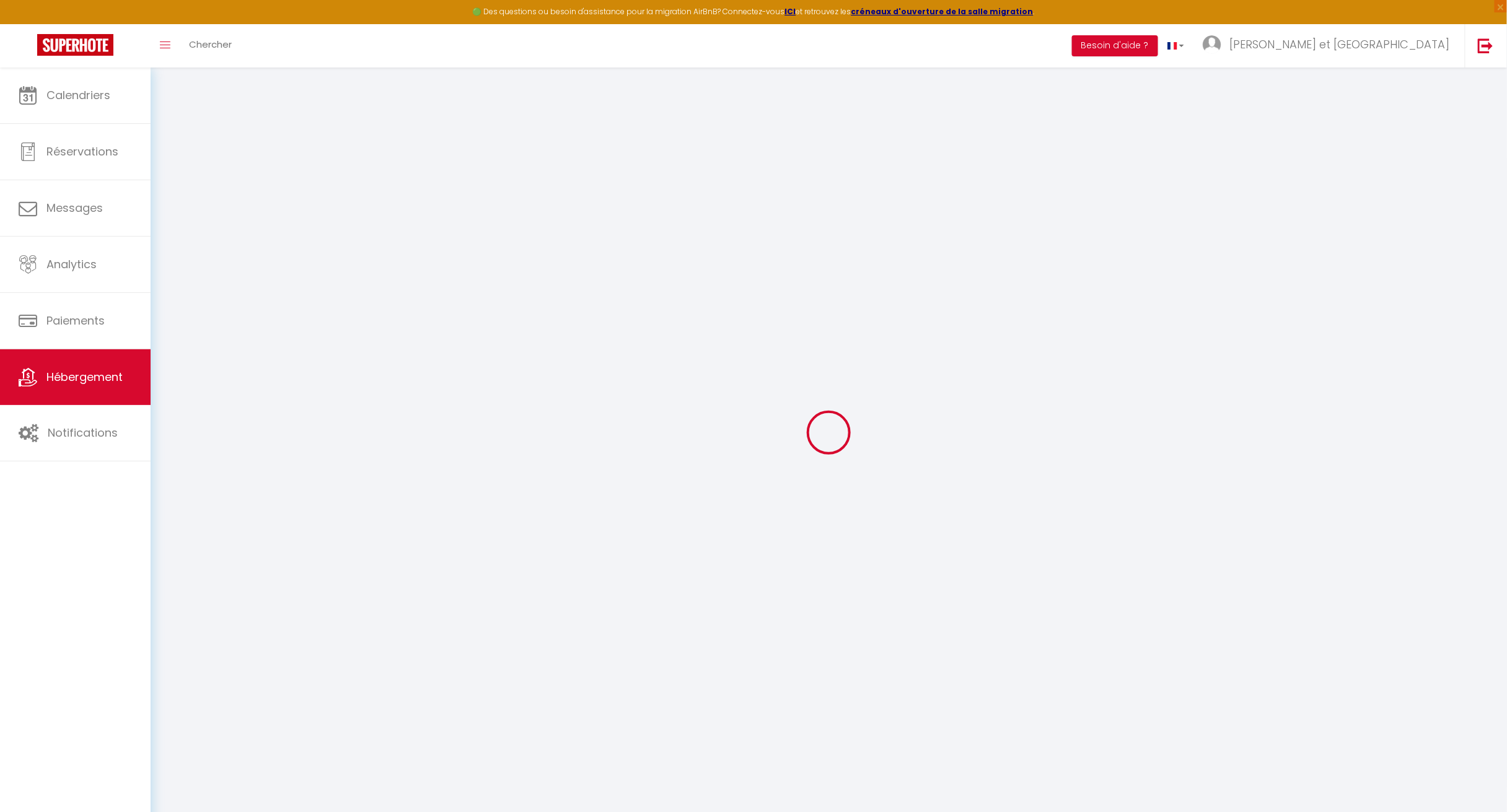
checkbox input "false"
select select
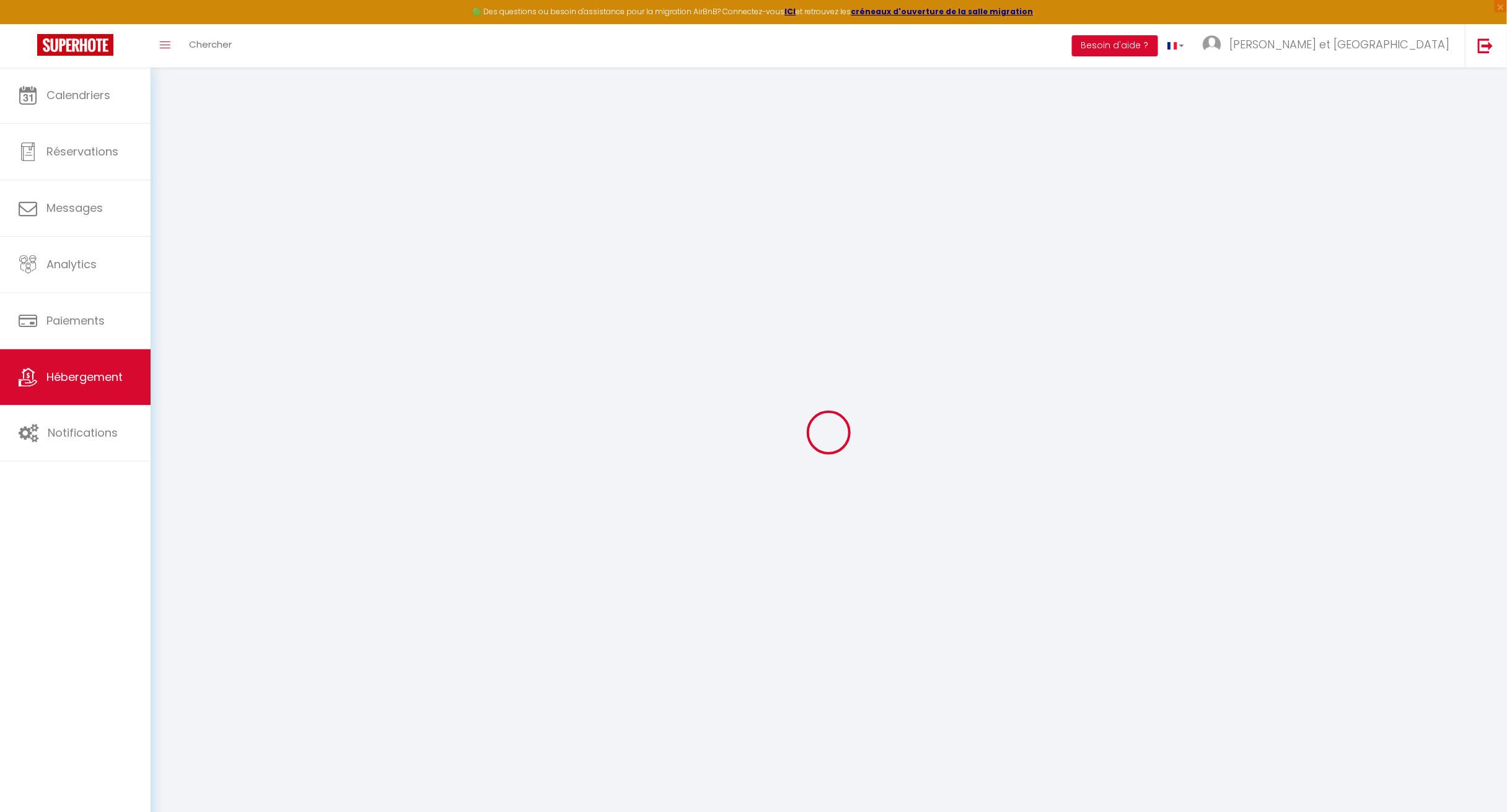
select select
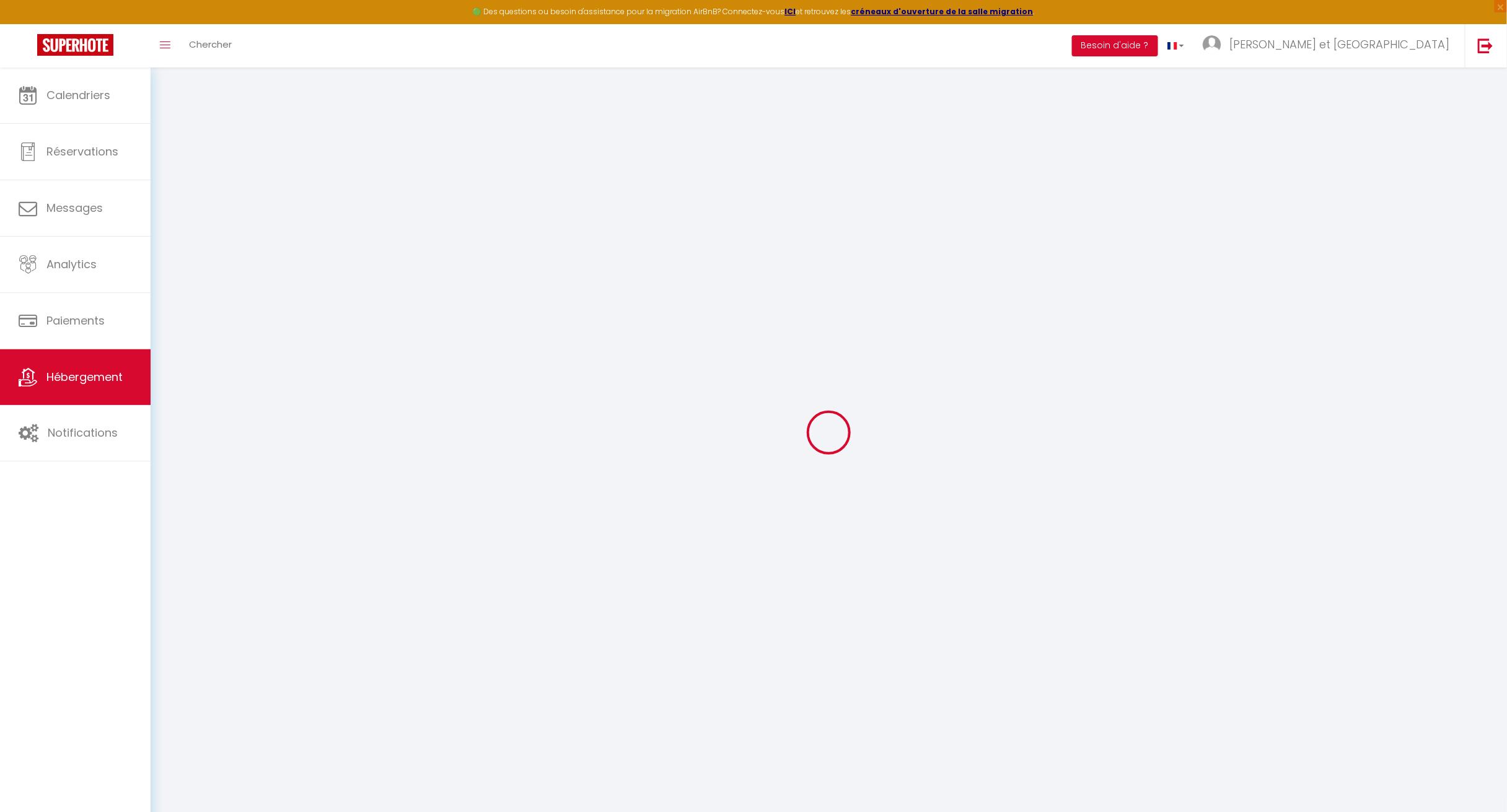
select select
checkbox input "false"
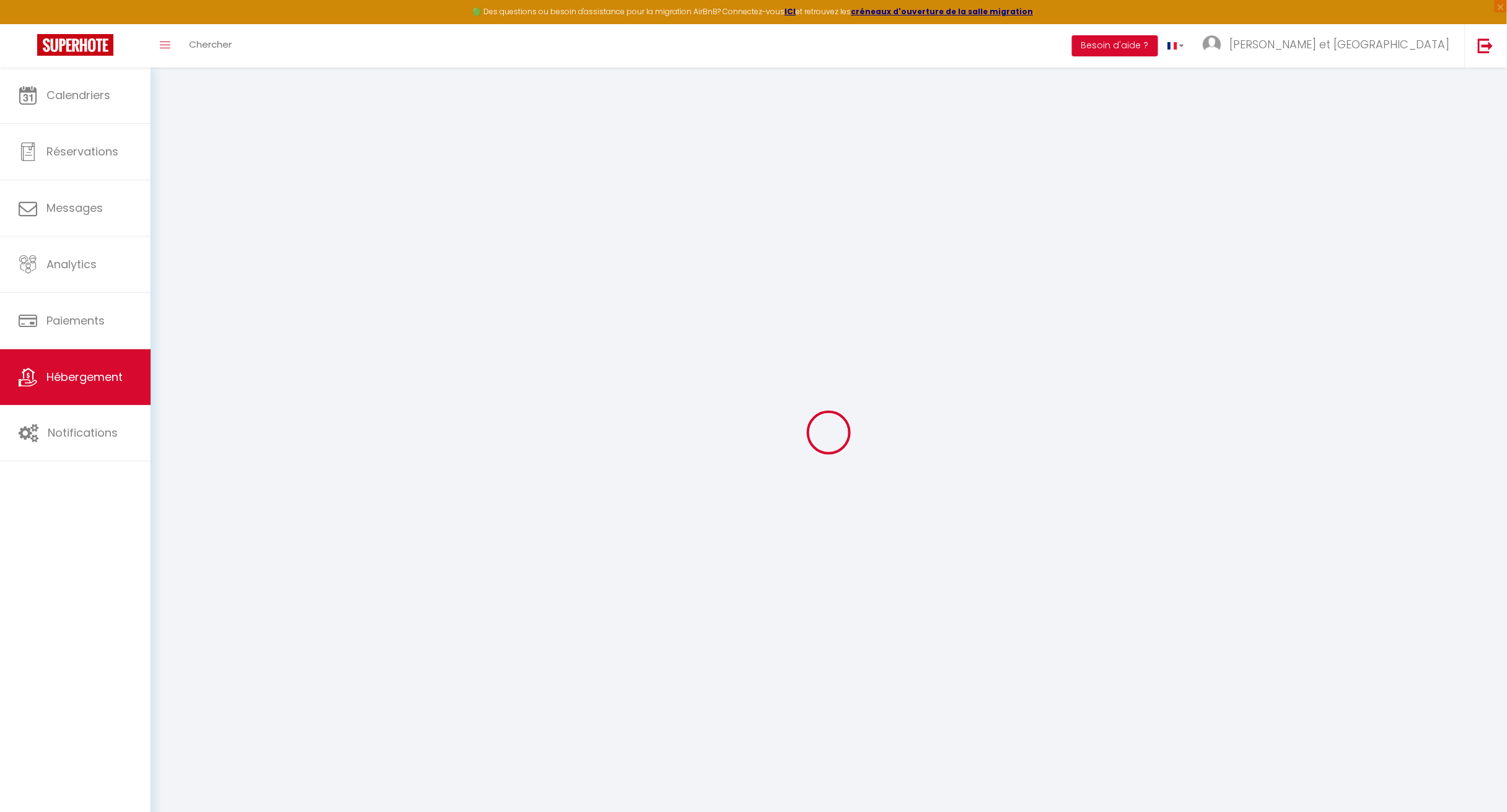
checkbox input "false"
select select
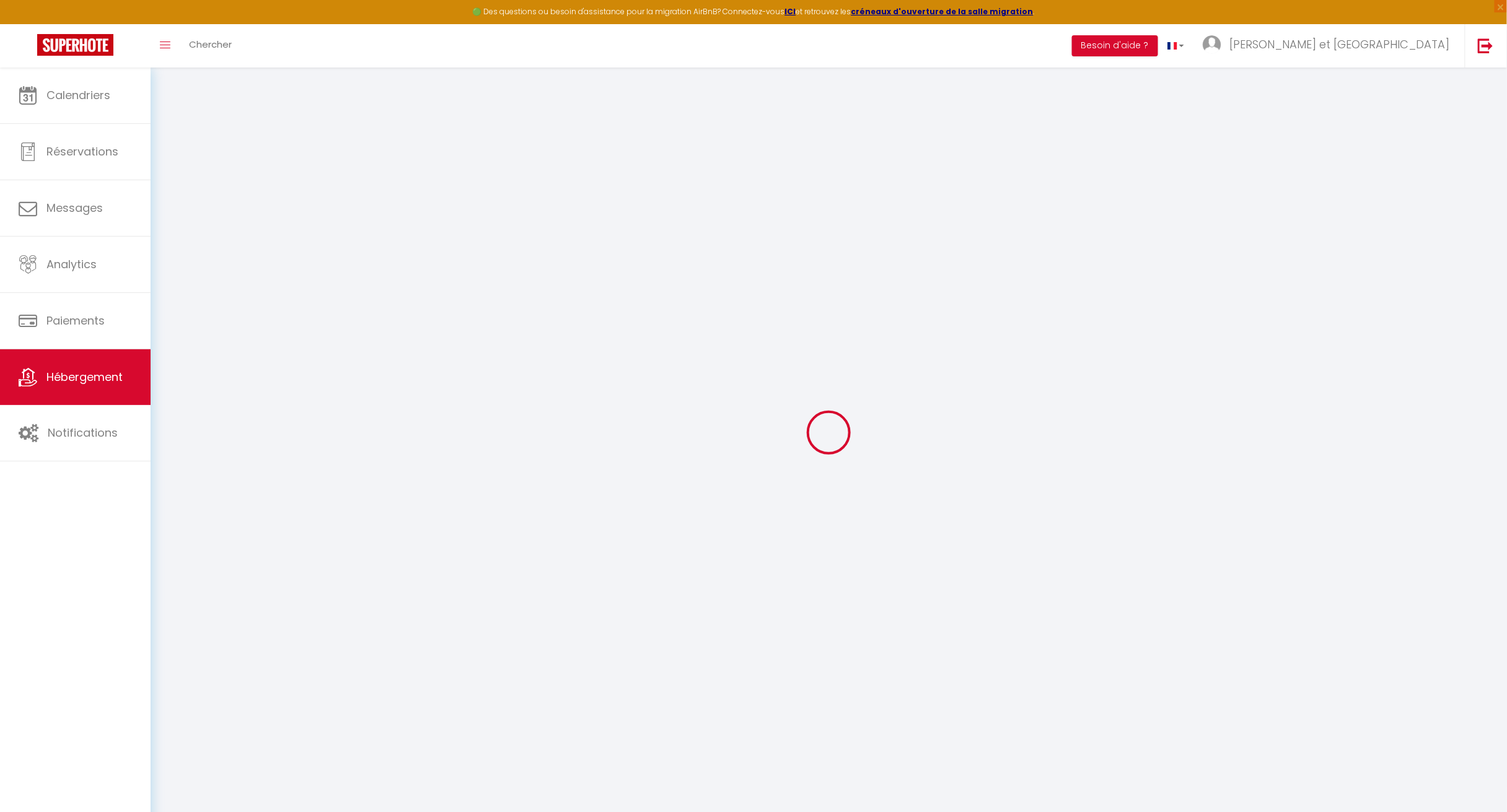
select select
checkbox input "false"
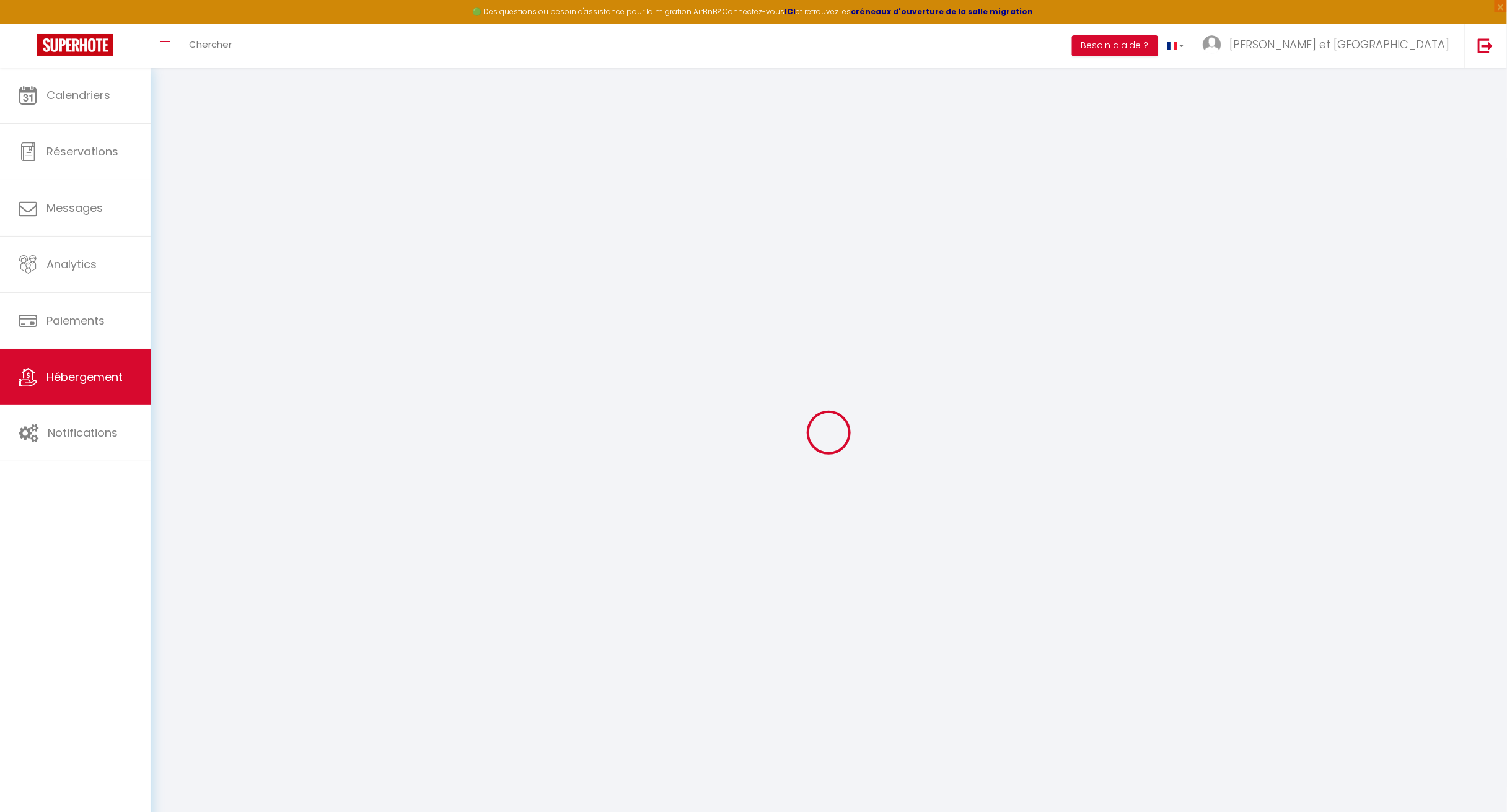
checkbox input "false"
select select
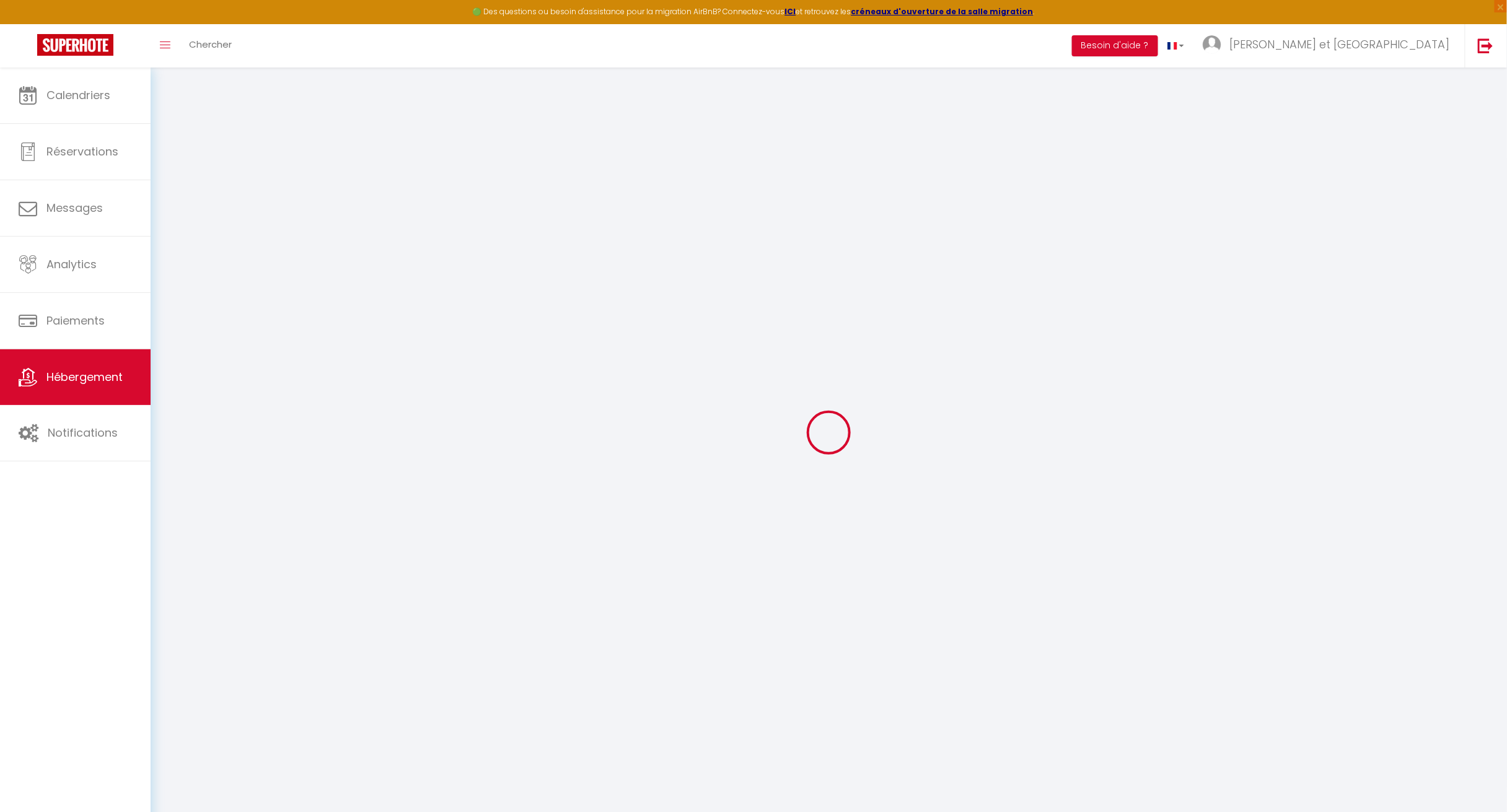
type input "L'Ossau"
type input "REMY ET VIRGINIE"
select select "6"
select select "4"
select select "2"
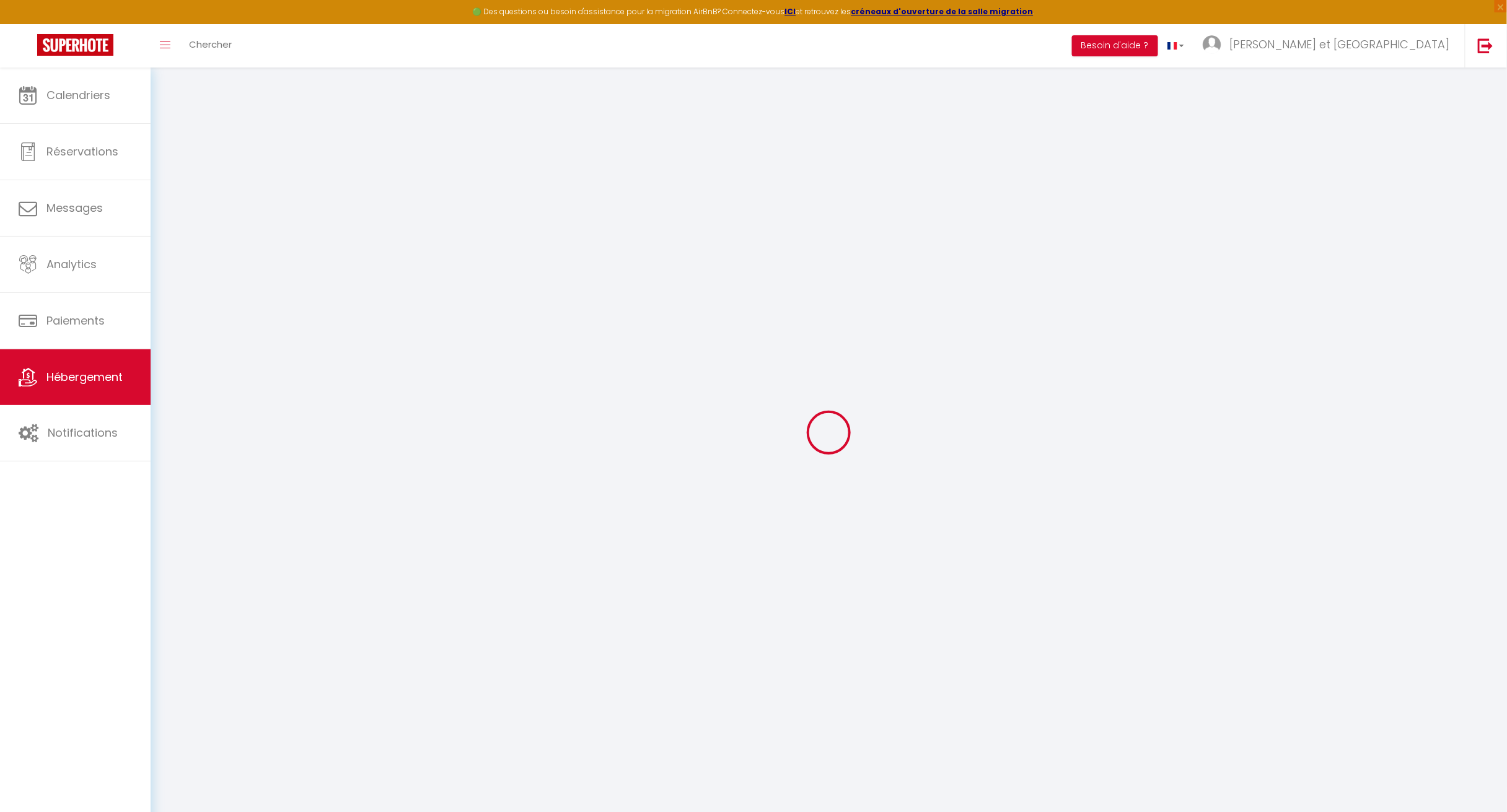
type input "65"
type input "15"
type input "30"
type input "600"
select select
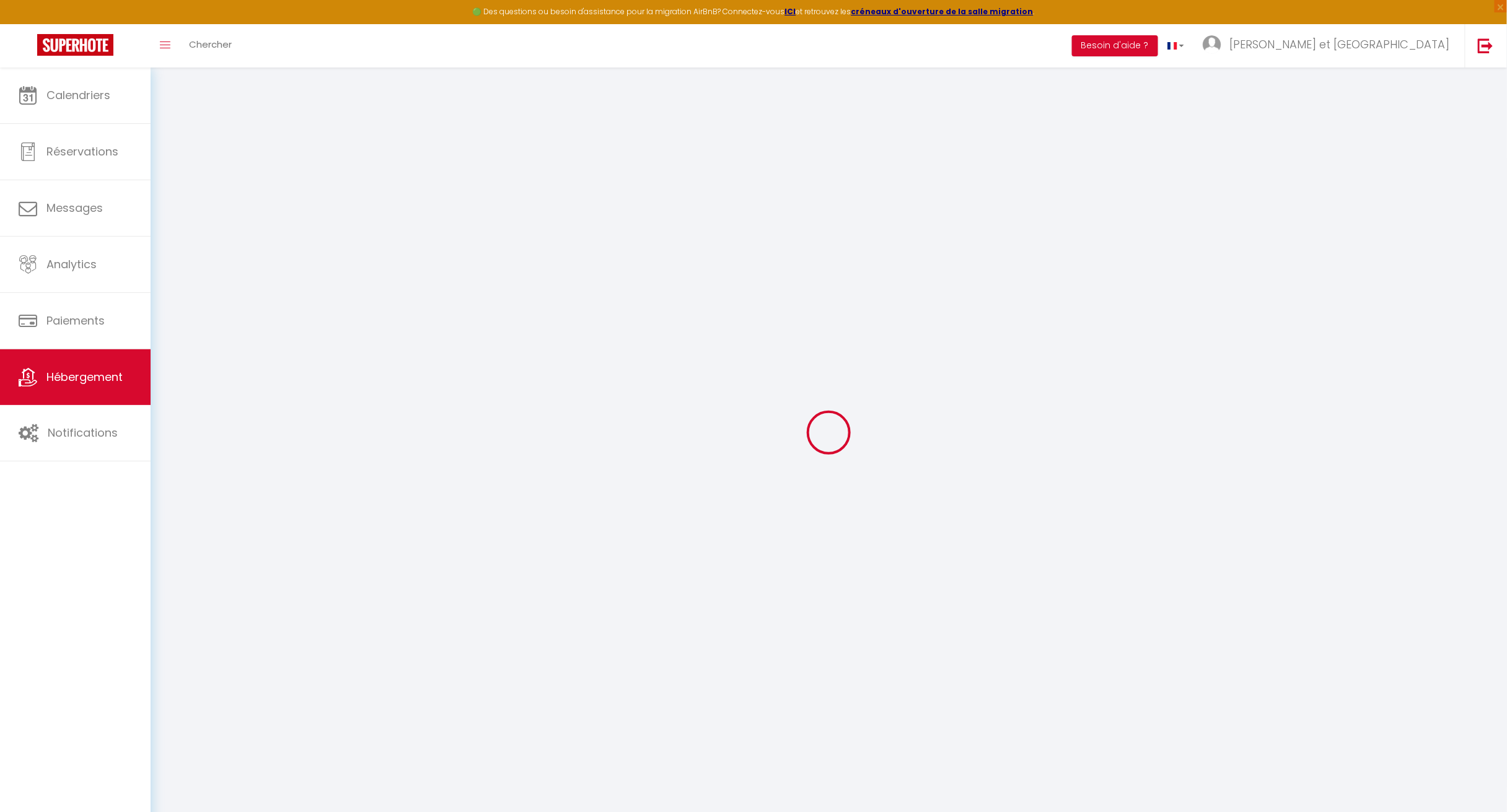
select select
type input "1 RUE DE BORDEU 64260 IZESTE"
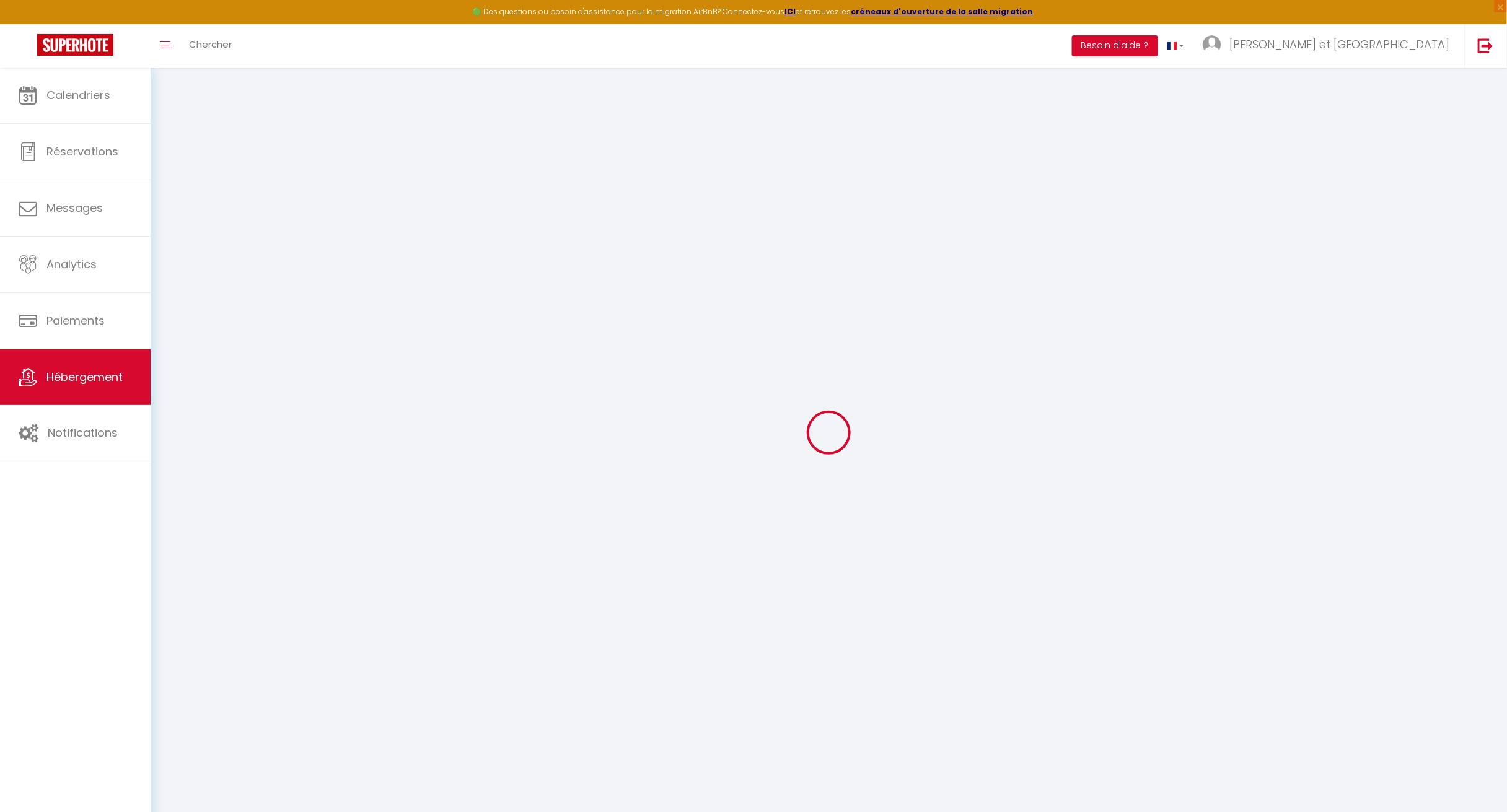
type input "64260"
type input "IZESTE"
type input "woodcorp64@gmail.com"
select select "15629"
checkbox input "false"
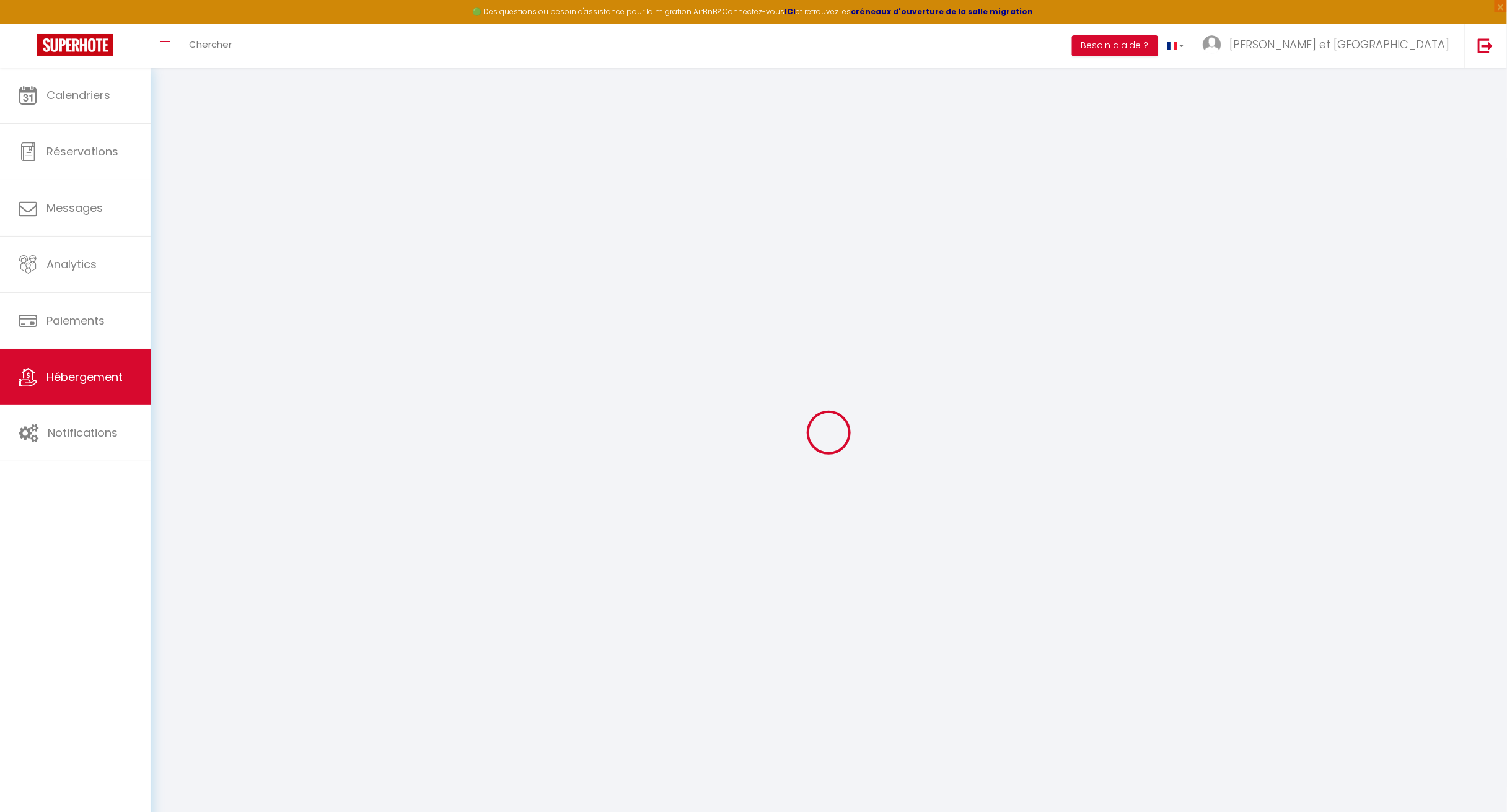
checkbox input "false"
checkbox input "true"
checkbox input "false"
type input "0"
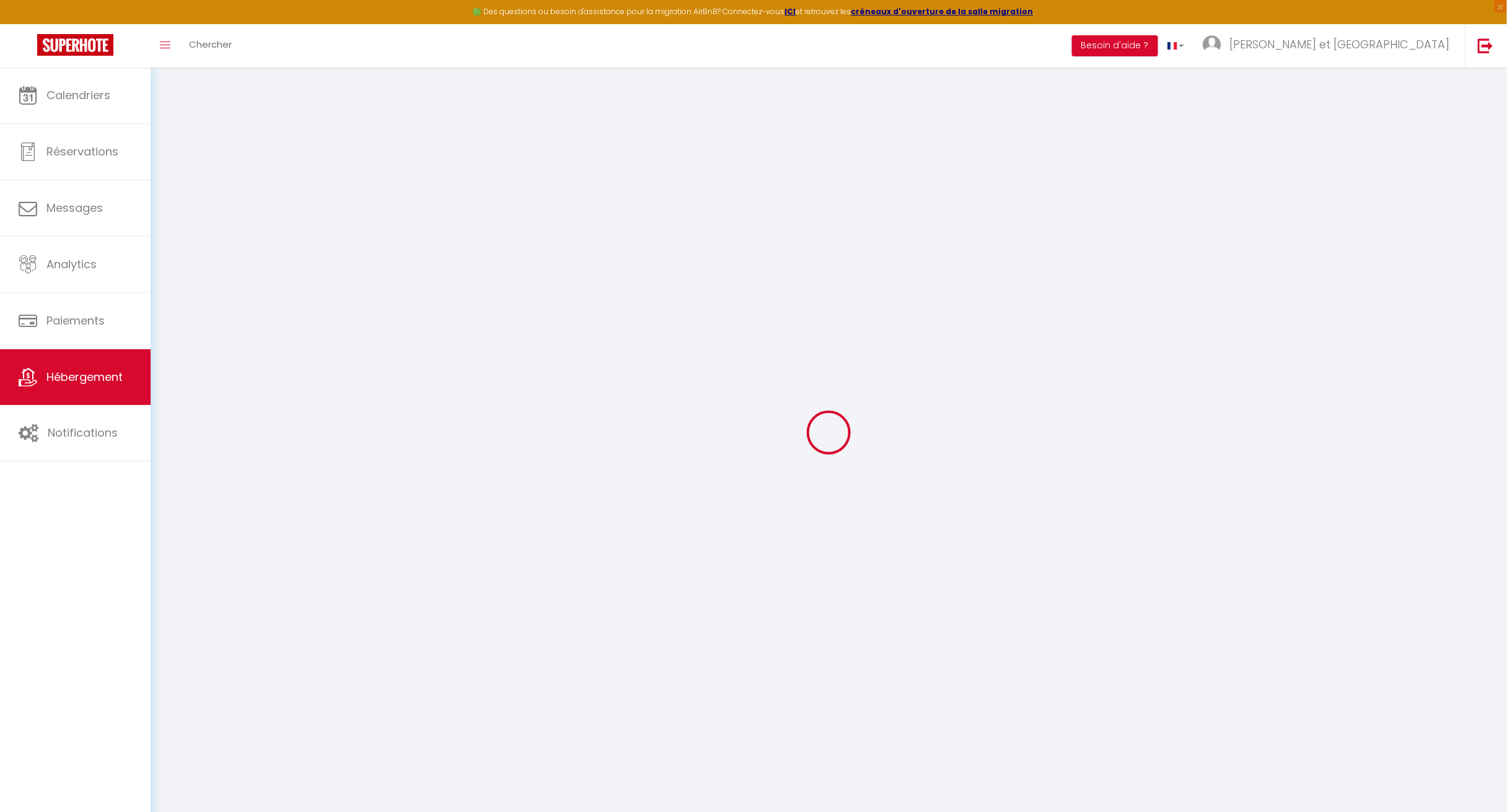
type input "0"
select select "50840"
select select
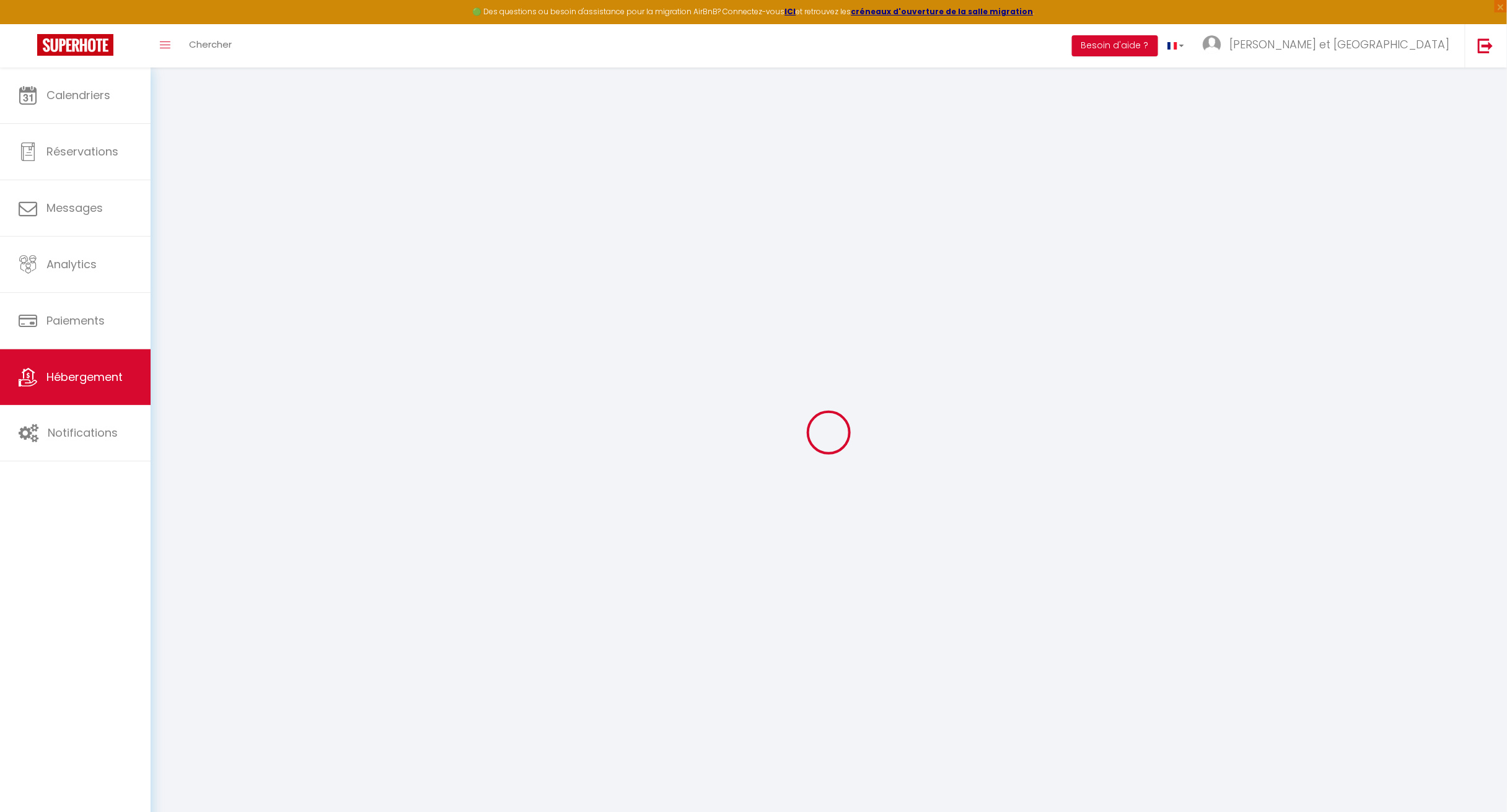
select select
checkbox input "false"
checkbox input "true"
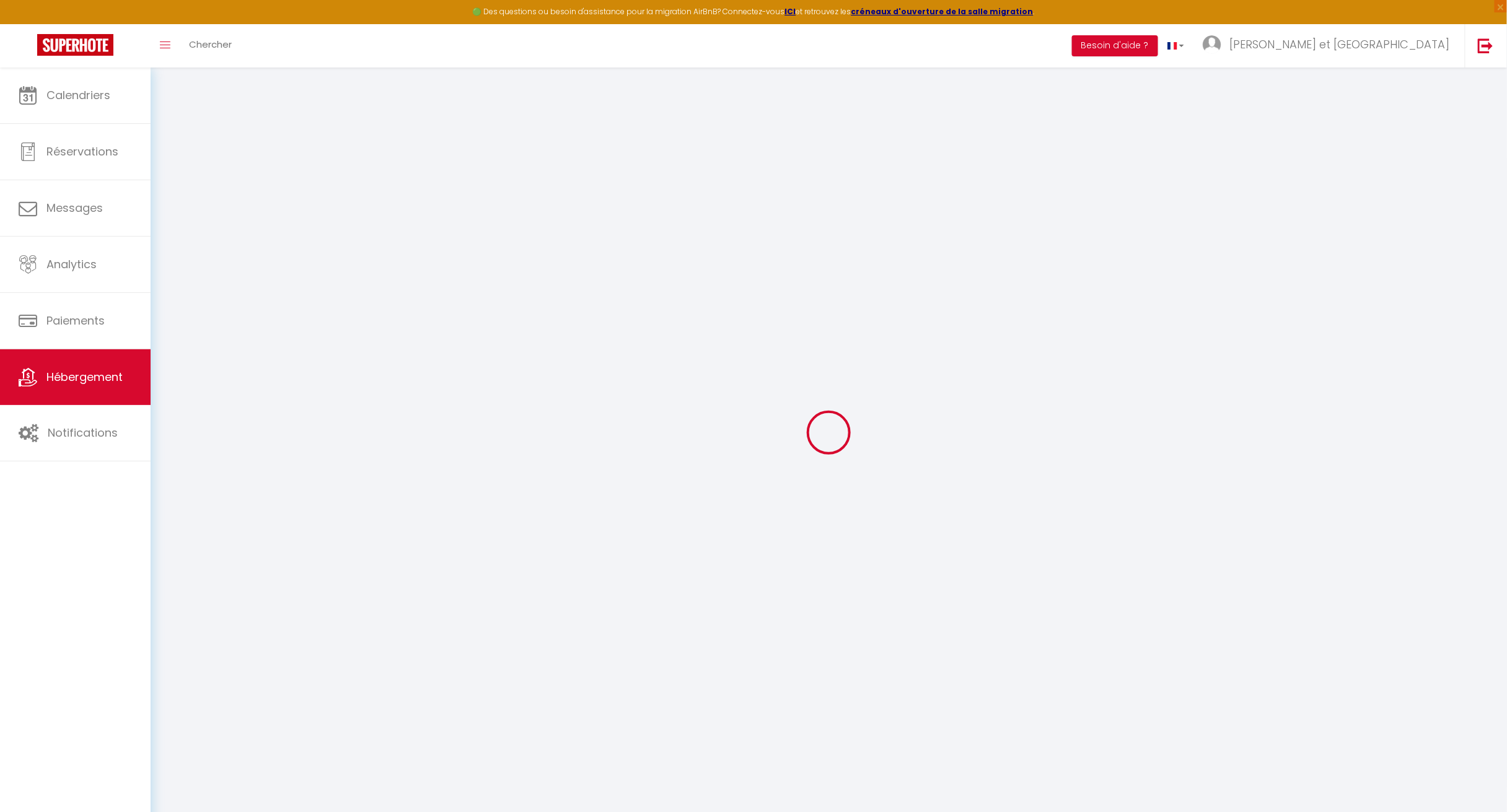
checkbox input "false"
select select
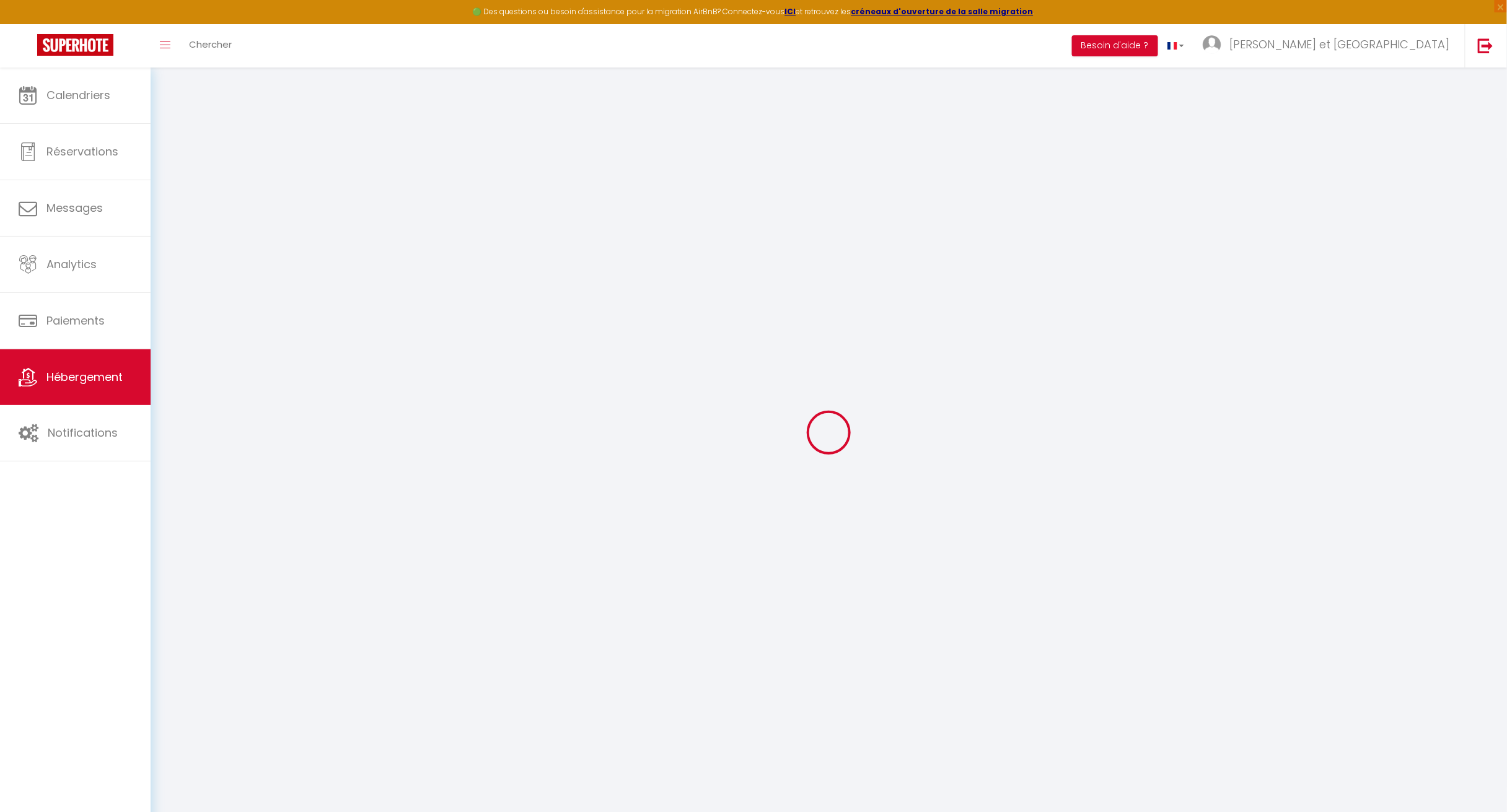
select select
checkbox input "false"
checkbox input "true"
checkbox input "false"
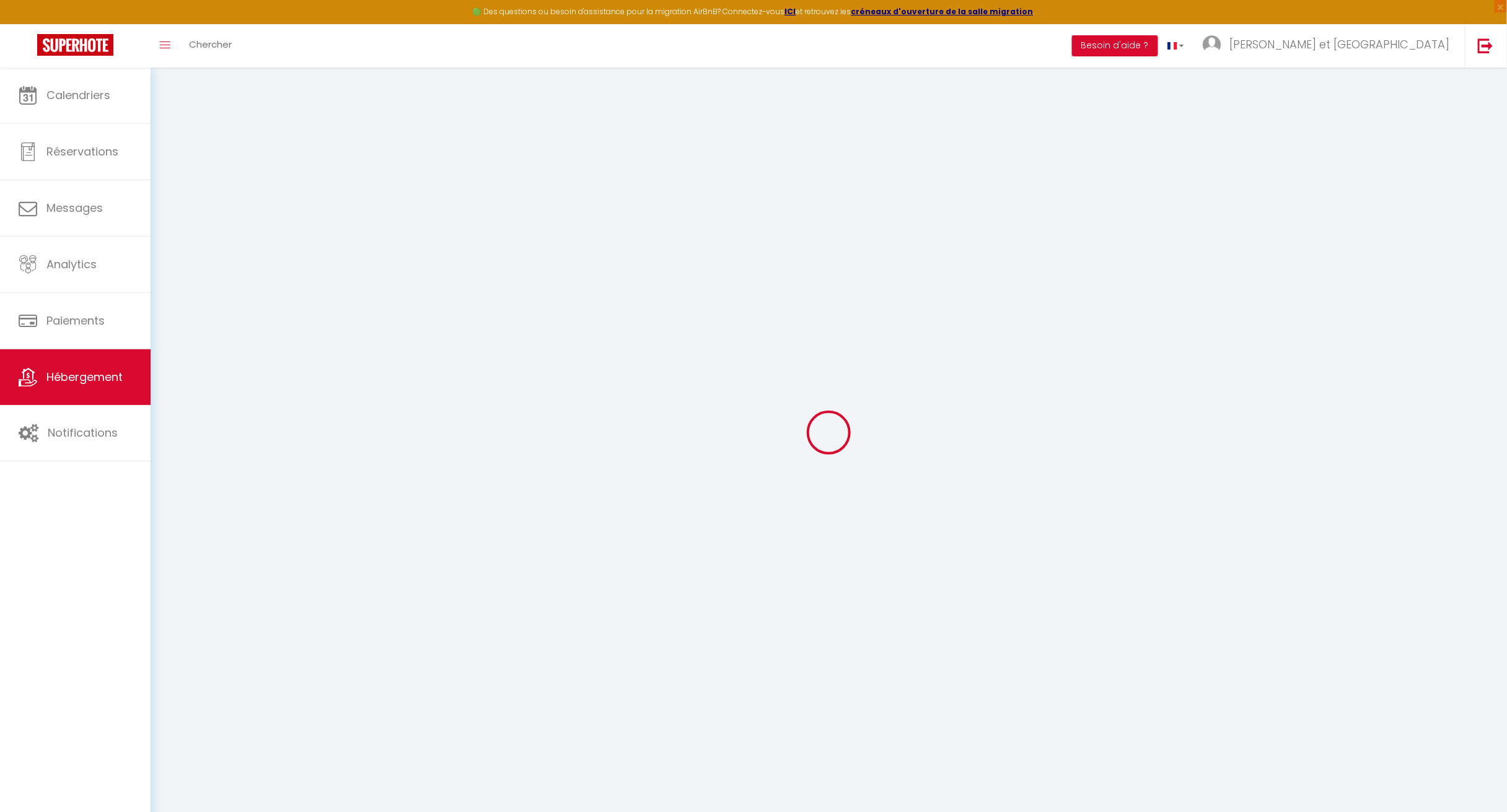
checkbox input "false"
checkbox input "true"
checkbox input "false"
select select "16:00"
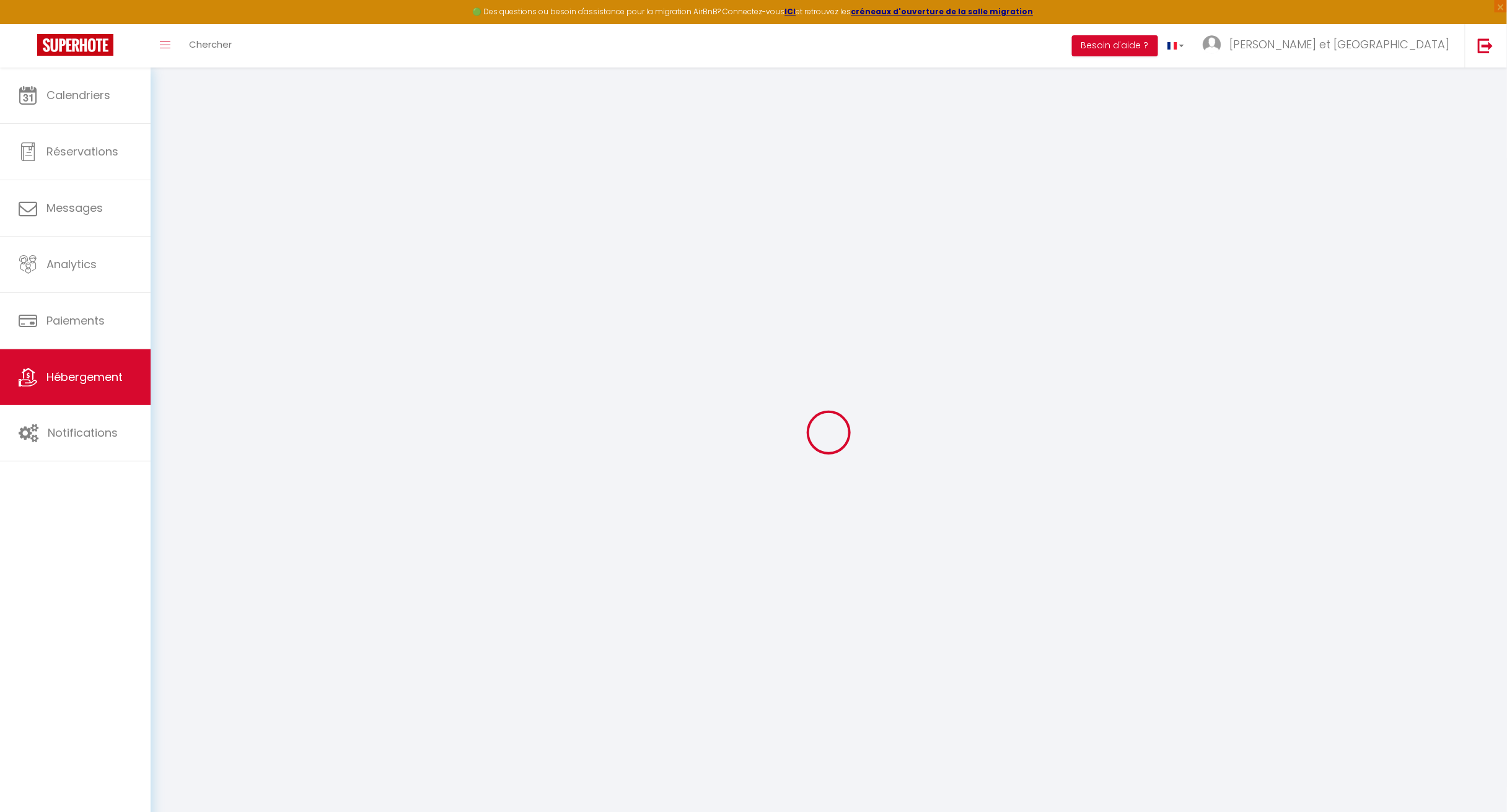
select select "22:00"
select select "11:00"
select select "30"
select select "120"
checkbox input "false"
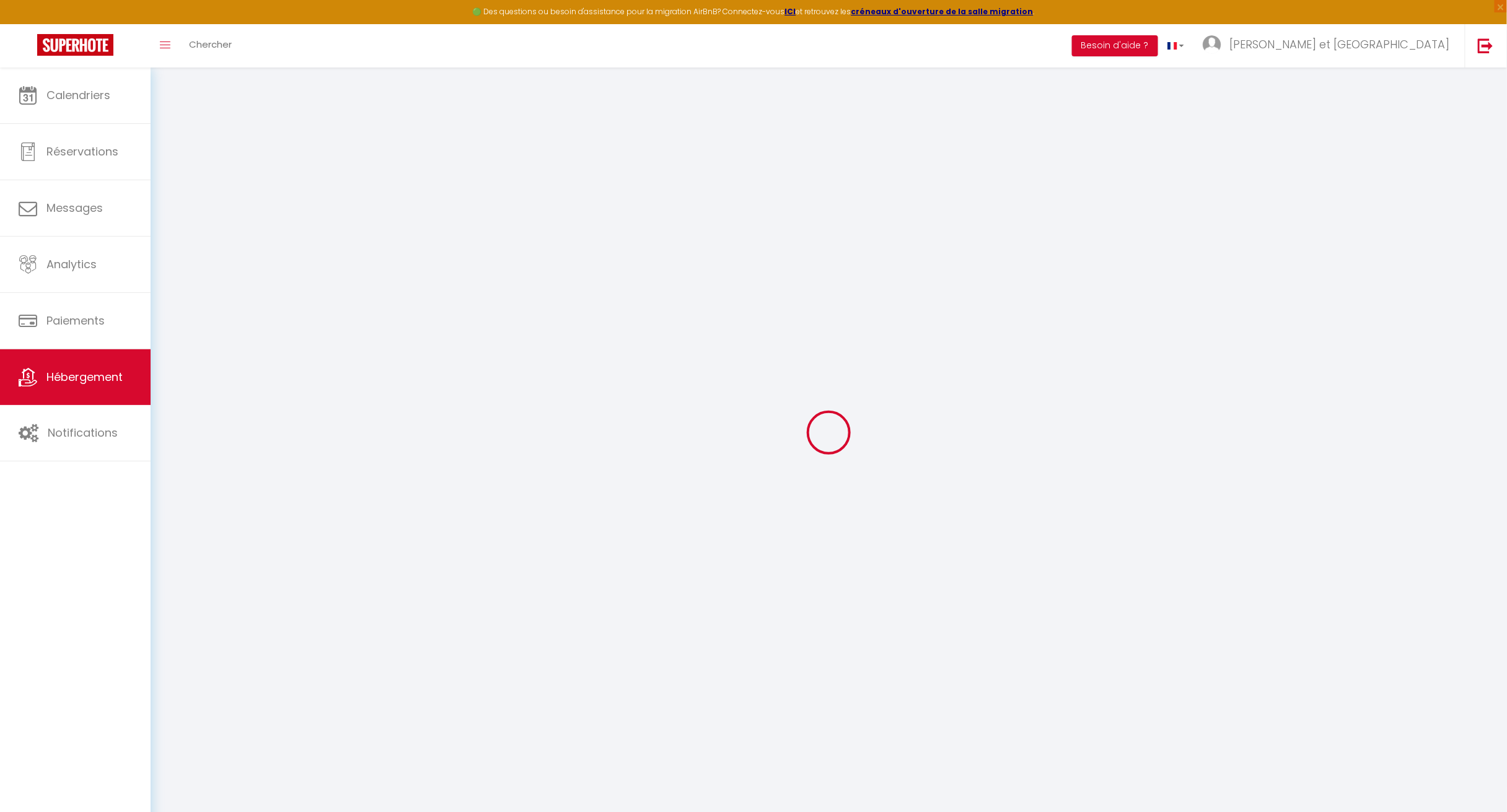
checkbox input "false"
checkbox input "true"
checkbox input "false"
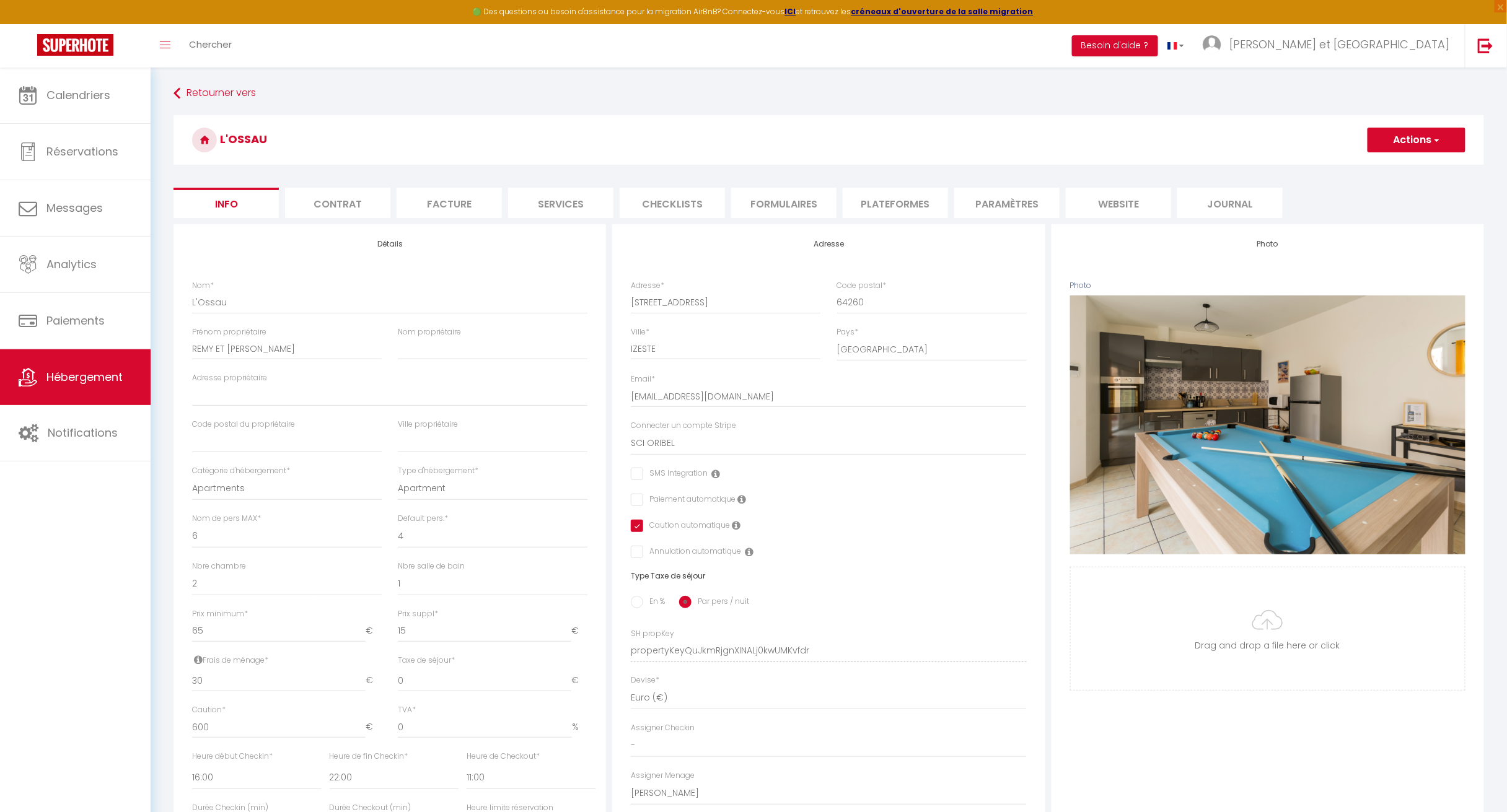
checkbox input "false"
checkbox input "true"
checkbox input "false"
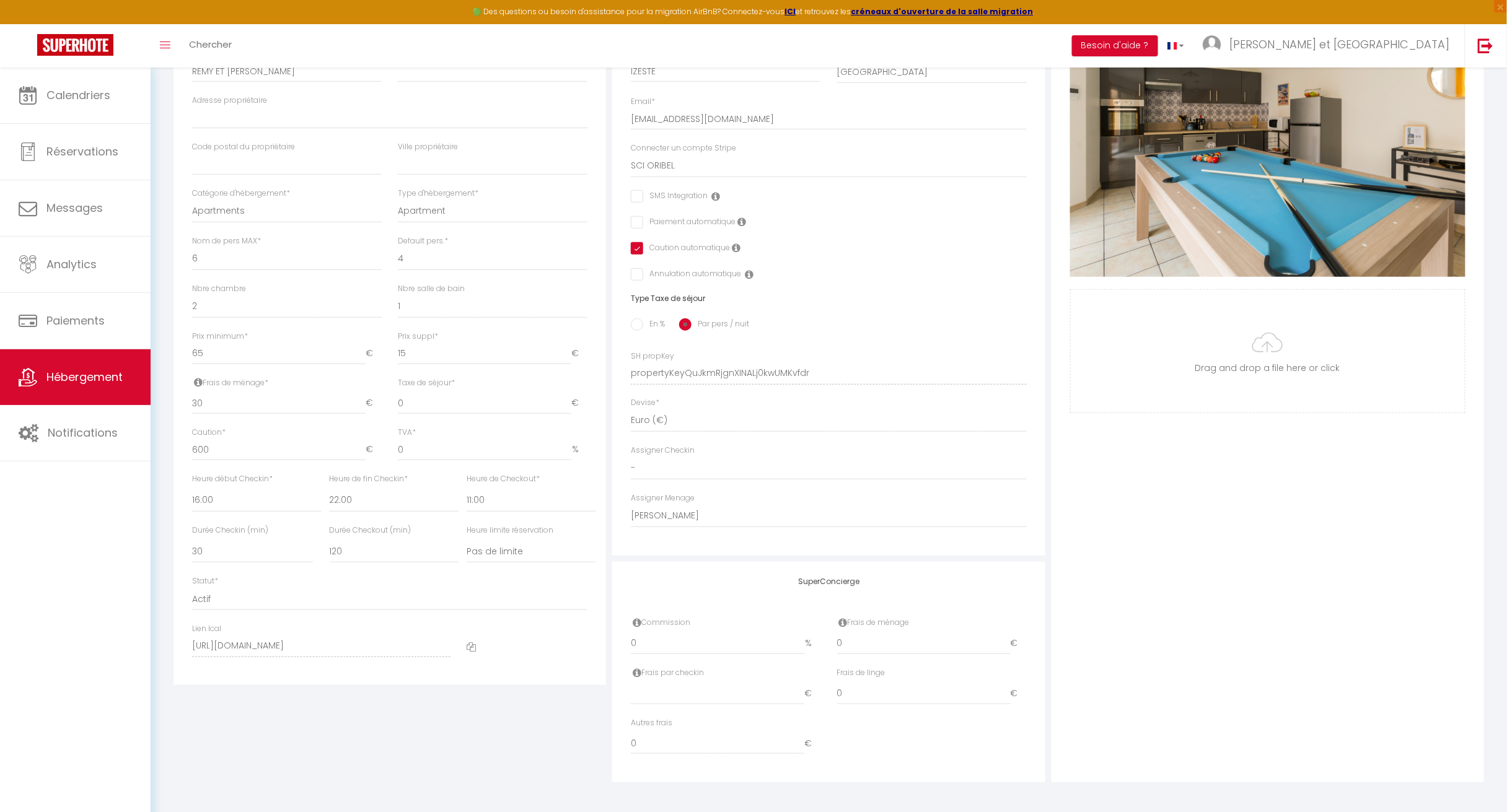
scroll to position [278, 0]
click at [745, 646] on input "0" at bounding box center [924, 643] width 173 height 22
type input "3"
checkbox input "false"
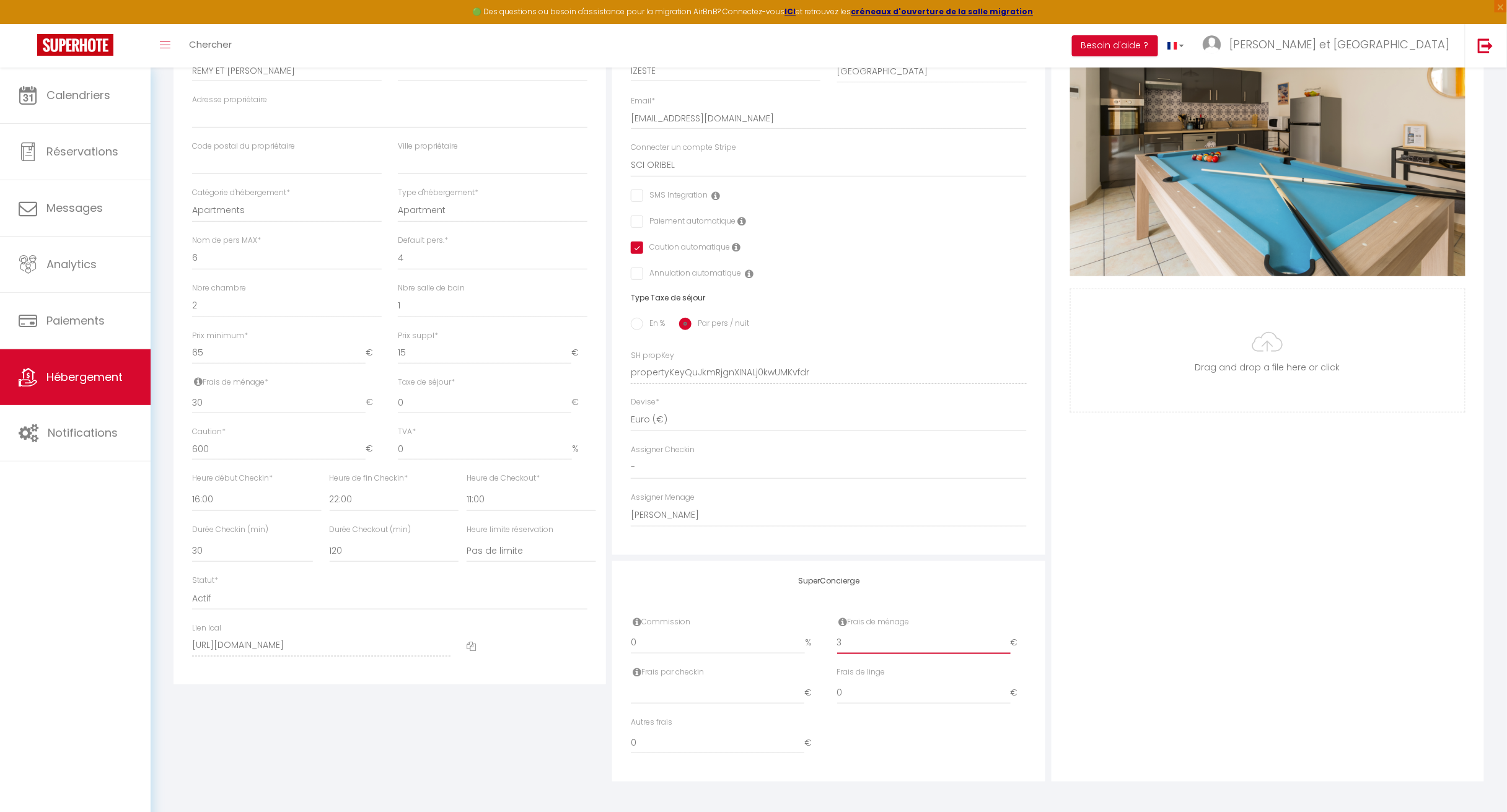
checkbox input "true"
checkbox input "false"
type input "30"
checkbox input "false"
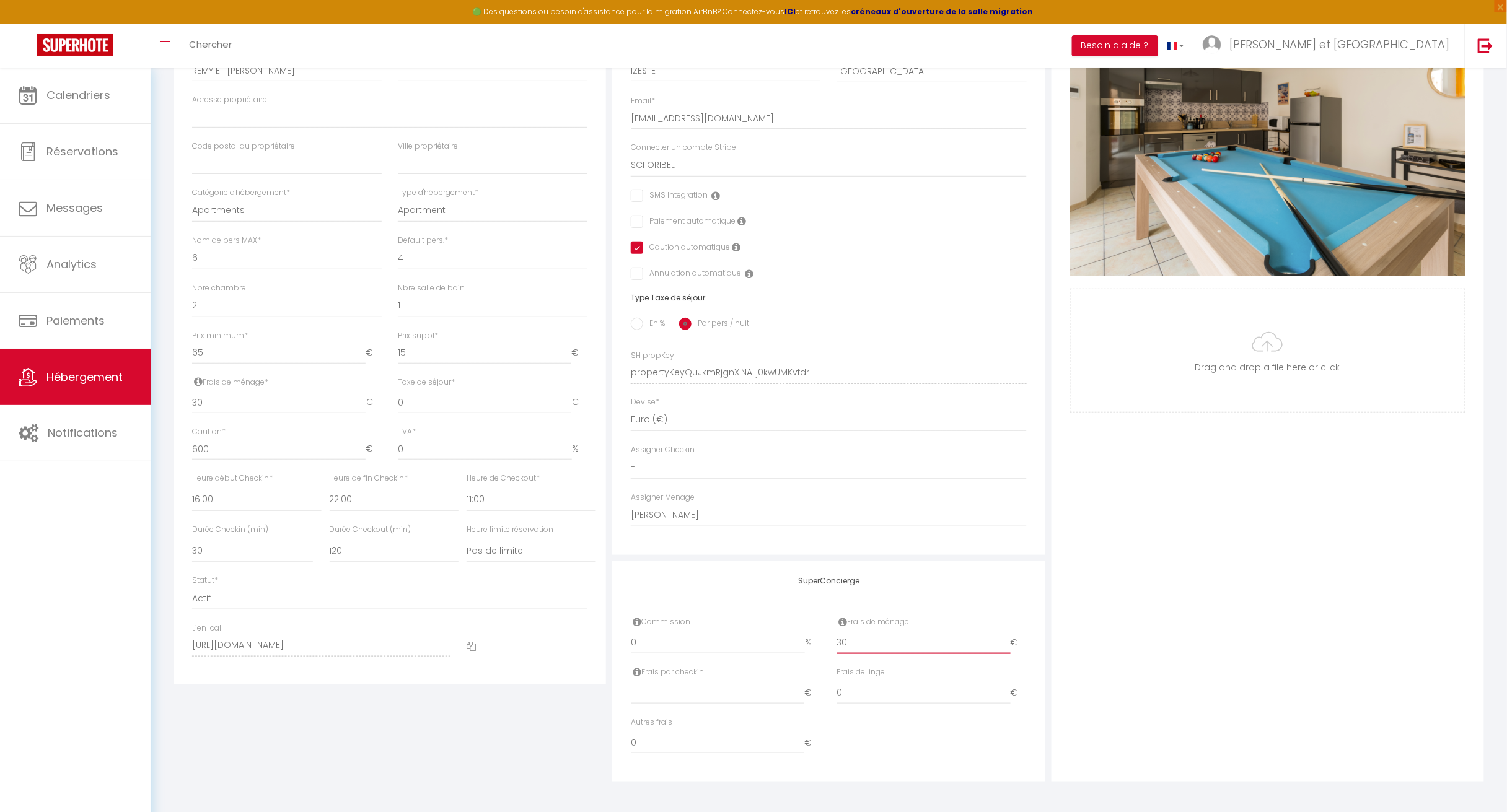
checkbox input "true"
checkbox input "false"
type input "30"
click at [678, 639] on input "0" at bounding box center [717, 643] width 174 height 22
type input "1"
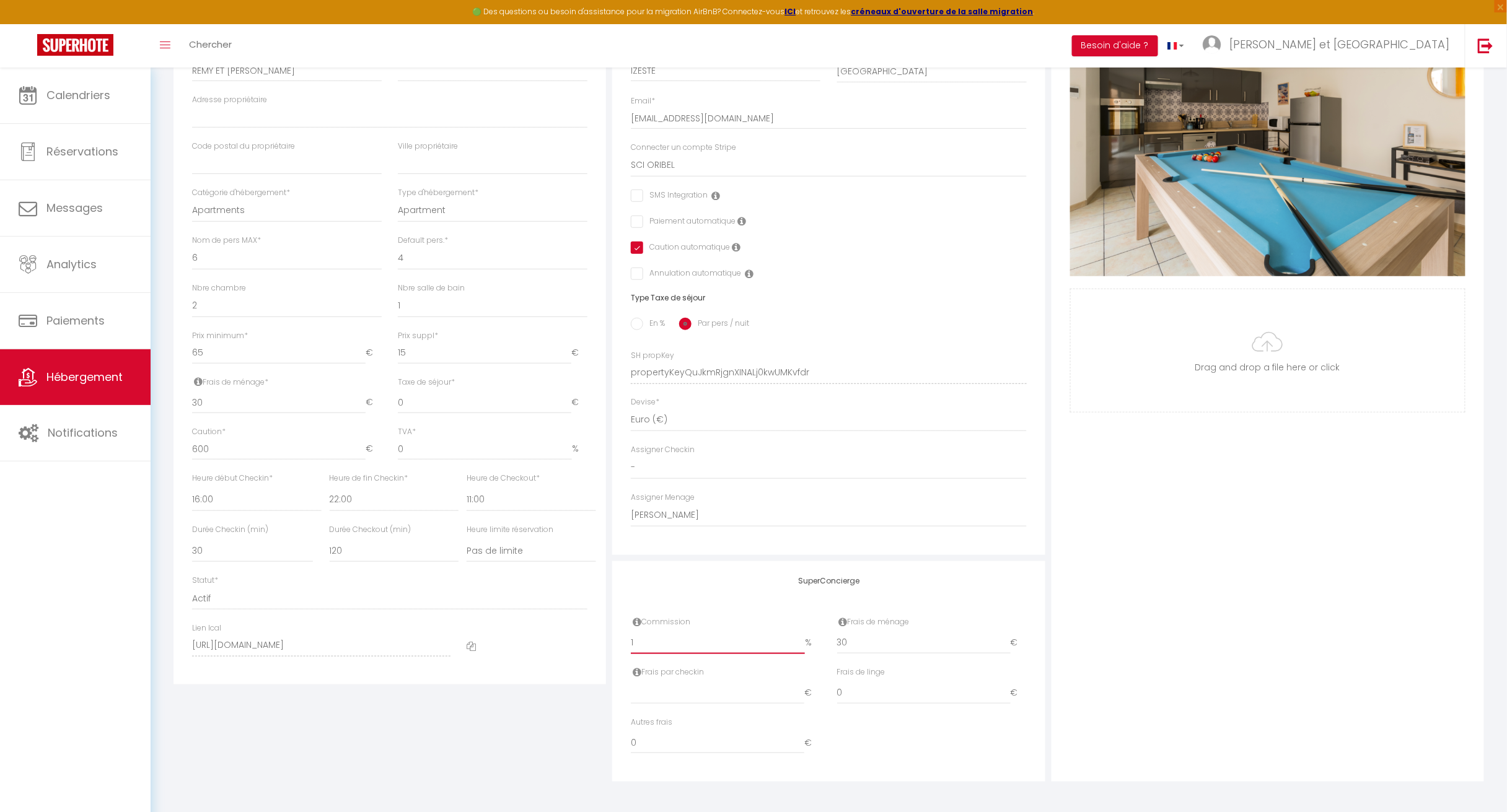
checkbox input "false"
checkbox input "true"
checkbox input "false"
type input "10"
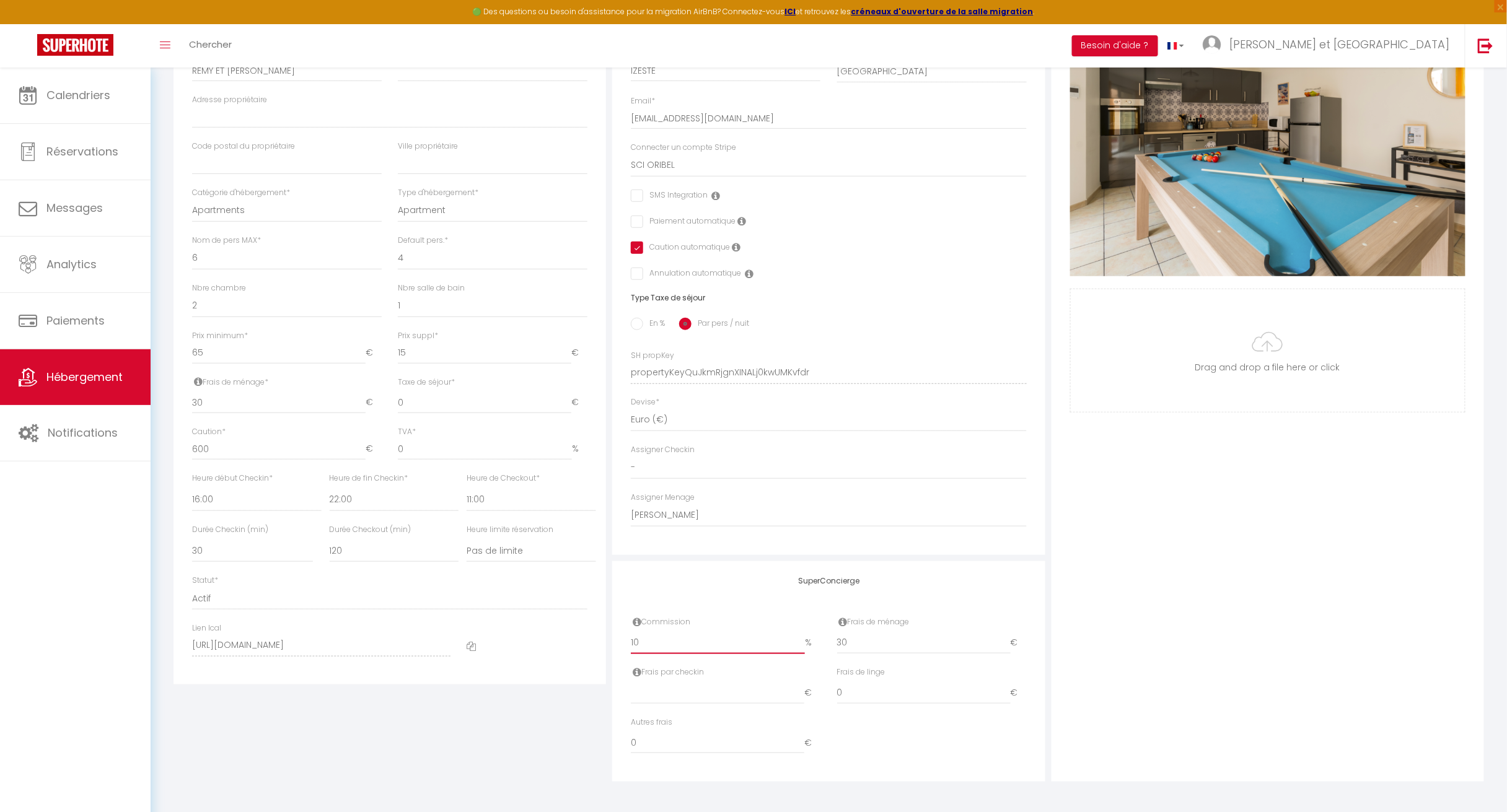
checkbox input "false"
checkbox input "true"
checkbox input "false"
type input "10"
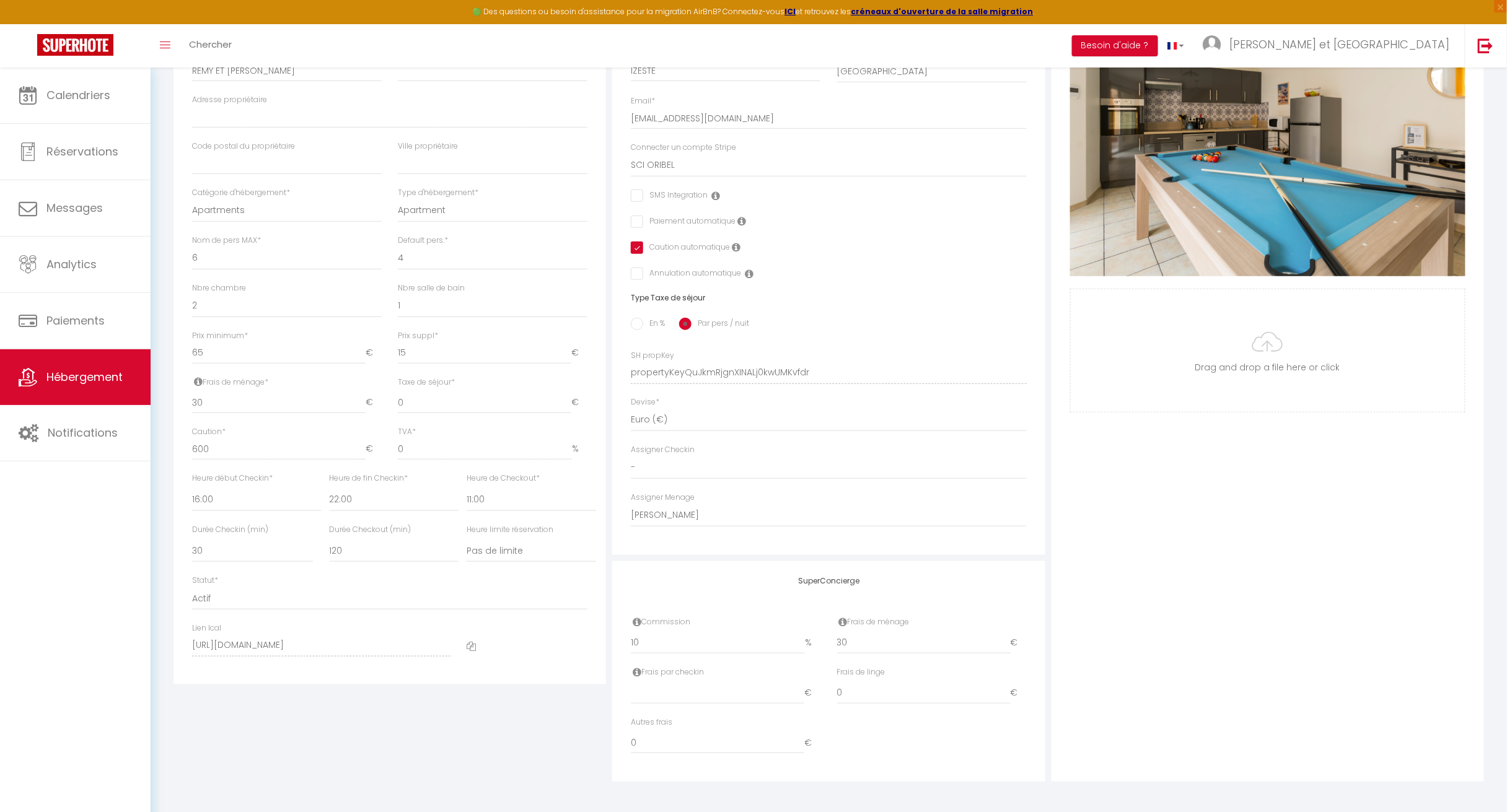
click at [745, 652] on div "Photo Photo Supprimer Drag and drop a file here or click Ooops, something wrong…" at bounding box center [1267, 363] width 432 height 835
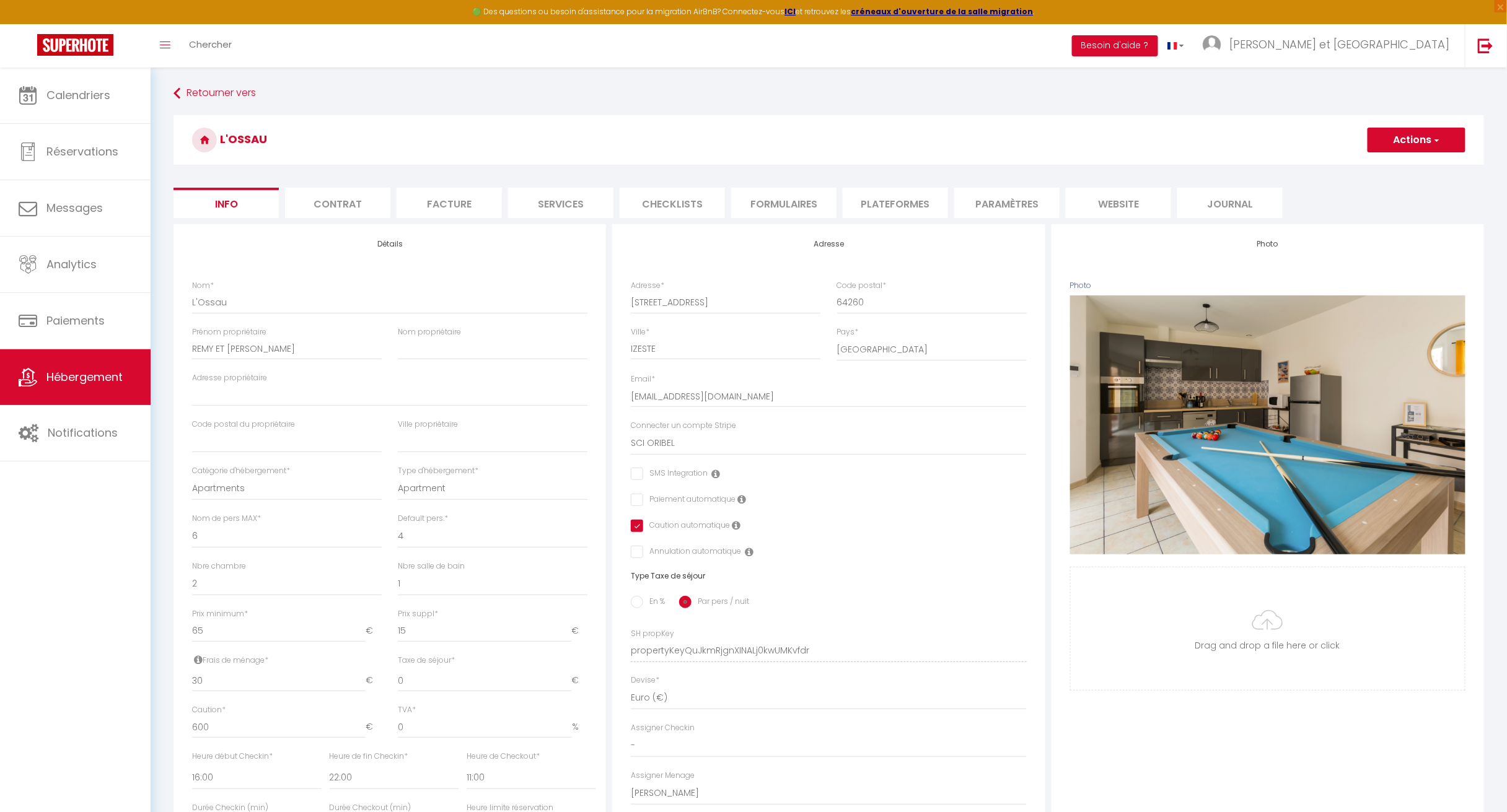
scroll to position [0, 0]
click at [745, 151] on button "Actions" at bounding box center [1416, 140] width 98 height 25
click at [745, 167] on input "Enregistrer" at bounding box center [1367, 167] width 46 height 12
